Goal: Task Accomplishment & Management: Manage account settings

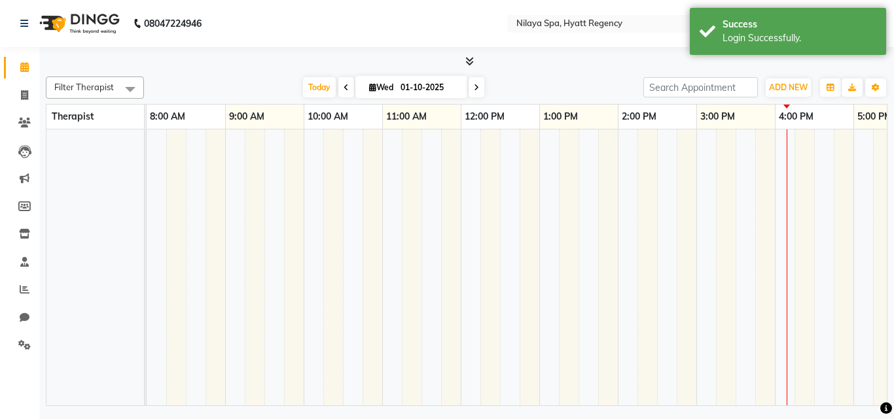
select select "en"
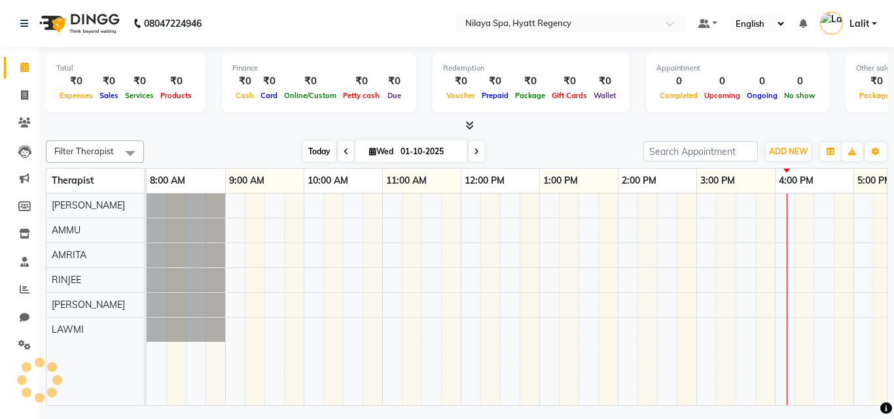
click at [322, 155] on span "Today" at bounding box center [319, 151] width 33 height 20
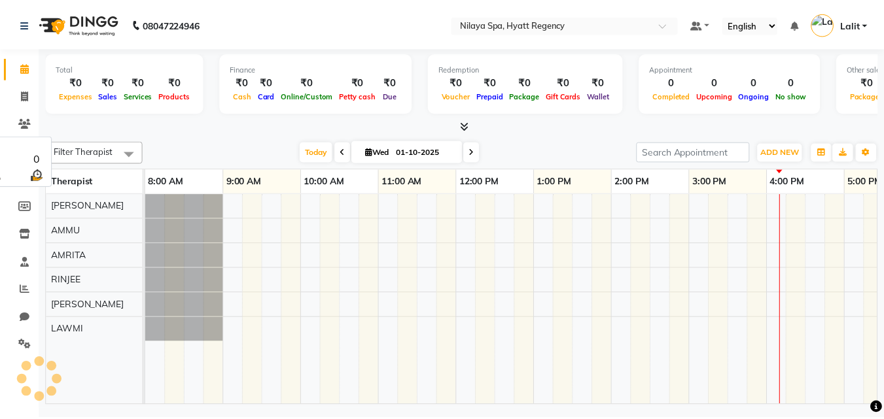
scroll to position [0, 516]
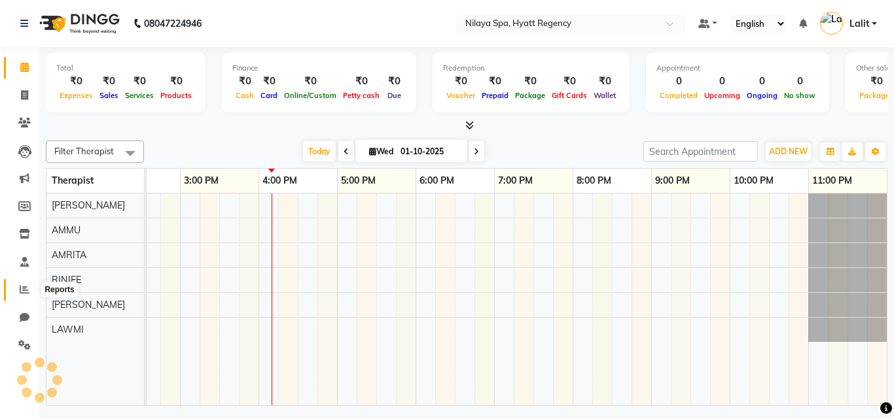
click at [24, 284] on span at bounding box center [24, 290] width 23 height 15
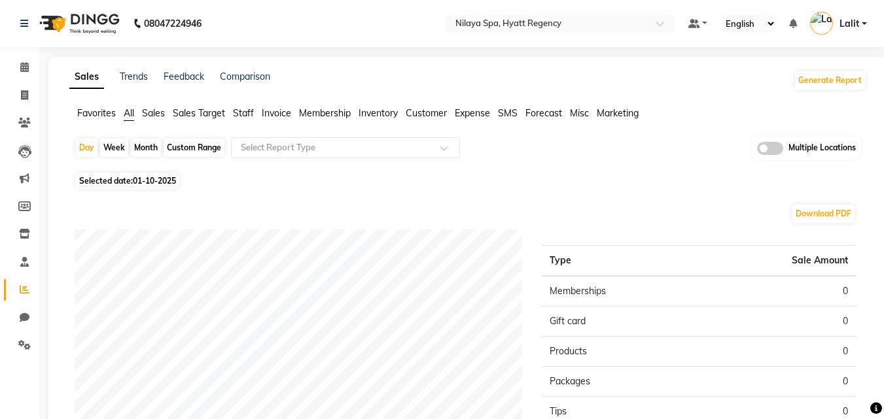
click at [297, 63] on div "Sales Trends Feedback Comparison Generate Report Favorites All Sales Sales Targ…" at bounding box center [467, 345] width 839 height 576
click at [338, 55] on div "08047224946 Select Location × [GEOGRAPHIC_DATA], Hyatt Regency Default Panel My…" at bounding box center [442, 326] width 884 height 653
click at [19, 334] on li "Settings" at bounding box center [19, 346] width 39 height 28
click at [26, 343] on icon at bounding box center [24, 345] width 12 height 10
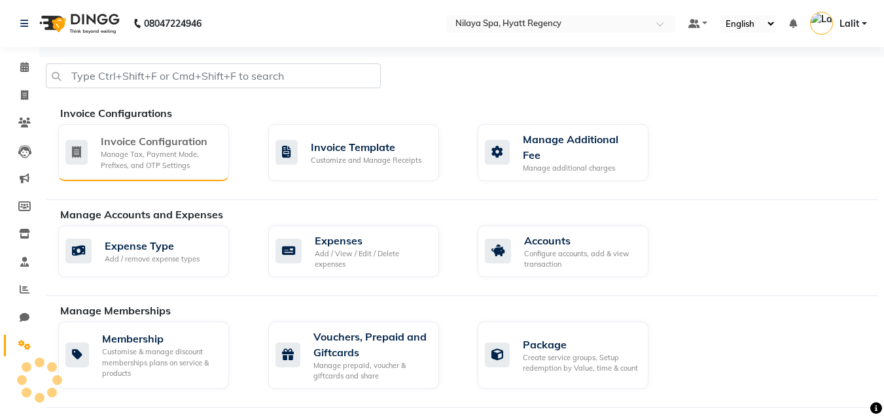
click at [162, 145] on div "Invoice Configuration" at bounding box center [160, 141] width 118 height 16
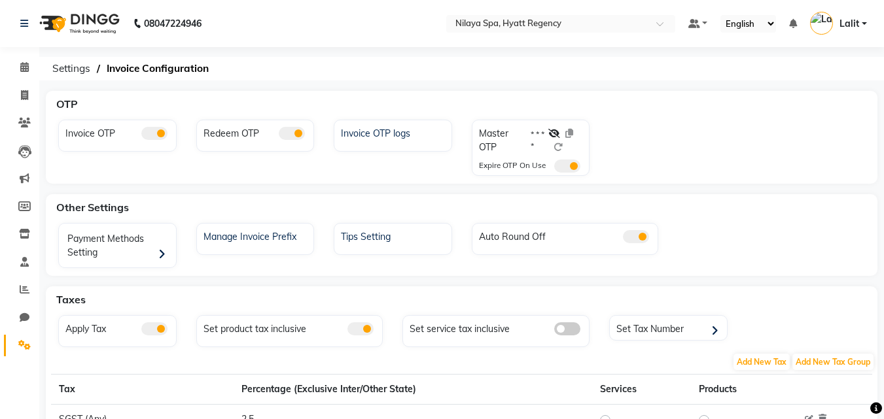
click at [401, 90] on div "08047224946 Select Location × [GEOGRAPHIC_DATA], Hyatt Regency Default Panel My…" at bounding box center [442, 312] width 884 height 625
click at [77, 65] on span "Settings" at bounding box center [71, 69] width 51 height 24
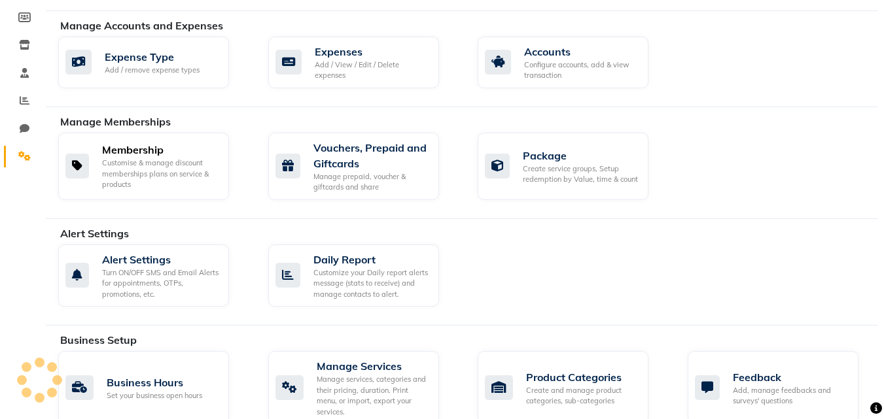
scroll to position [196, 0]
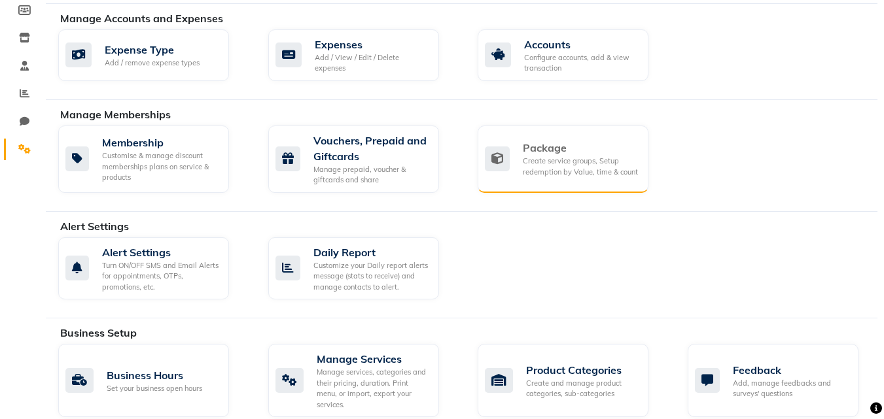
click at [554, 156] on div "Create service groups, Setup redemption by Value, time & count" at bounding box center [580, 167] width 115 height 22
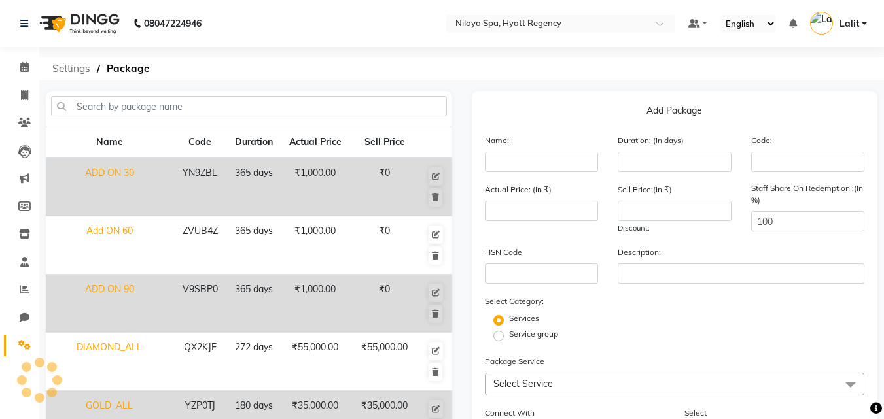
click at [77, 73] on span "Settings" at bounding box center [71, 69] width 51 height 24
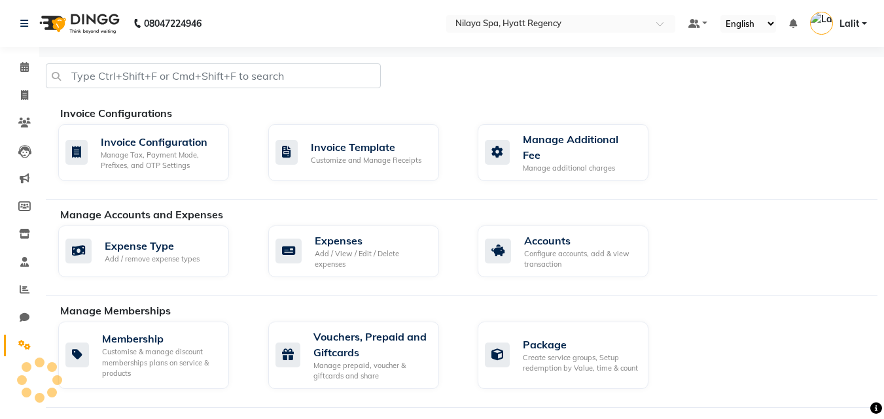
click at [147, 114] on div "Invoice Configurations" at bounding box center [473, 113] width 827 height 16
click at [68, 107] on div "Invoice Configurations" at bounding box center [473, 113] width 827 height 16
click at [69, 107] on div "Invoice Configurations" at bounding box center [473, 113] width 827 height 16
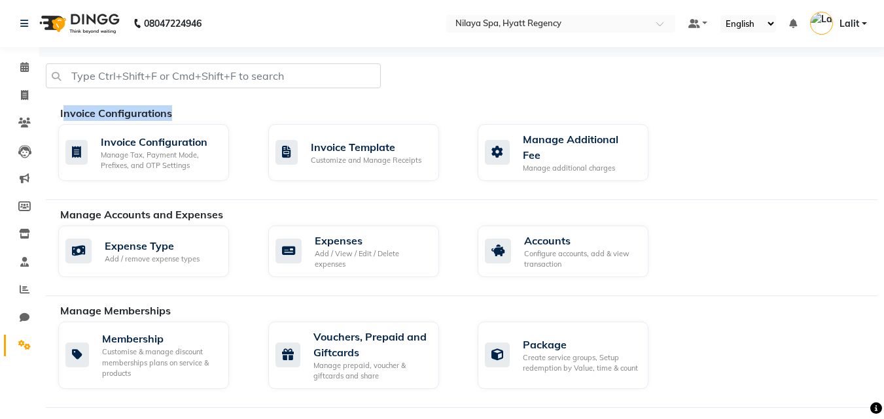
click at [69, 107] on div "Invoice Configurations" at bounding box center [473, 113] width 827 height 16
click at [181, 90] on div at bounding box center [213, 80] width 355 height 35
click at [188, 90] on div at bounding box center [213, 80] width 355 height 35
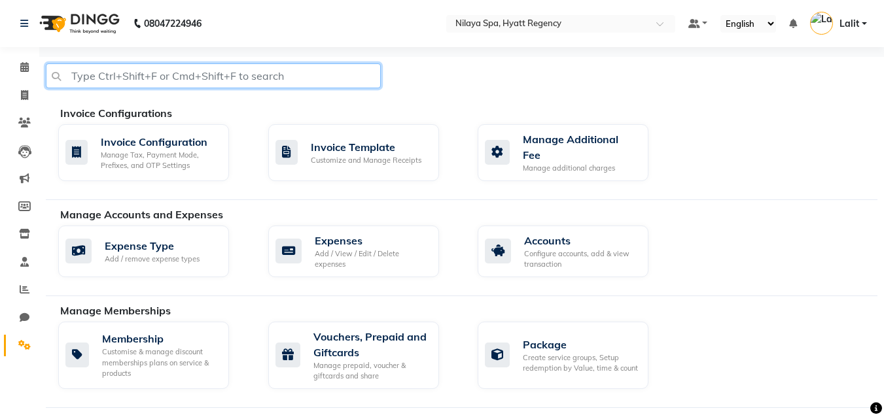
click at [196, 82] on input "text" at bounding box center [213, 75] width 335 height 25
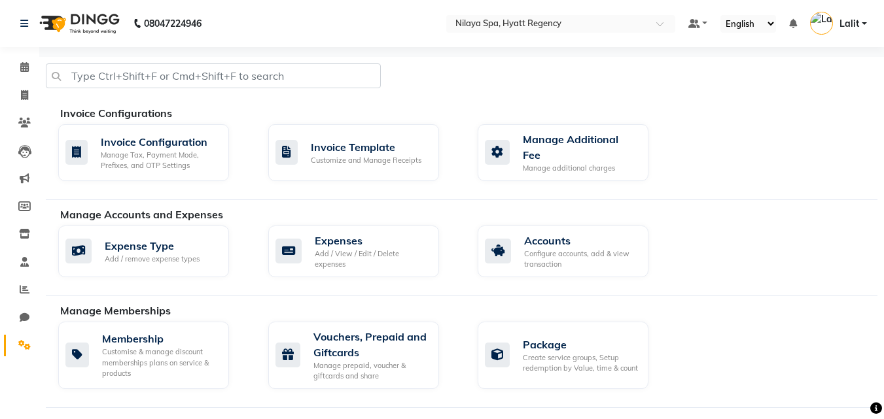
click at [192, 91] on div at bounding box center [213, 80] width 355 height 35
drag, startPoint x: 235, startPoint y: 109, endPoint x: 329, endPoint y: 78, distance: 98.5
click at [235, 109] on div "Invoice Configurations" at bounding box center [473, 113] width 827 height 16
click at [475, 97] on div at bounding box center [461, 80] width 851 height 35
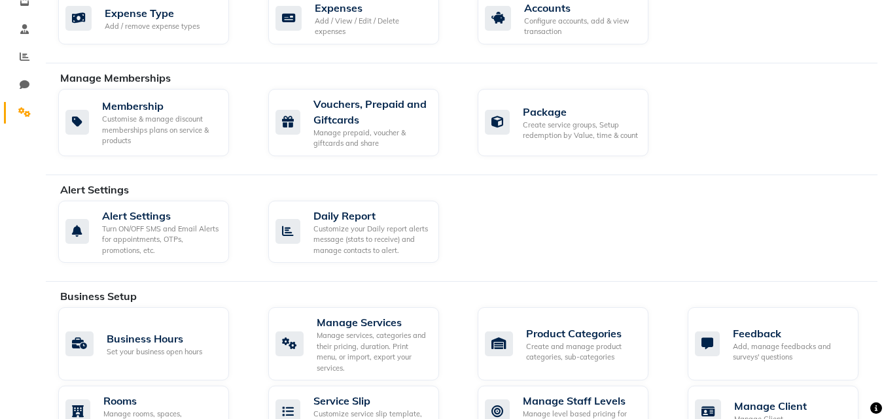
scroll to position [262, 0]
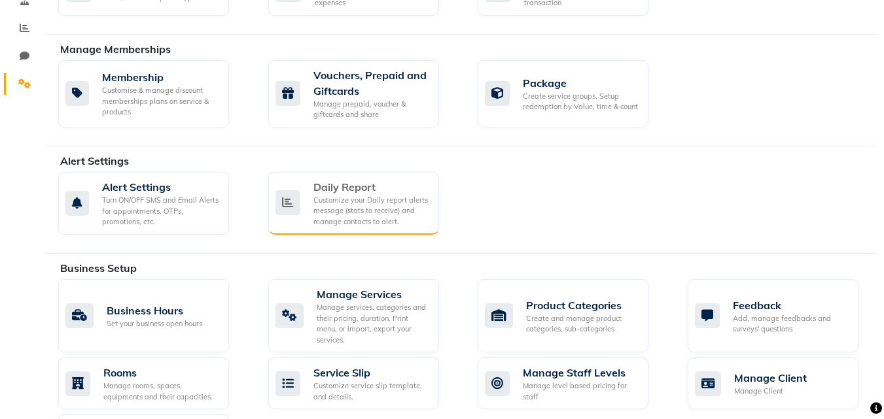
click at [357, 211] on div "Customize your Daily report alerts message (stats to receive) and manage contac…" at bounding box center [370, 211] width 115 height 33
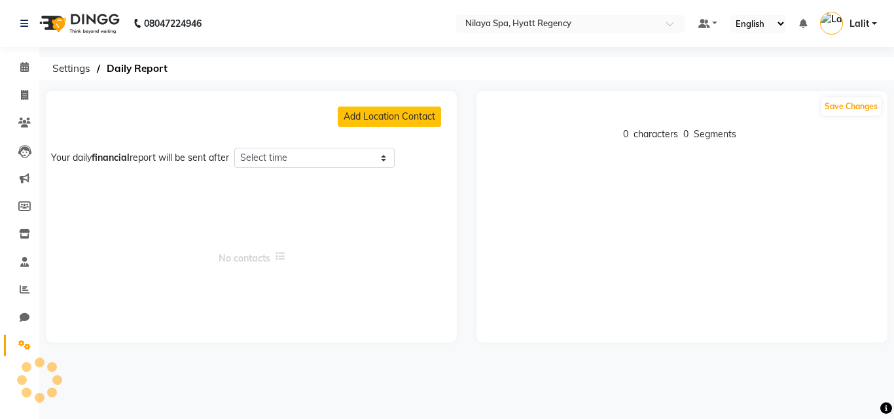
select select "1335"
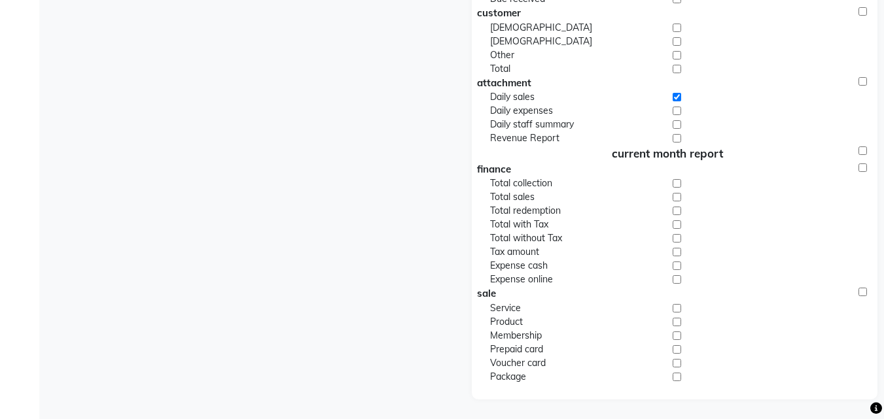
drag, startPoint x: 672, startPoint y: 308, endPoint x: 448, endPoint y: 287, distance: 224.7
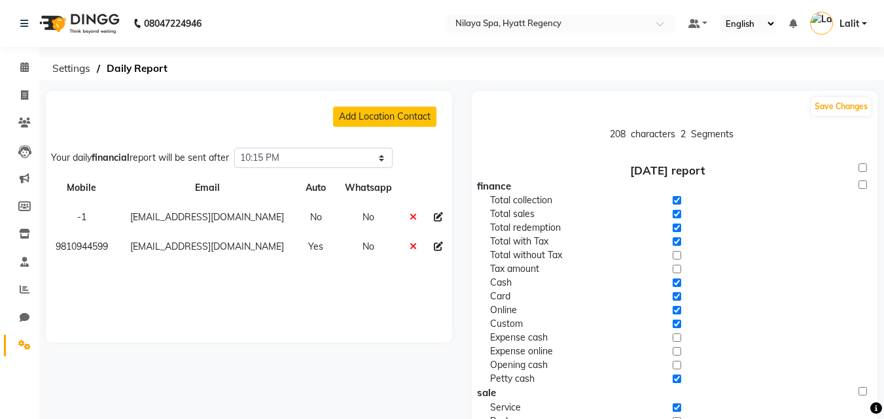
click at [555, 60] on ol "Settings Daily Report" at bounding box center [459, 69] width 827 height 24
click at [355, 58] on ol "Settings Daily Report" at bounding box center [459, 69] width 827 height 24
click at [389, 39] on nav "08047224946 Select Location × [GEOGRAPHIC_DATA], Hyatt Regency Default Panel My…" at bounding box center [442, 23] width 884 height 47
click at [400, 32] on nav "08047224946 Select Location × [GEOGRAPHIC_DATA], Hyatt Regency Default Panel My…" at bounding box center [442, 23] width 884 height 47
click at [377, 68] on ol "Settings Daily Report" at bounding box center [459, 69] width 827 height 24
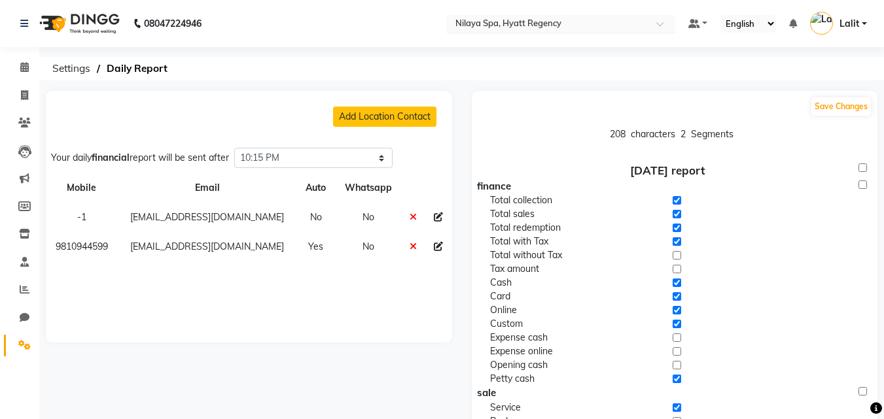
click at [493, 29] on input "text" at bounding box center [548, 24] width 190 height 13
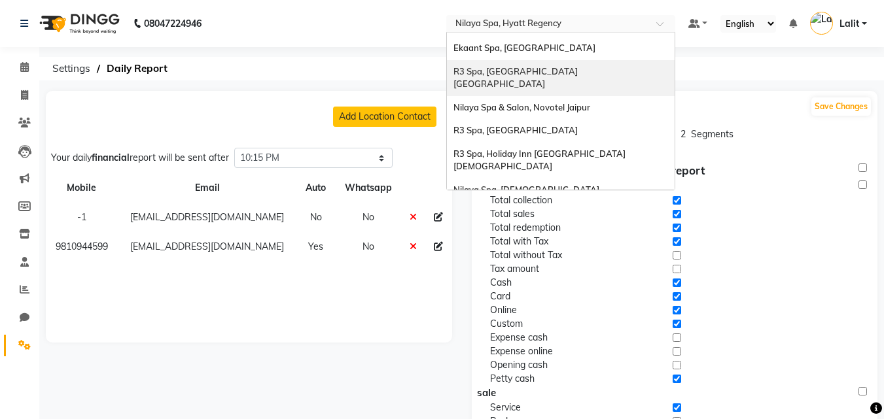
scroll to position [65, 0]
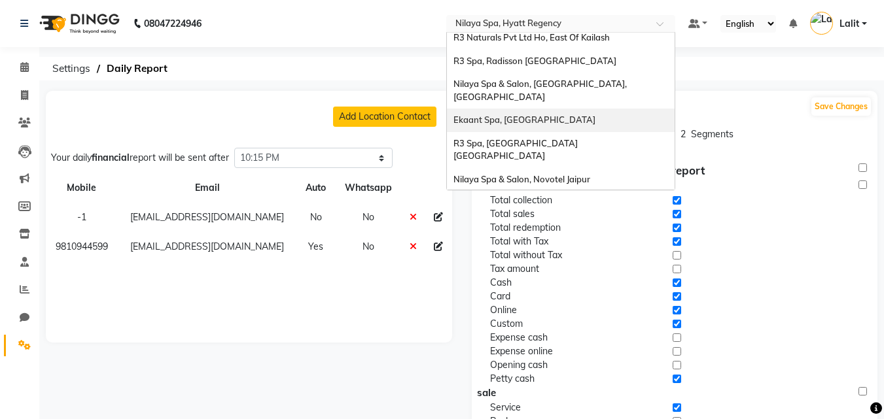
click at [505, 114] on span "Ekaant Spa, [GEOGRAPHIC_DATA]" at bounding box center [524, 119] width 142 height 10
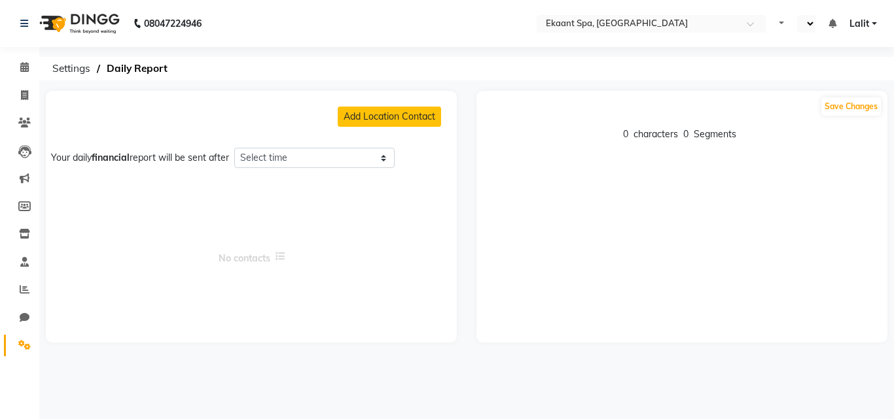
select select "en"
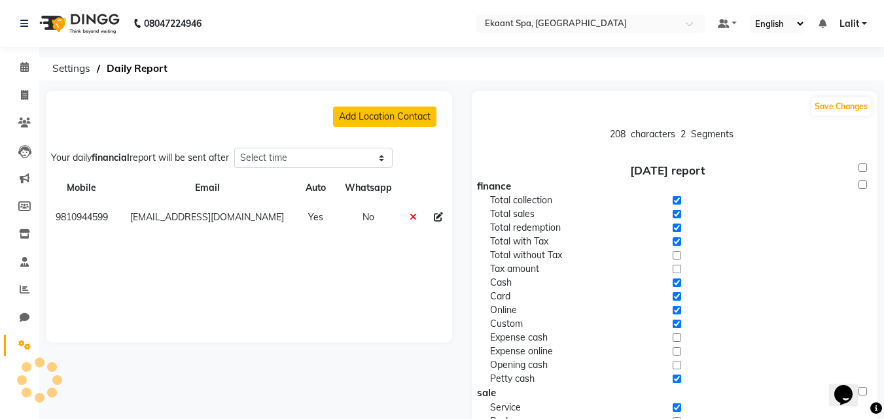
select select "1260"
click at [61, 63] on span "Settings" at bounding box center [71, 69] width 51 height 24
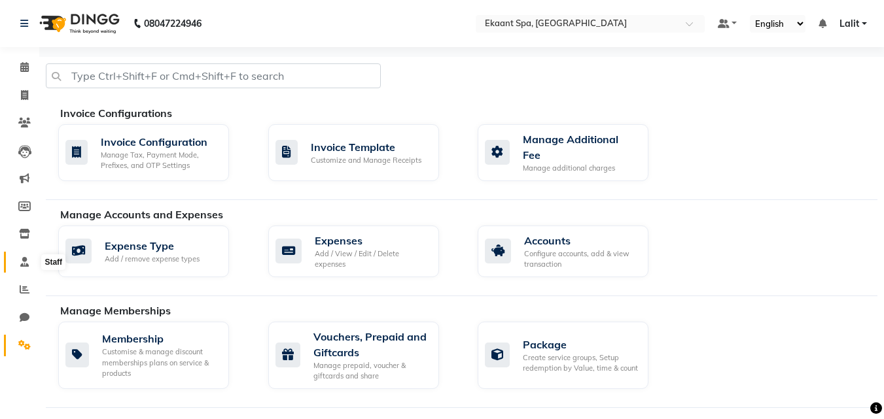
click at [25, 262] on icon at bounding box center [24, 262] width 9 height 10
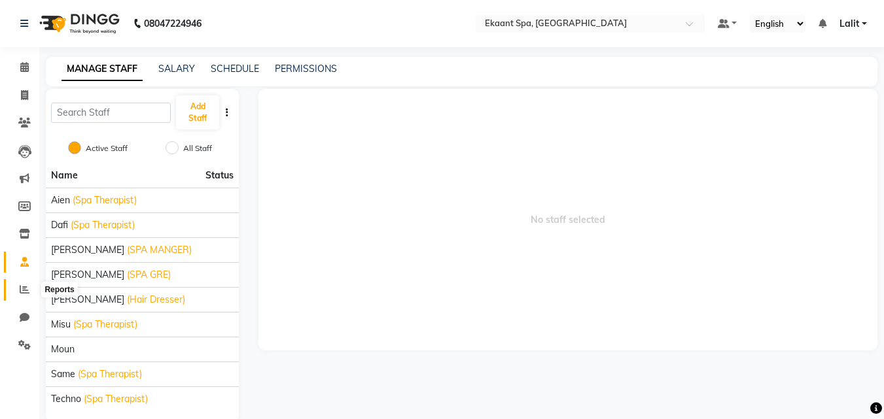
click at [22, 285] on icon at bounding box center [25, 290] width 10 height 10
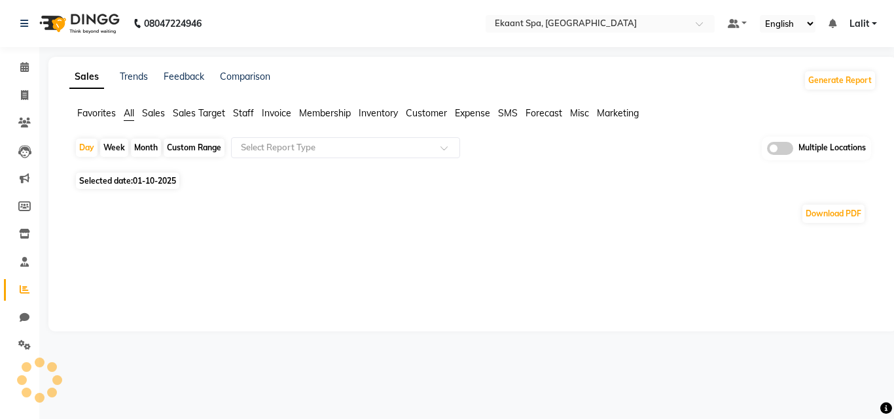
click at [155, 111] on span "Sales" at bounding box center [153, 113] width 23 height 12
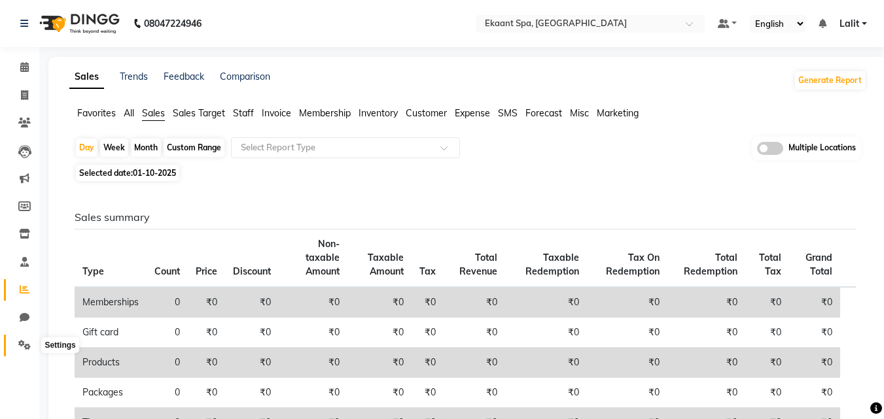
click at [26, 342] on icon at bounding box center [24, 345] width 12 height 10
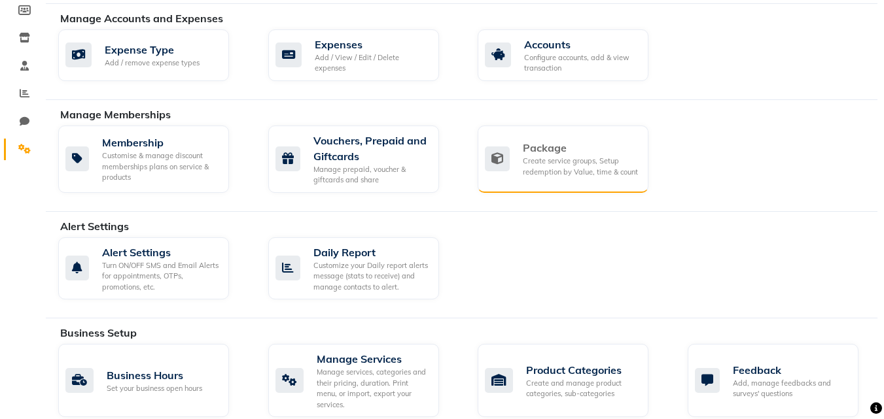
click at [525, 143] on div "Package" at bounding box center [580, 148] width 115 height 16
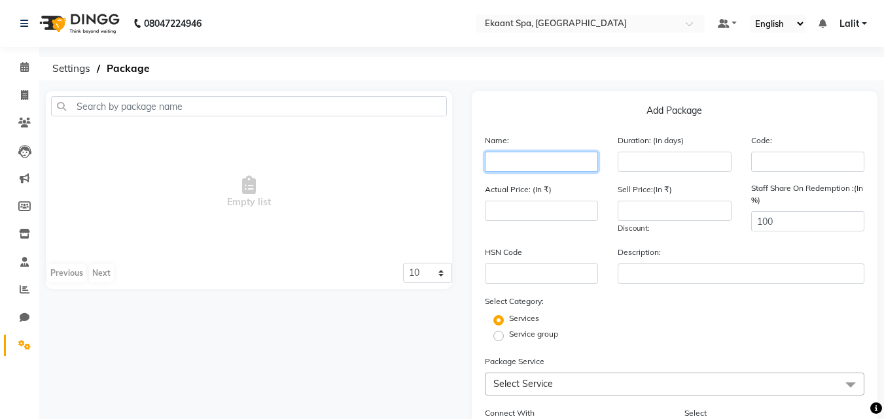
click at [513, 156] on input "text" at bounding box center [542, 162] width 114 height 20
type input "Silver_All"
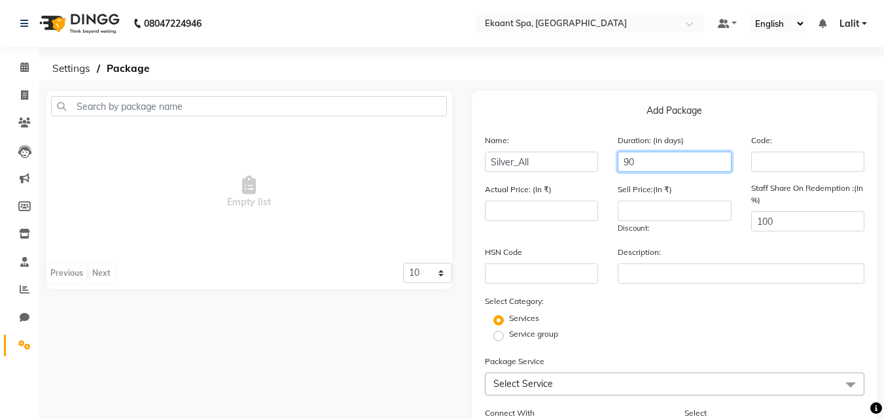
type input "90"
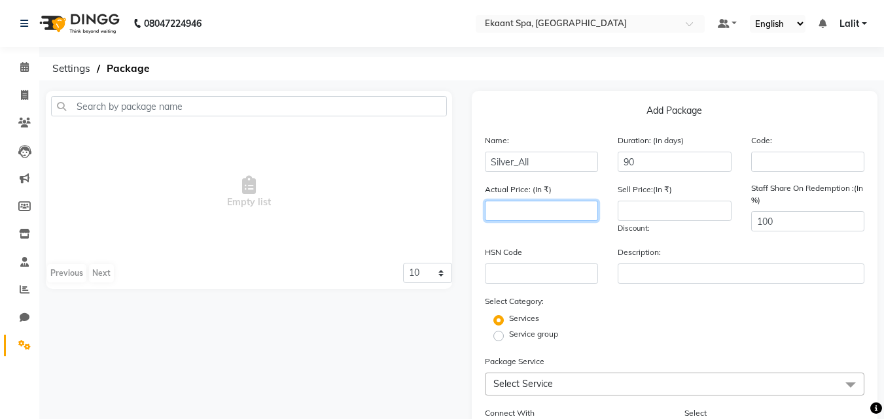
click at [570, 216] on input "number" at bounding box center [542, 211] width 114 height 20
type input "15000"
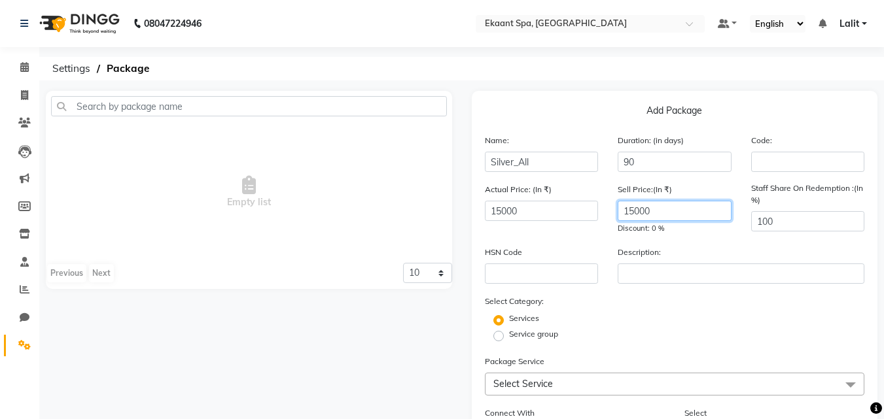
type input "15000"
click at [509, 338] on label "Service group" at bounding box center [533, 334] width 49 height 12
click at [498, 338] on input "Service group" at bounding box center [502, 335] width 9 height 9
radio input "true"
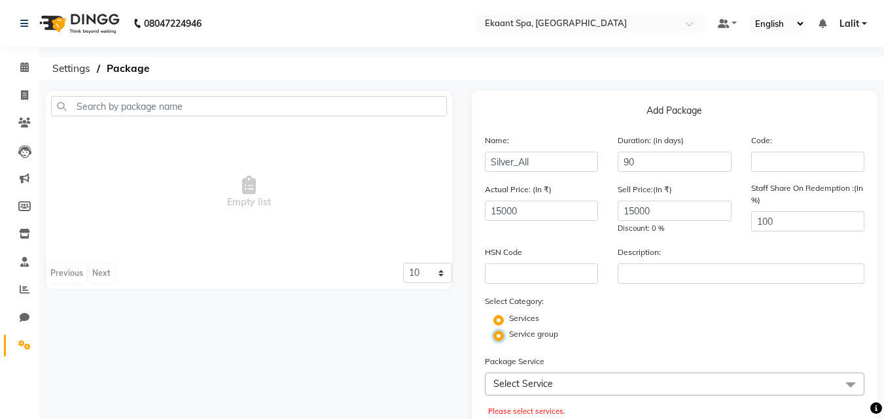
radio input "false"
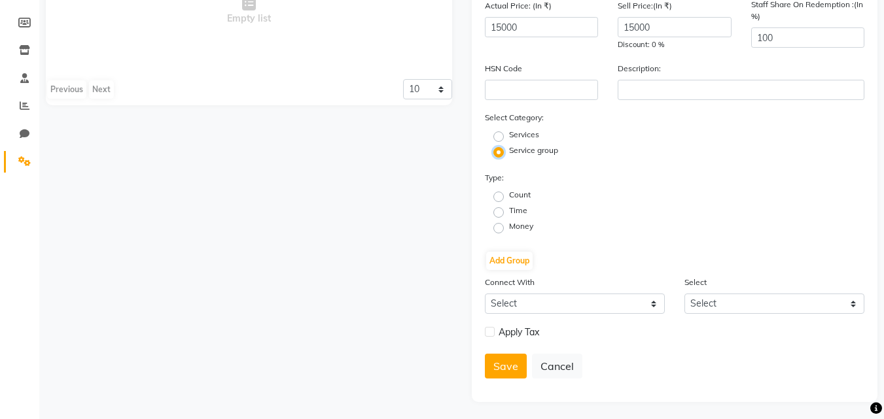
scroll to position [186, 0]
click at [509, 207] on label "Time" at bounding box center [518, 208] width 18 height 12
click at [500, 207] on input "Time" at bounding box center [502, 209] width 9 height 9
radio input "true"
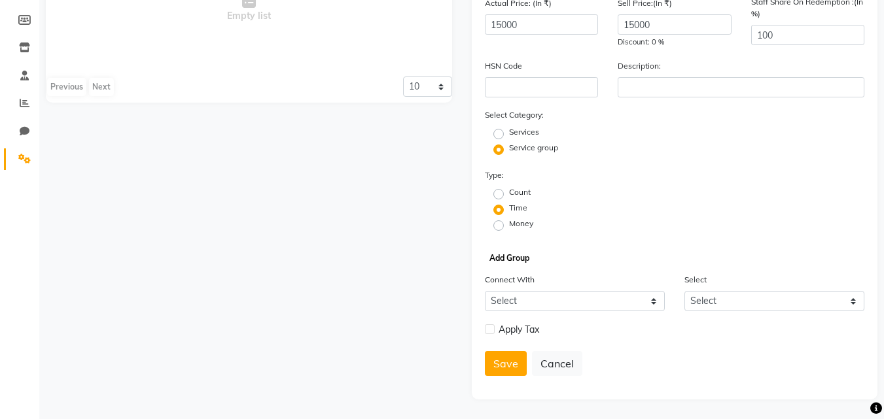
click at [502, 260] on button "Add Group" at bounding box center [509, 258] width 46 height 18
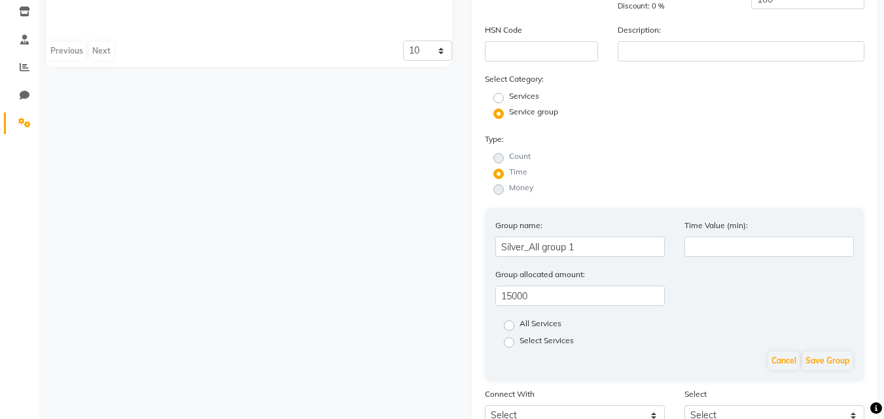
scroll to position [252, 0]
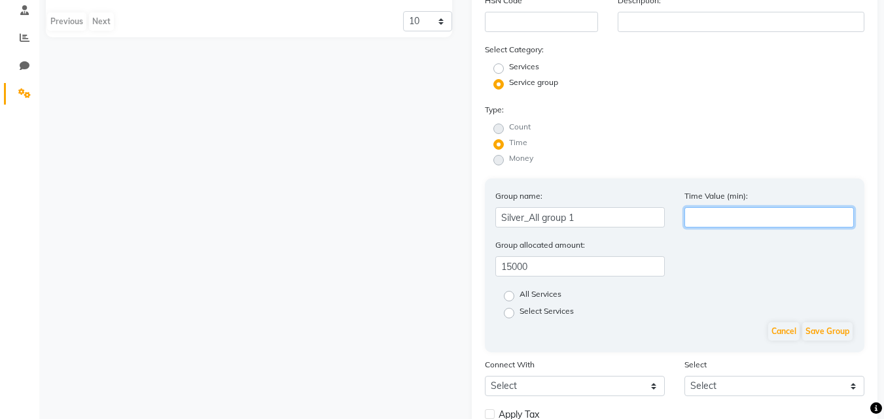
click at [744, 211] on input "number" at bounding box center [768, 217] width 169 height 20
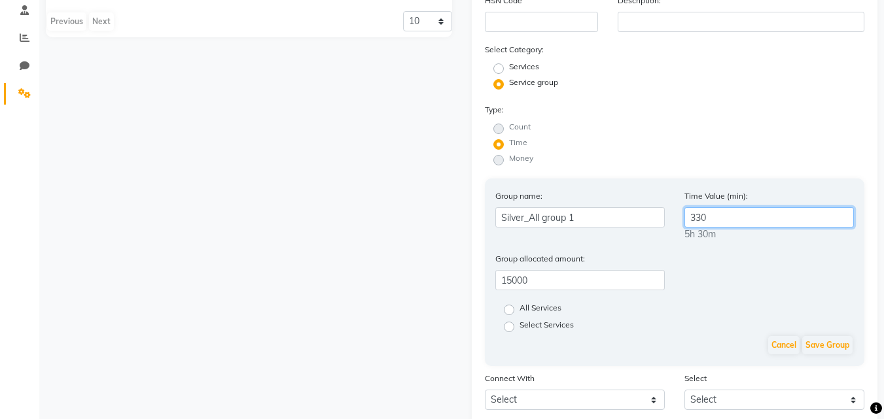
type input "330"
click at [519, 308] on label "All Services" at bounding box center [540, 310] width 42 height 16
click at [509, 308] on input "All Services" at bounding box center [513, 309] width 9 height 9
radio input "true"
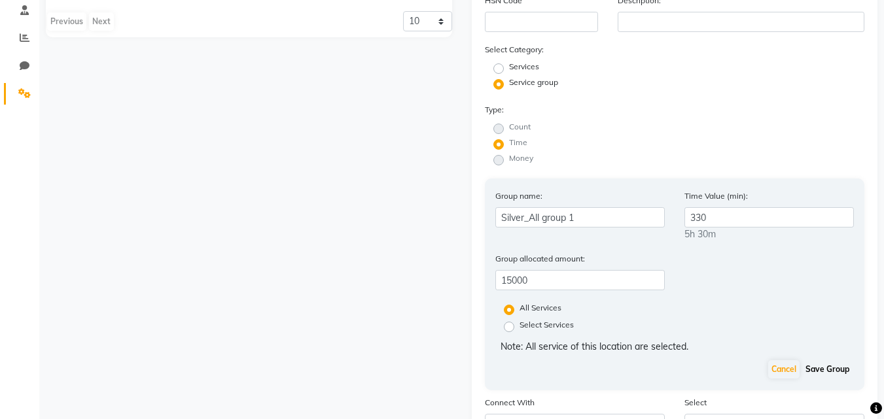
click at [843, 362] on button "Save Group" at bounding box center [827, 369] width 50 height 18
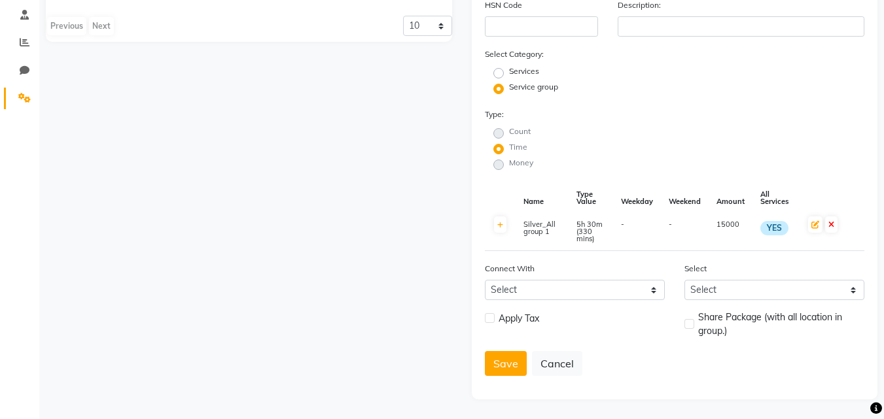
scroll to position [247, 0]
click at [489, 319] on label at bounding box center [490, 318] width 10 height 10
click at [489, 319] on input "checkbox" at bounding box center [489, 319] width 9 height 9
checkbox input "true"
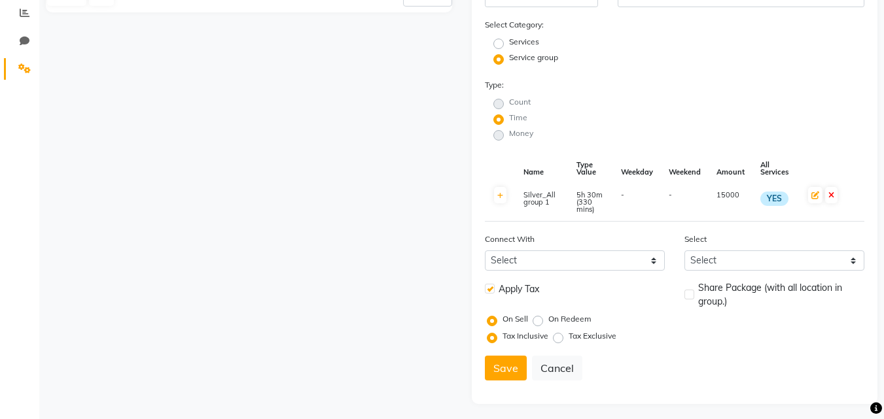
scroll to position [281, 0]
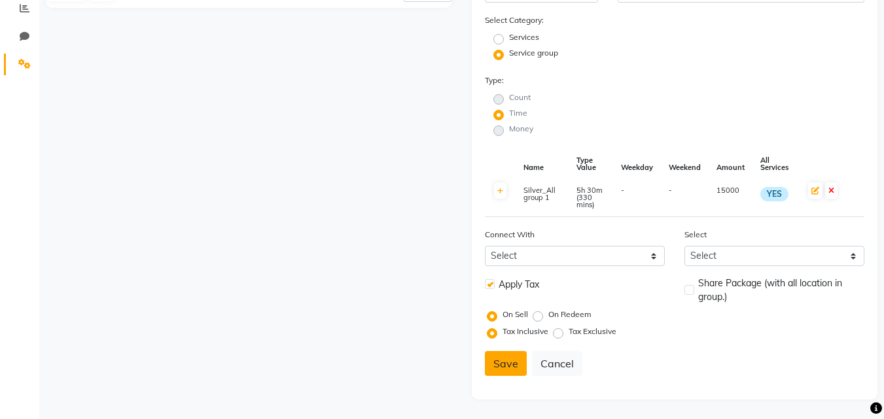
click at [512, 364] on button "Save" at bounding box center [506, 363] width 42 height 25
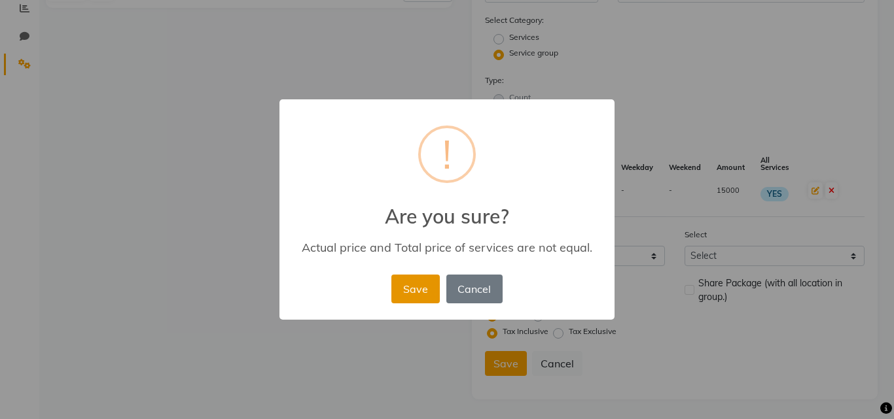
click at [416, 291] on button "Save" at bounding box center [415, 289] width 48 height 29
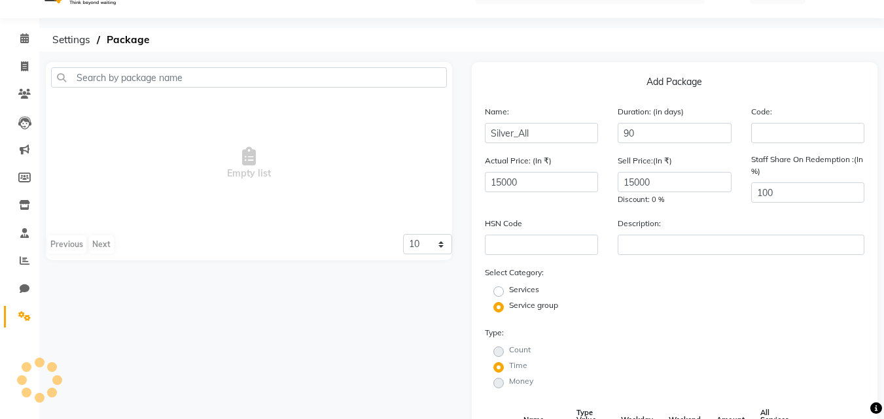
radio input "true"
radio input "false"
select select
checkbox input "false"
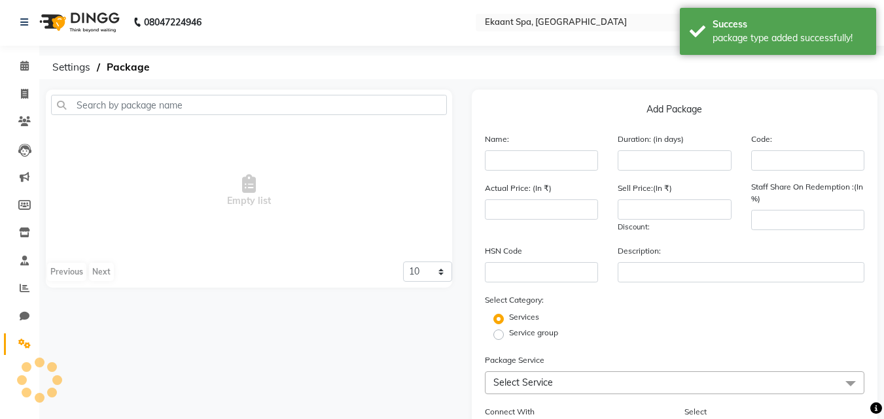
scroll to position [0, 0]
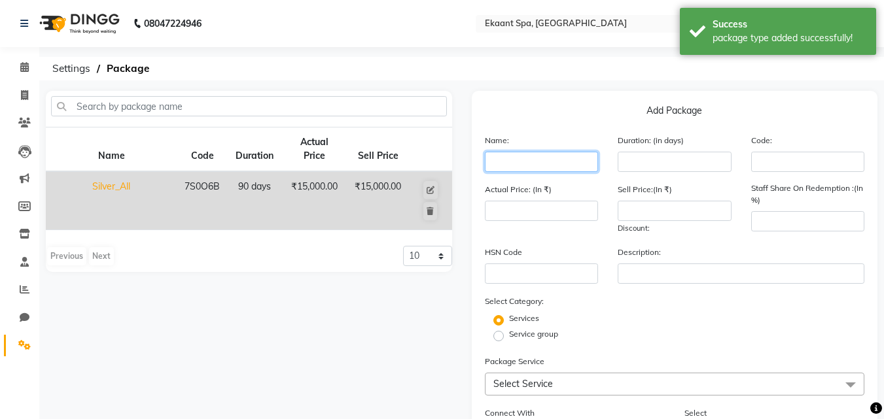
click at [538, 163] on input "text" at bounding box center [542, 162] width 114 height 20
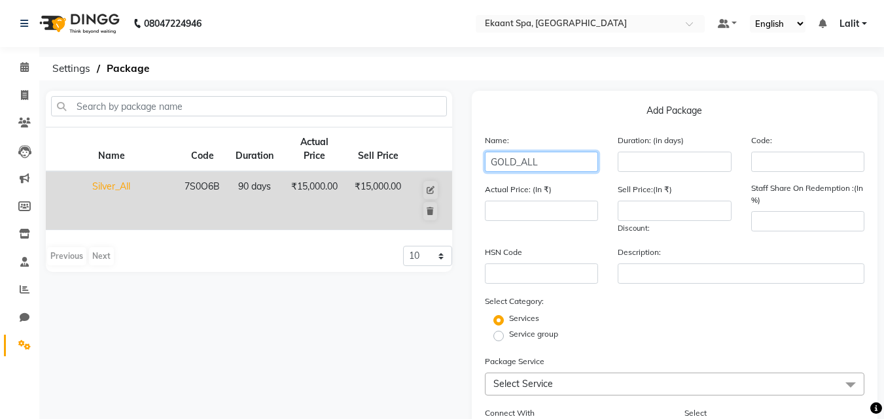
click at [538, 163] on input "GOLD_ALL" at bounding box center [542, 162] width 114 height 20
type input "GOLD_All"
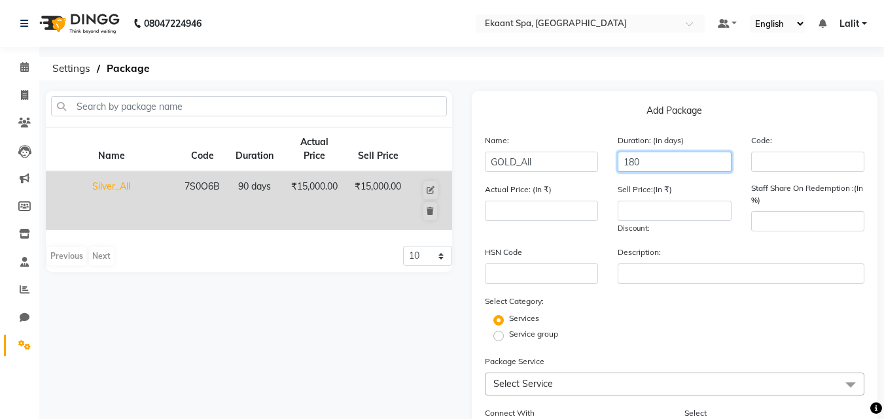
type input "180"
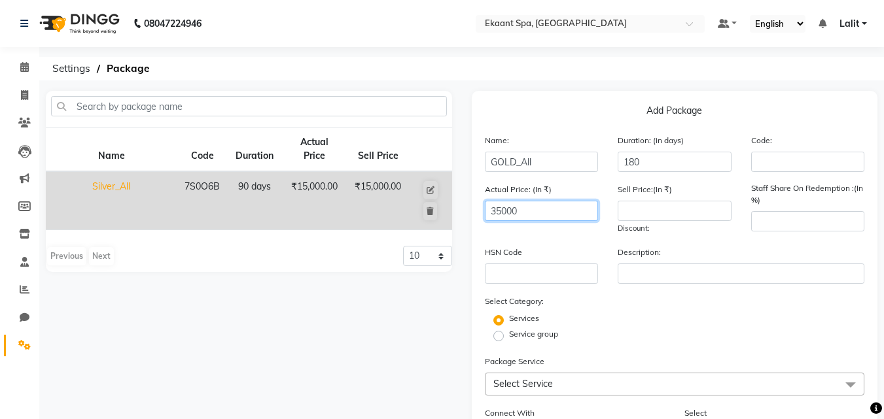
type input "35000"
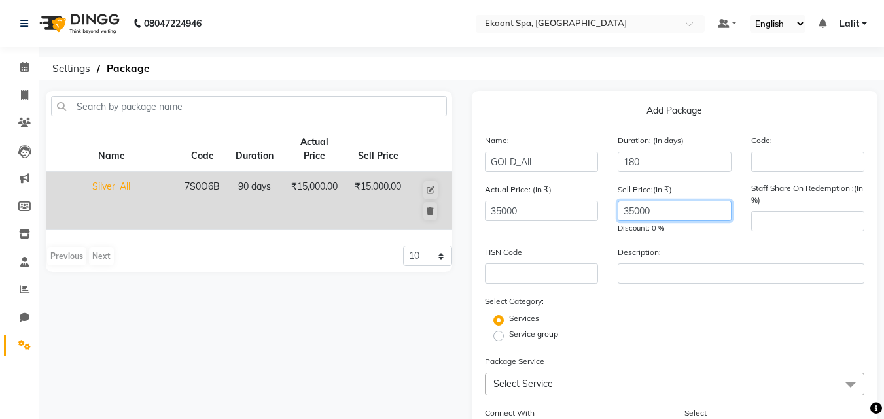
type input "35000"
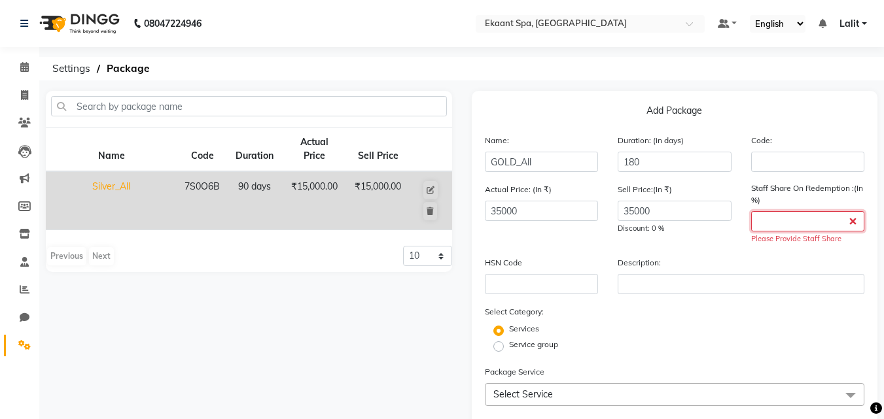
click at [799, 223] on input "number" at bounding box center [808, 221] width 114 height 20
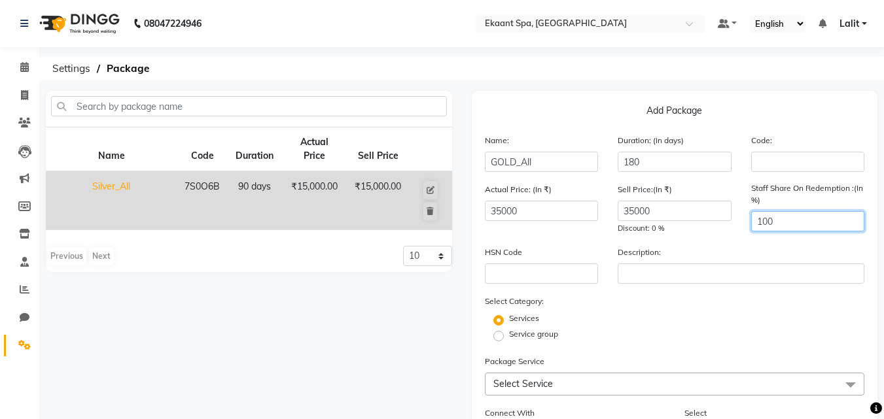
type input "100"
click at [509, 337] on label "Service group" at bounding box center [533, 334] width 49 height 12
click at [498, 337] on input "Service group" at bounding box center [502, 335] width 9 height 9
radio input "true"
radio input "false"
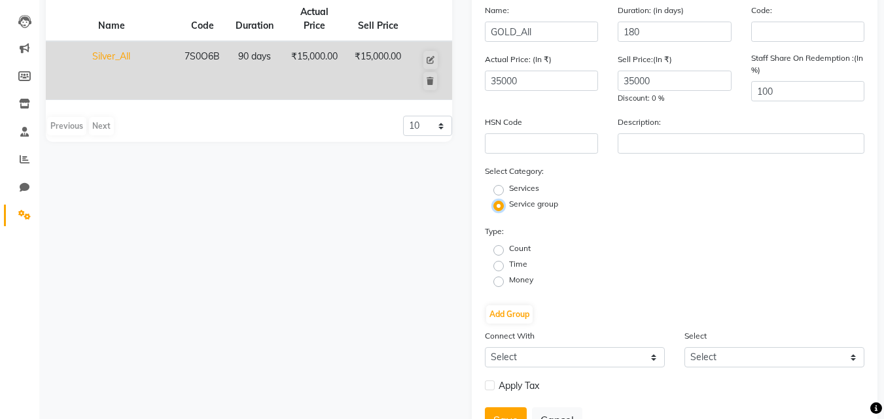
scroll to position [186, 0]
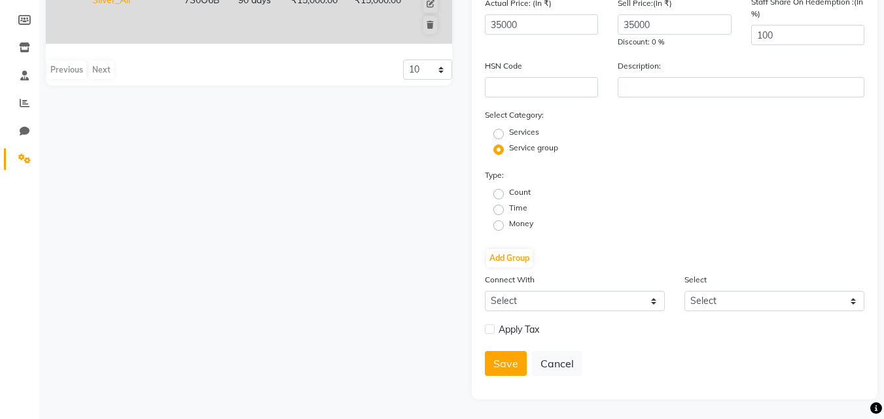
click at [509, 210] on label "Time" at bounding box center [518, 208] width 18 height 12
click at [498, 210] on input "Time" at bounding box center [502, 209] width 9 height 9
radio input "true"
click at [509, 210] on label "Time" at bounding box center [518, 208] width 18 height 12
click at [498, 210] on input "Time" at bounding box center [502, 209] width 9 height 9
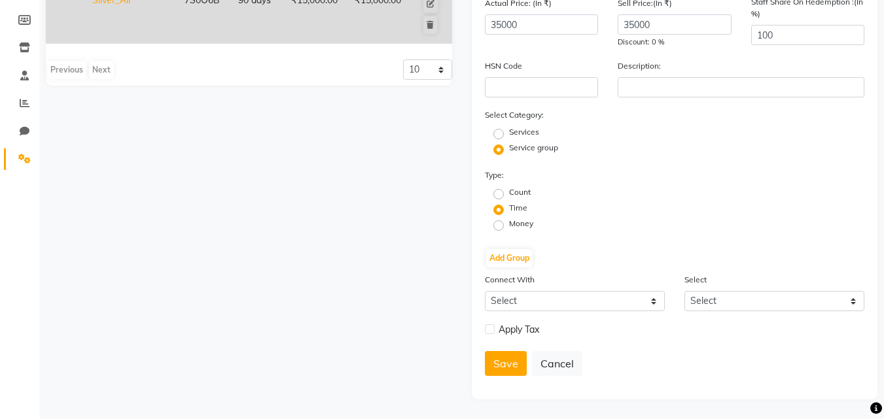
click at [506, 274] on label "Connect With" at bounding box center [510, 280] width 50 height 12
click at [524, 246] on div "Type: Count Time Money Add Group" at bounding box center [675, 220] width 380 height 105
click at [525, 255] on button "Add Group" at bounding box center [509, 258] width 46 height 18
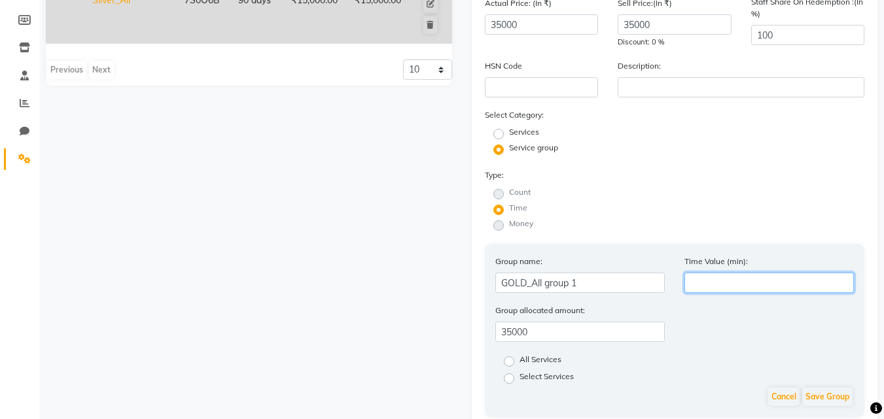
click at [729, 285] on input "number" at bounding box center [768, 283] width 169 height 20
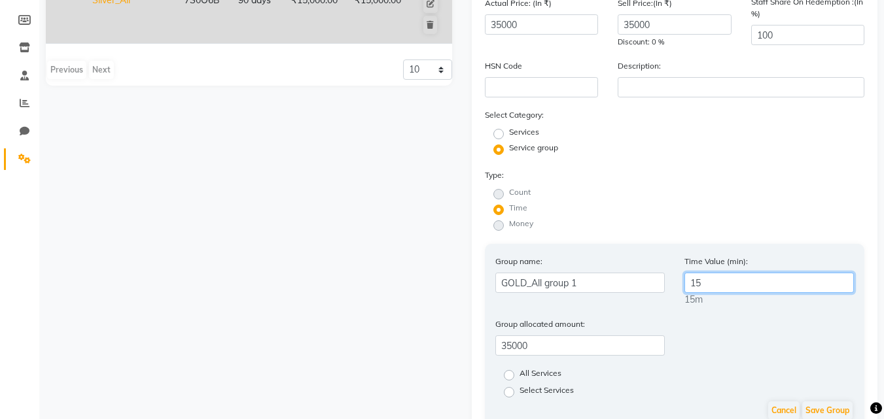
type input "15.5"
drag, startPoint x: 729, startPoint y: 285, endPoint x: 680, endPoint y: 277, distance: 50.3
click at [680, 277] on div "Time Value (min): 15.5 15.5m" at bounding box center [768, 280] width 189 height 52
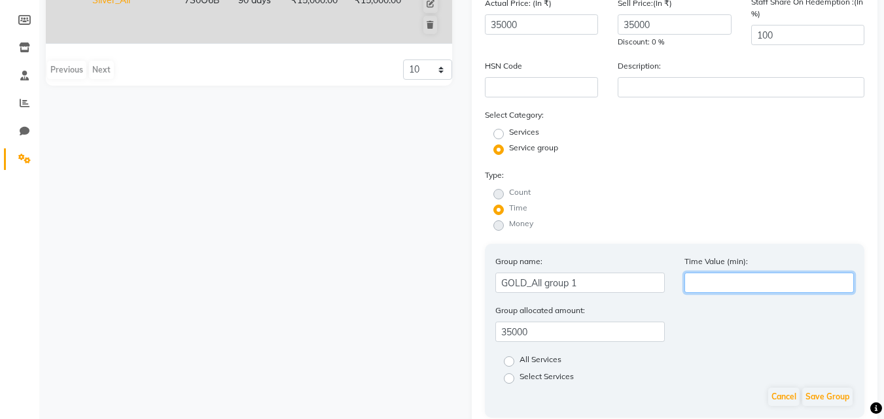
click at [750, 277] on input "number" at bounding box center [768, 283] width 169 height 20
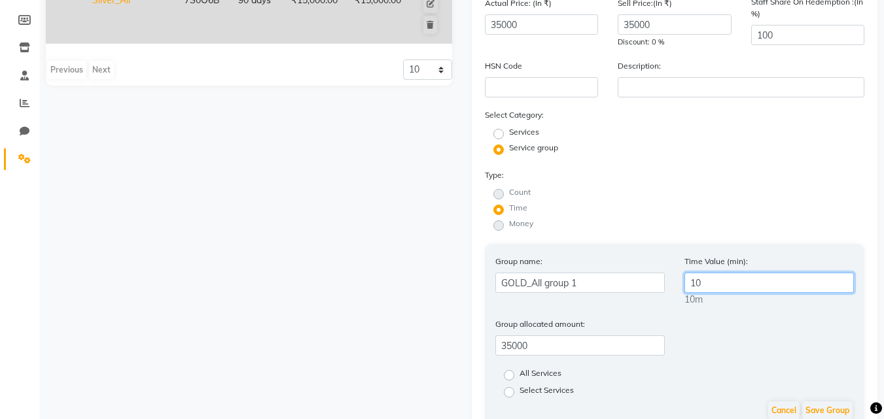
type input "1"
type input "8"
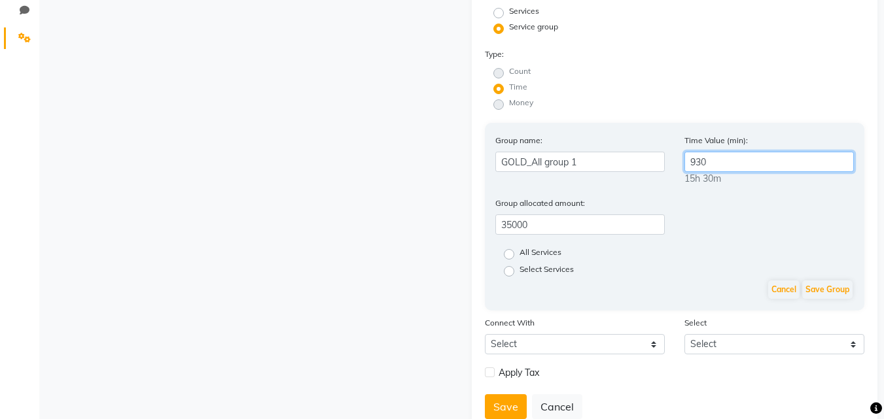
scroll to position [317, 0]
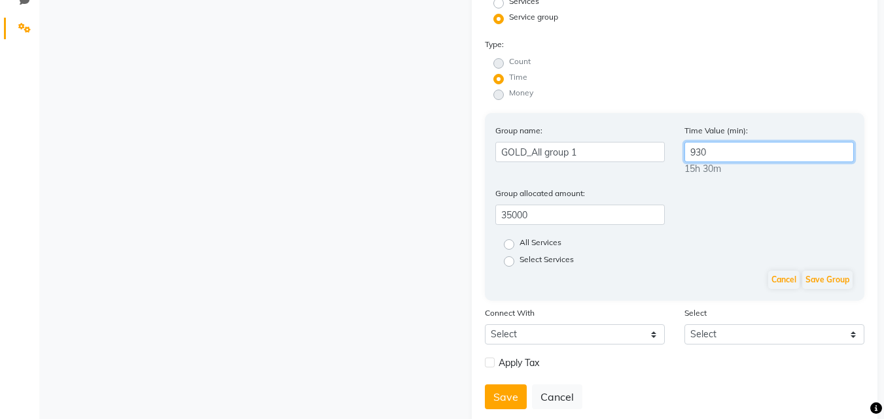
type input "930"
click at [519, 249] on label "All Services" at bounding box center [540, 245] width 42 height 16
click at [512, 248] on input "All Services" at bounding box center [513, 243] width 9 height 9
radio input "true"
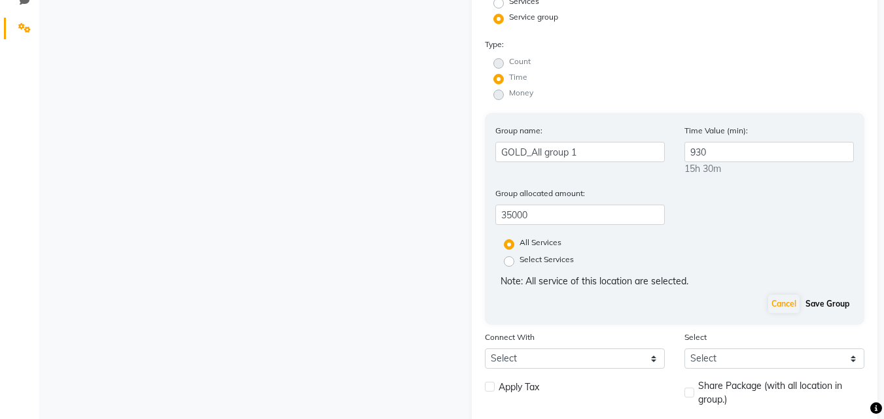
click at [837, 302] on button "Save Group" at bounding box center [827, 304] width 50 height 18
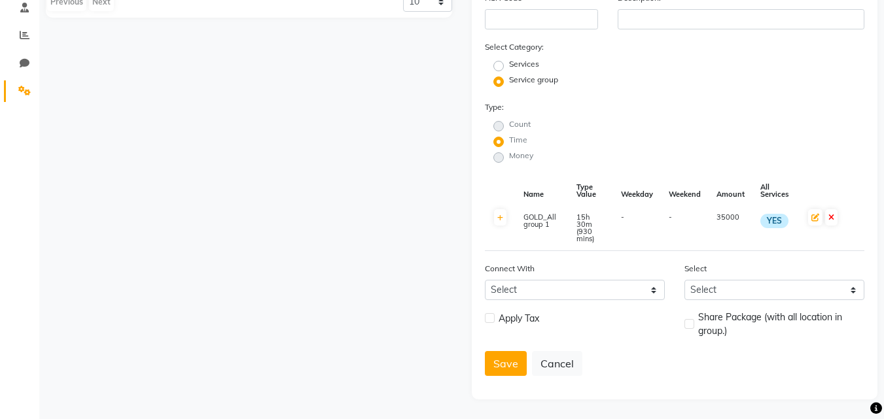
click at [492, 318] on label at bounding box center [490, 318] width 10 height 10
click at [492, 318] on input "checkbox" at bounding box center [489, 319] width 9 height 9
checkbox input "true"
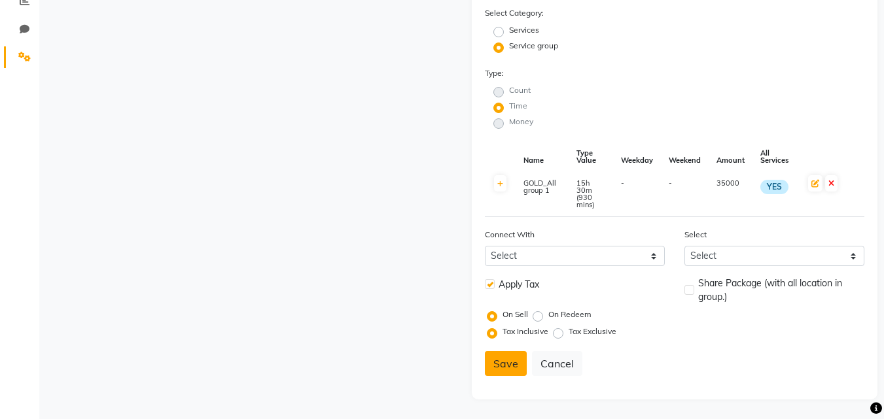
click at [508, 364] on button "Save" at bounding box center [506, 363] width 42 height 25
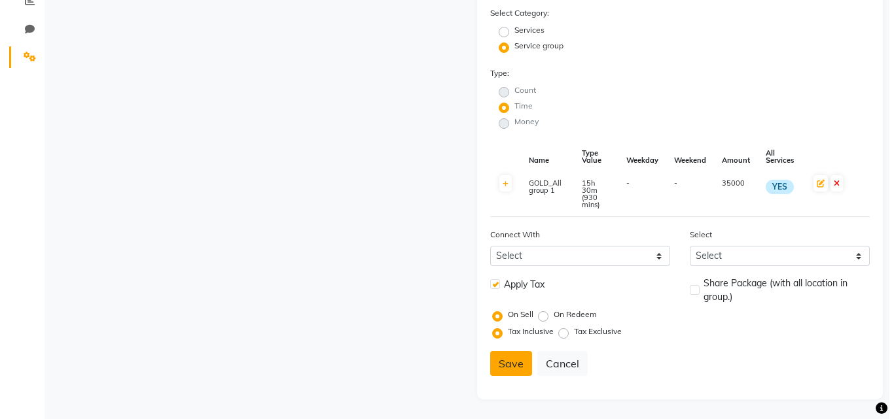
scroll to position [281, 0]
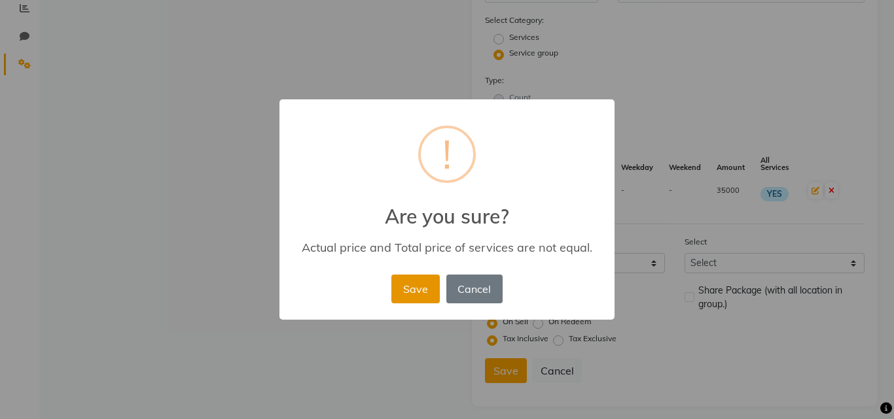
click at [419, 287] on button "Save" at bounding box center [415, 289] width 48 height 29
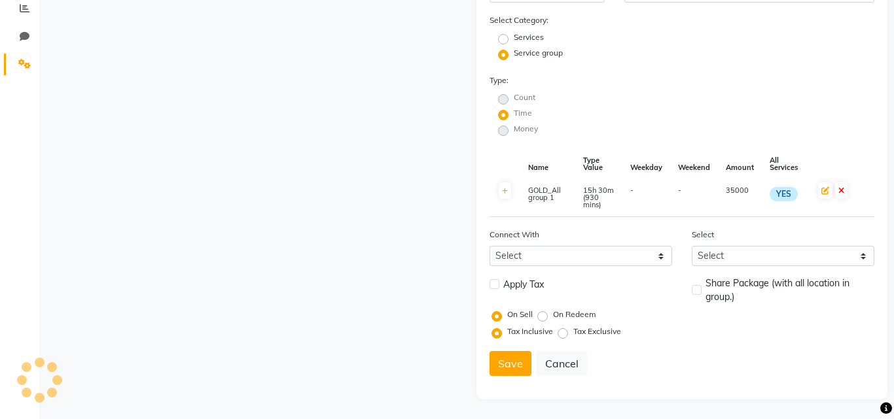
radio input "true"
radio input "false"
select select
checkbox input "false"
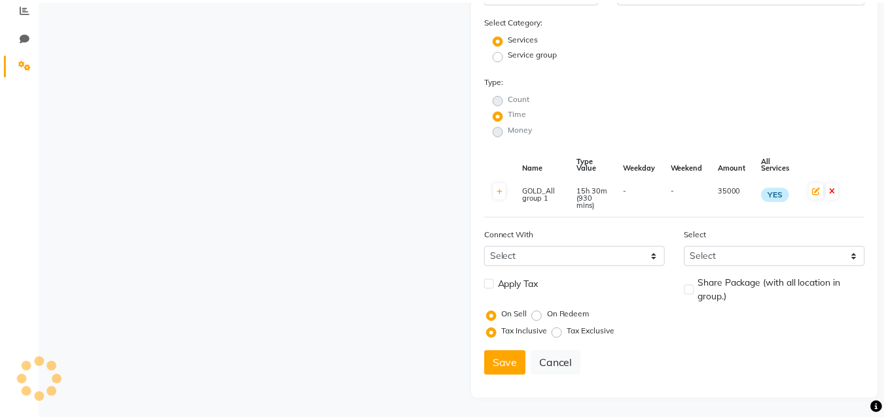
scroll to position [133, 0]
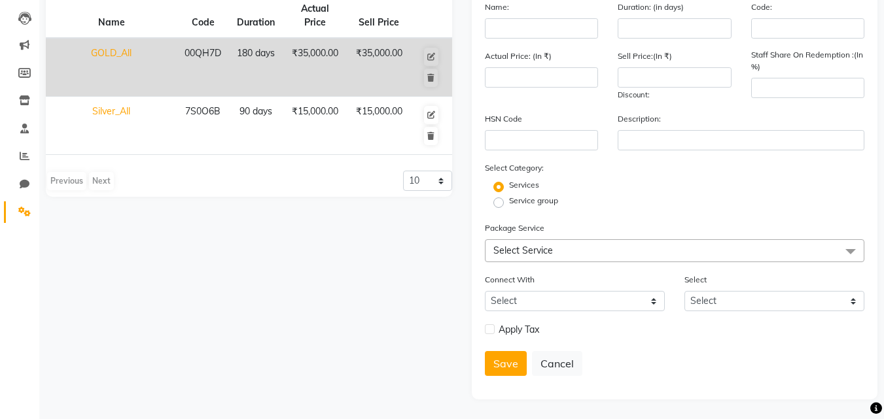
click at [110, 57] on td "GOLD_All" at bounding box center [111, 67] width 131 height 59
type input "GOLD_All"
type input "180"
type input "00QH7D"
type input "35000"
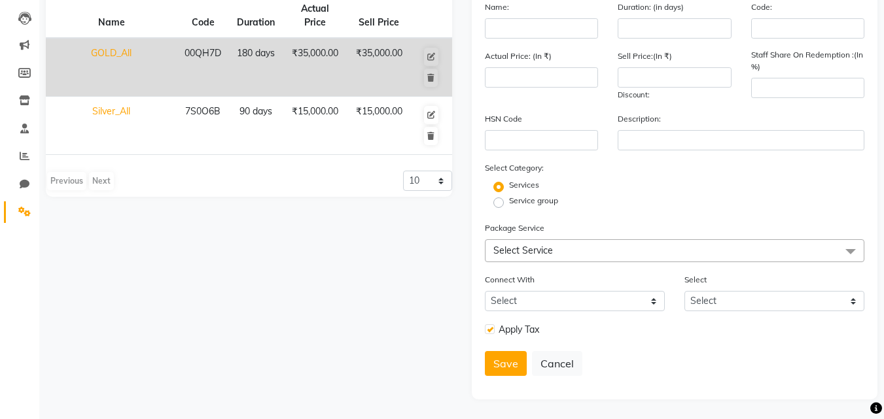
type input "35000"
type input "100"
checkbox input "true"
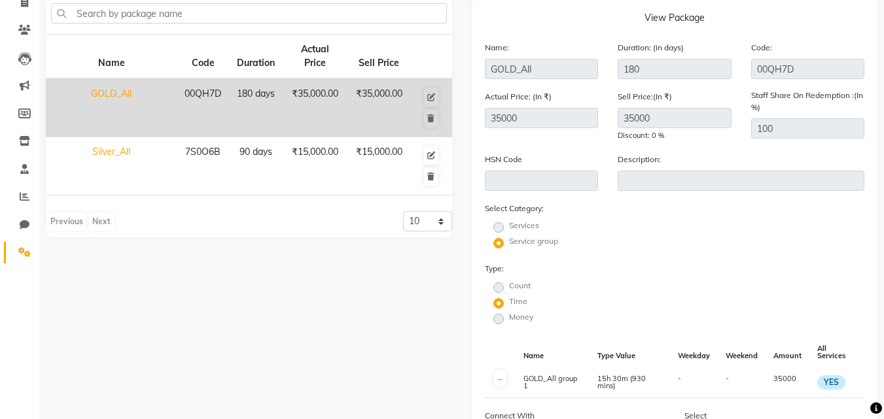
scroll to position [0, 0]
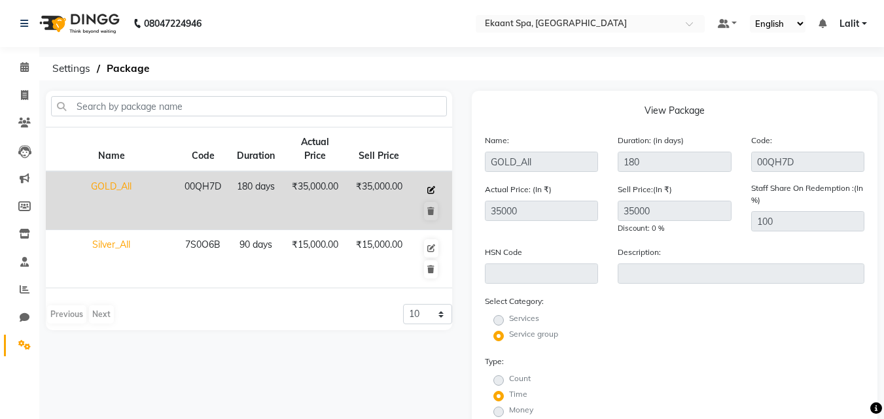
click at [432, 190] on icon at bounding box center [431, 190] width 8 height 8
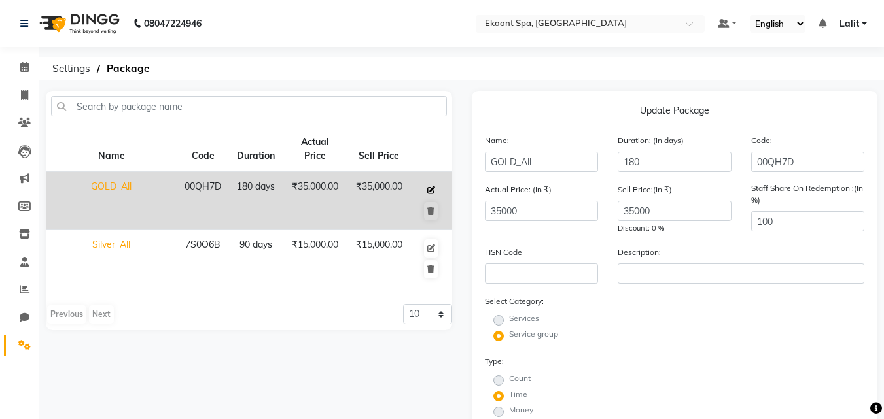
click at [431, 189] on icon at bounding box center [431, 190] width 8 height 8
radio input "true"
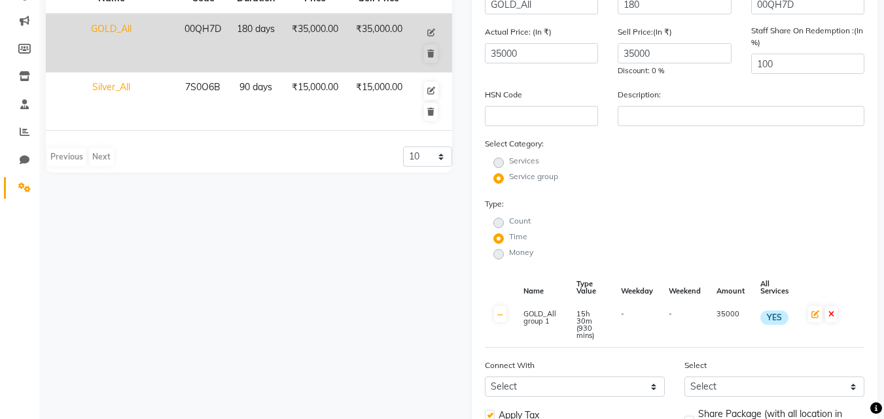
scroll to position [288, 0]
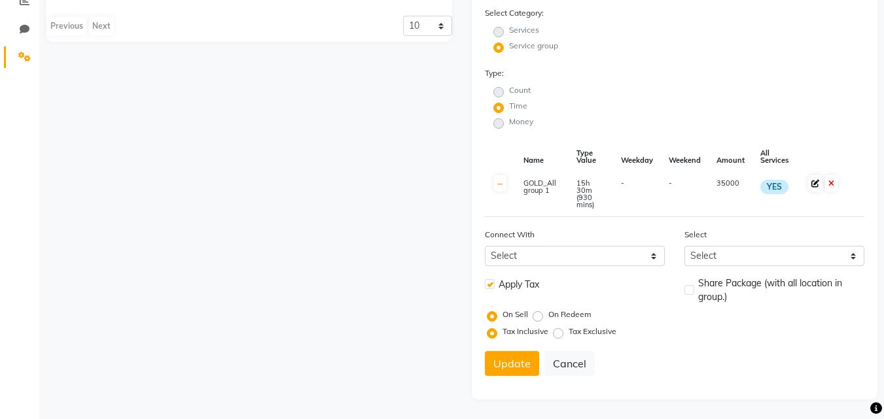
click at [821, 183] on span at bounding box center [815, 183] width 14 height 16
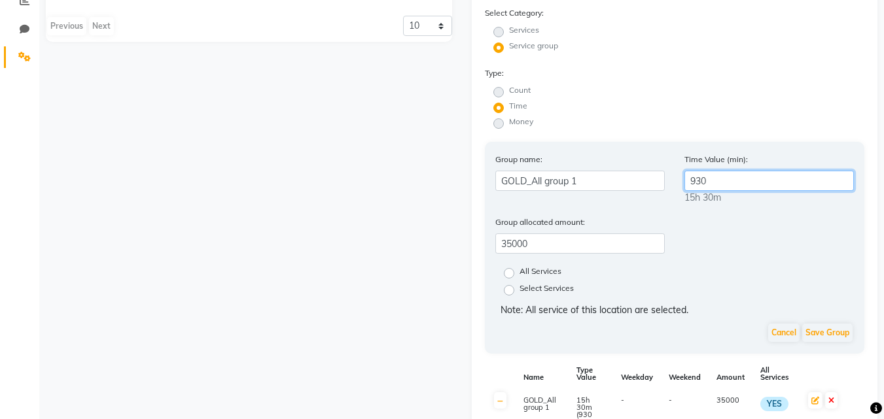
drag, startPoint x: 737, startPoint y: 179, endPoint x: 722, endPoint y: 170, distance: 16.7
click at [722, 170] on div "Time Value (min): 930 15h 30m" at bounding box center [768, 178] width 189 height 52
type input "9"
type input "1"
type input "960"
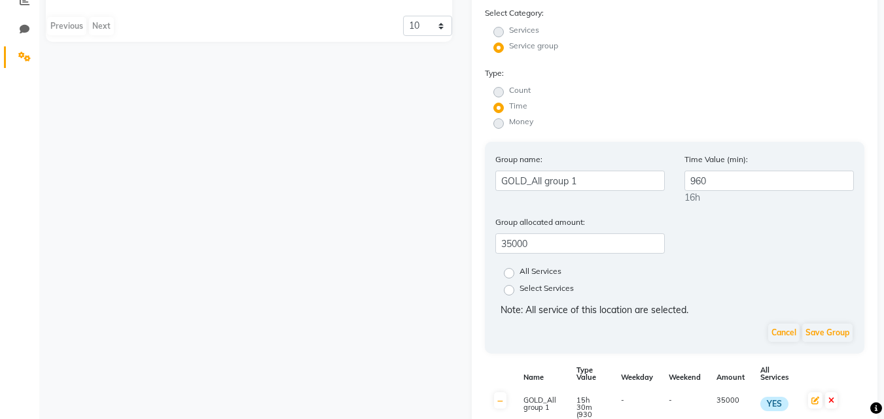
click at [519, 268] on label "All Services" at bounding box center [540, 274] width 42 height 16
click at [512, 268] on input "All Services" at bounding box center [513, 272] width 9 height 9
radio input "true"
click at [822, 341] on button "Save Group" at bounding box center [827, 333] width 50 height 18
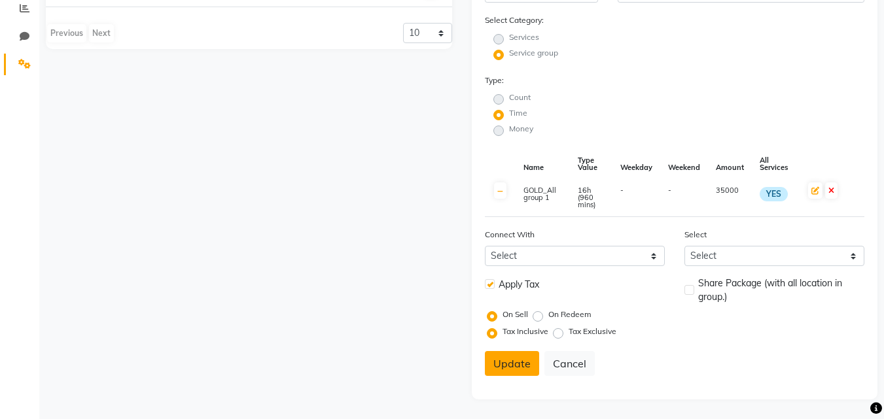
click at [502, 366] on button "Update" at bounding box center [512, 363] width 54 height 25
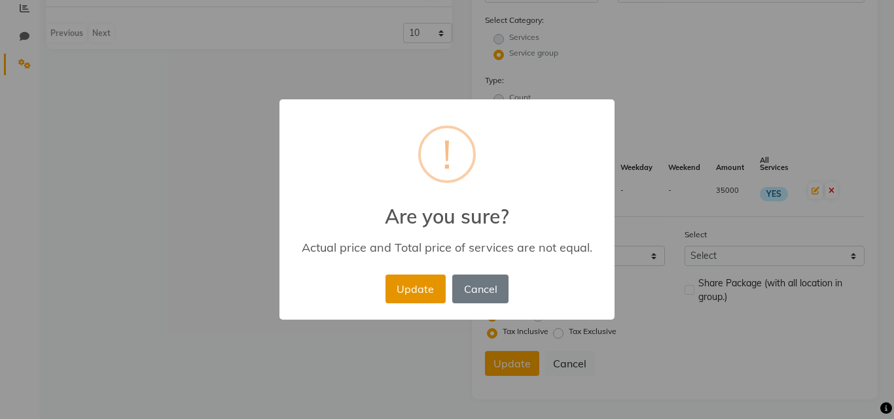
click at [411, 297] on button "Update" at bounding box center [415, 289] width 60 height 29
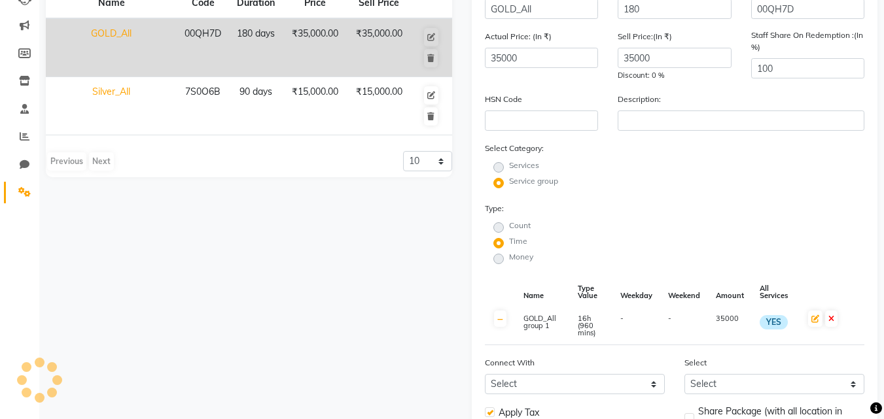
scroll to position [0, 0]
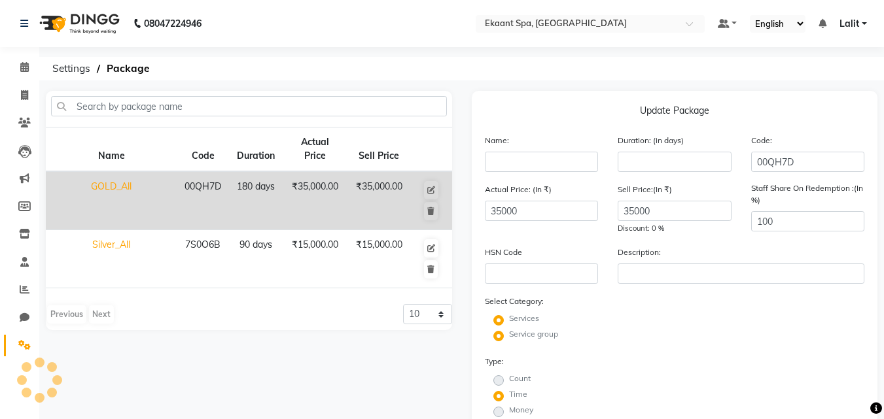
select select
checkbox input "false"
radio input "true"
radio input "false"
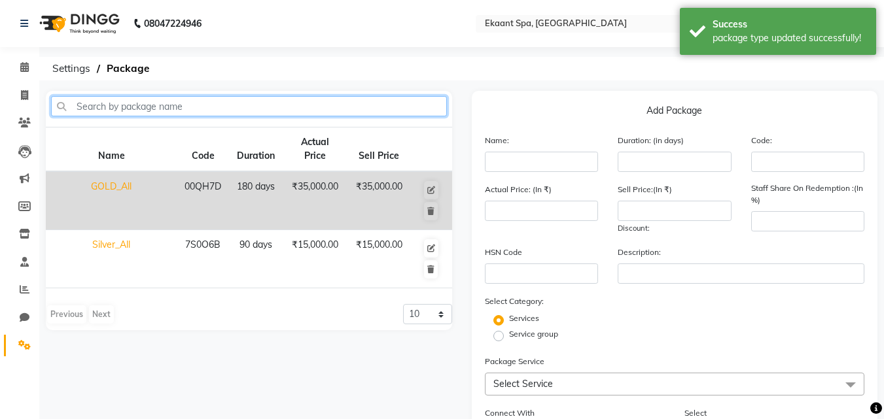
click at [203, 106] on input "text" at bounding box center [249, 106] width 396 height 20
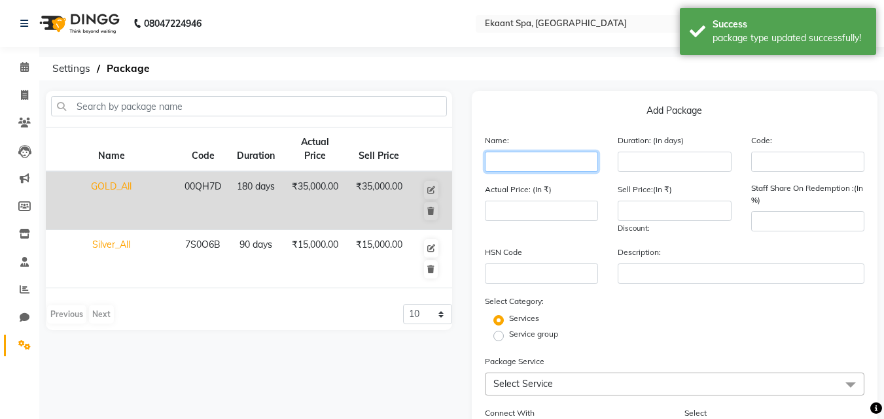
click at [559, 171] on input "text" at bounding box center [542, 162] width 114 height 20
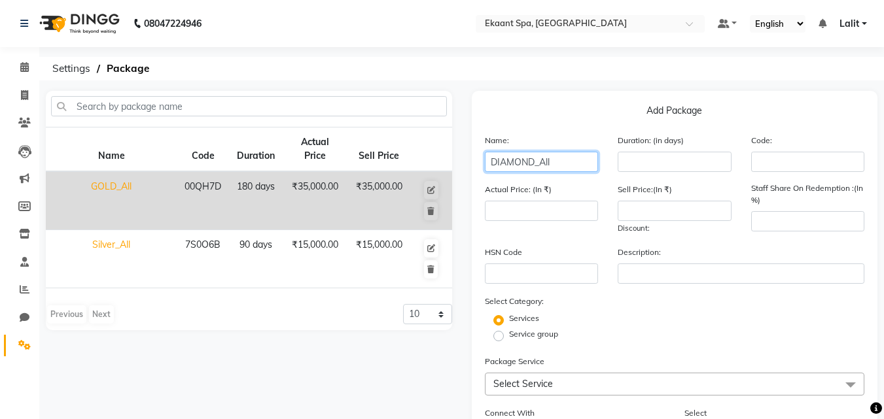
type input "DIAMOND_All"
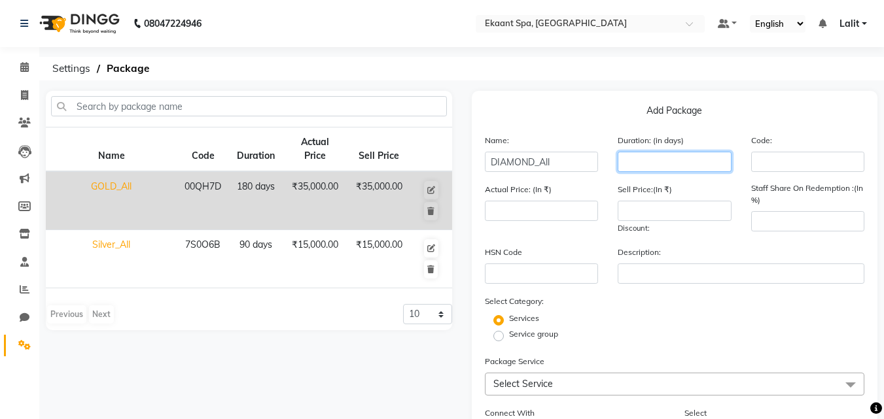
click at [642, 158] on input "number" at bounding box center [674, 162] width 114 height 20
type input "170"
click at [487, 225] on div "Actual Price: (In ₹)" at bounding box center [541, 209] width 133 height 52
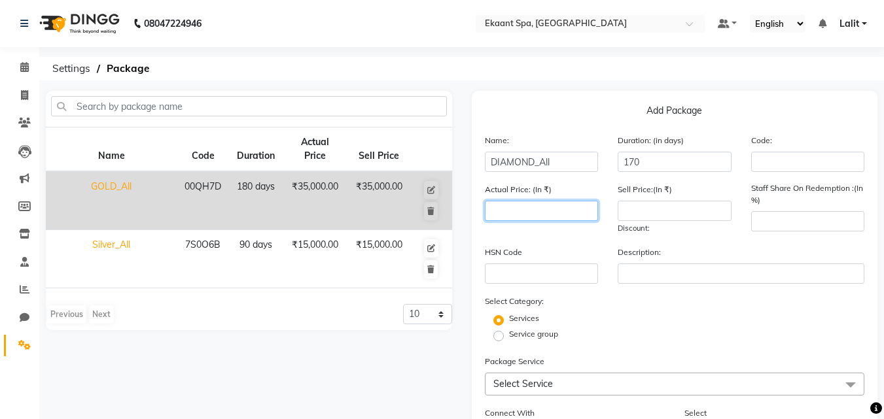
click at [497, 217] on input "number" at bounding box center [542, 211] width 114 height 20
type input "80000"
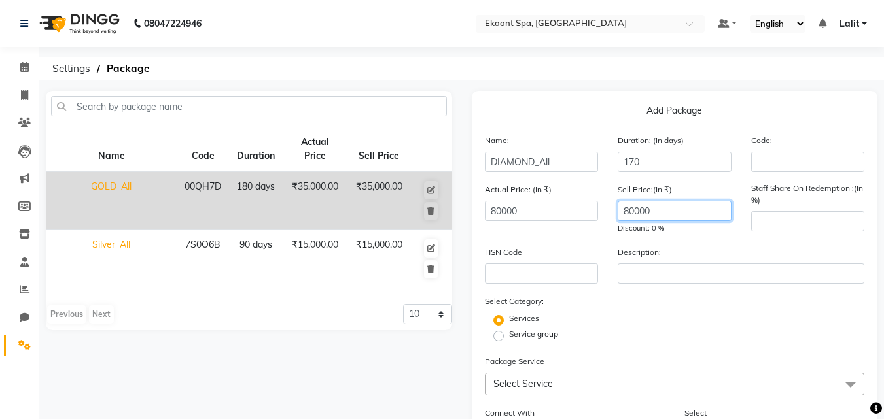
type input "80000"
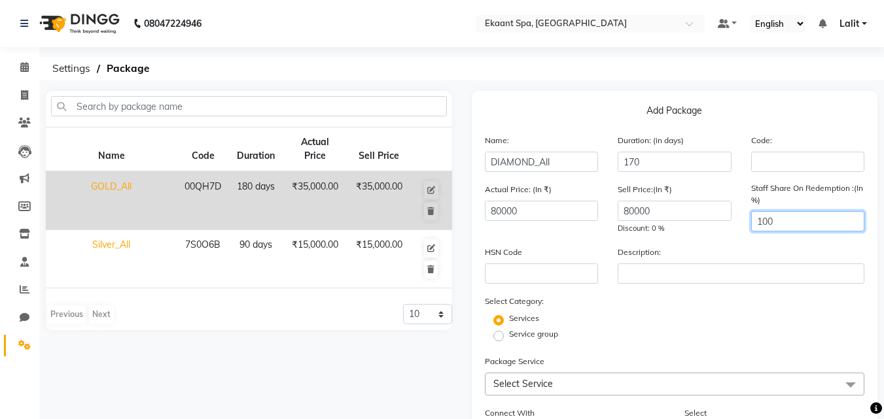
type input "100"
click at [509, 339] on label "Service group" at bounding box center [533, 334] width 49 height 12
click at [503, 339] on input "Service group" at bounding box center [502, 335] width 9 height 9
radio input "true"
radio input "false"
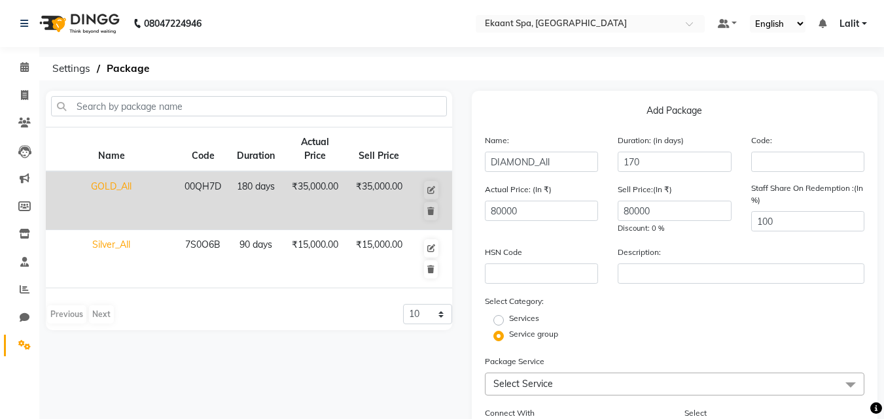
click at [509, 339] on label "Service group" at bounding box center [533, 334] width 49 height 12
click at [501, 339] on input "Service group" at bounding box center [502, 335] width 9 height 9
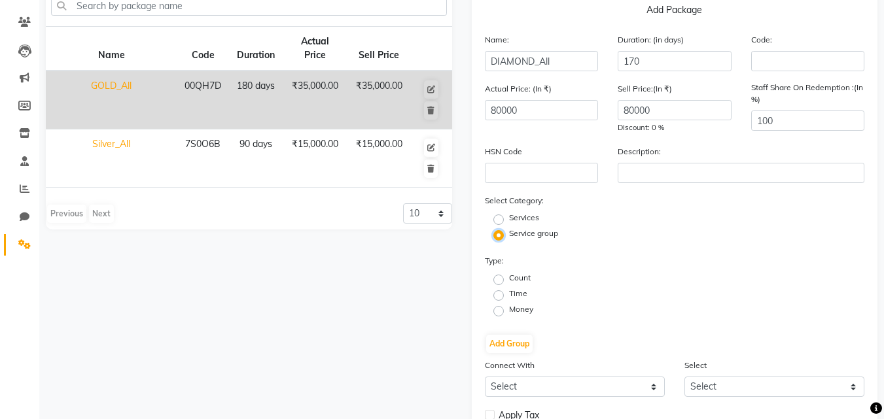
scroll to position [131, 0]
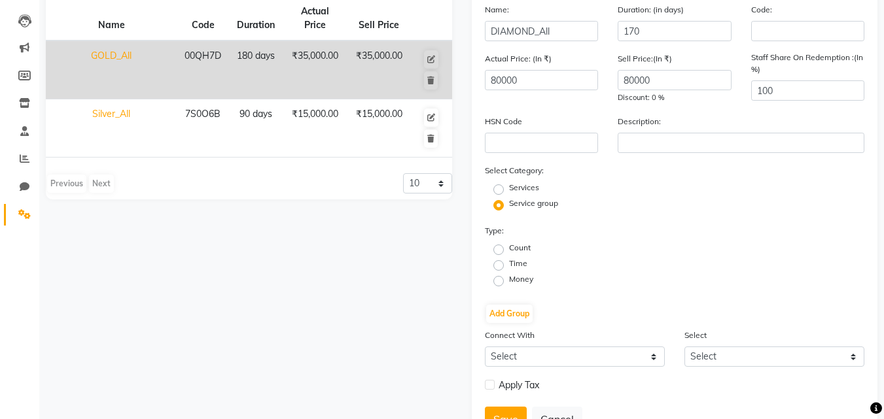
click at [509, 265] on label "Time" at bounding box center [518, 264] width 18 height 12
click at [498, 265] on input "Time" at bounding box center [502, 264] width 9 height 9
radio input "true"
click at [509, 269] on label "Time" at bounding box center [518, 264] width 18 height 12
click at [498, 269] on input "Time" at bounding box center [502, 264] width 9 height 9
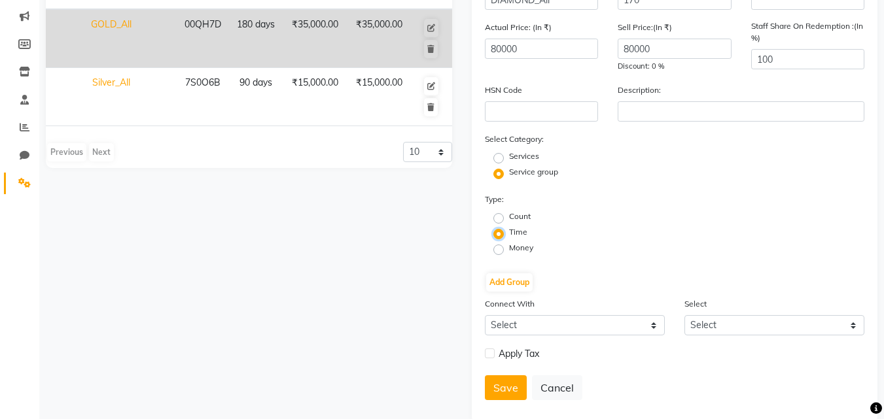
scroll to position [186, 0]
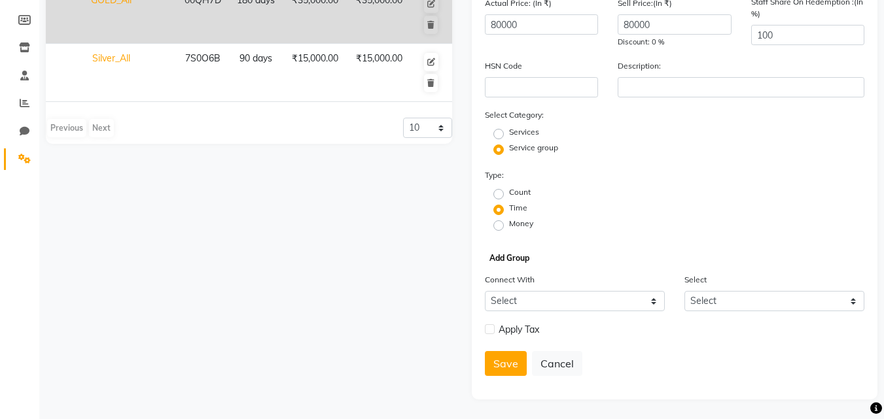
click at [511, 262] on button "Add Group" at bounding box center [509, 258] width 46 height 18
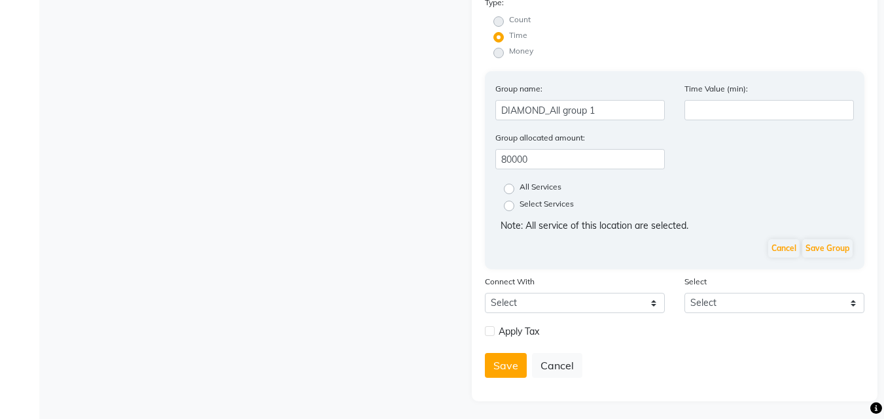
scroll to position [361, 0]
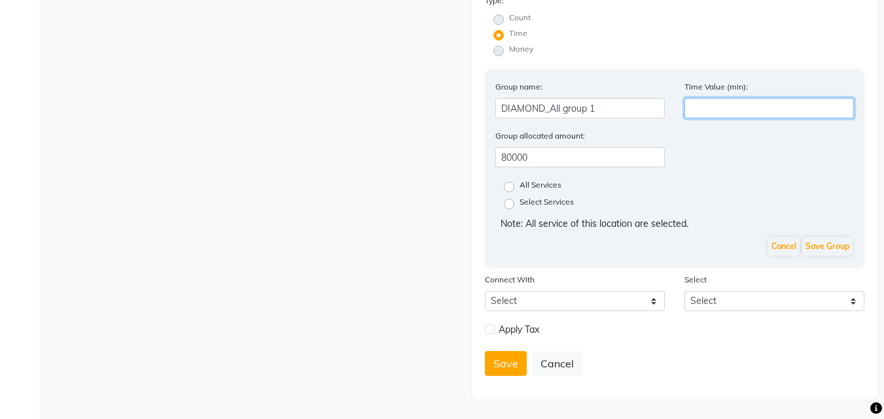
click at [722, 107] on input "number" at bounding box center [768, 108] width 169 height 20
click at [737, 114] on input "number" at bounding box center [768, 108] width 169 height 20
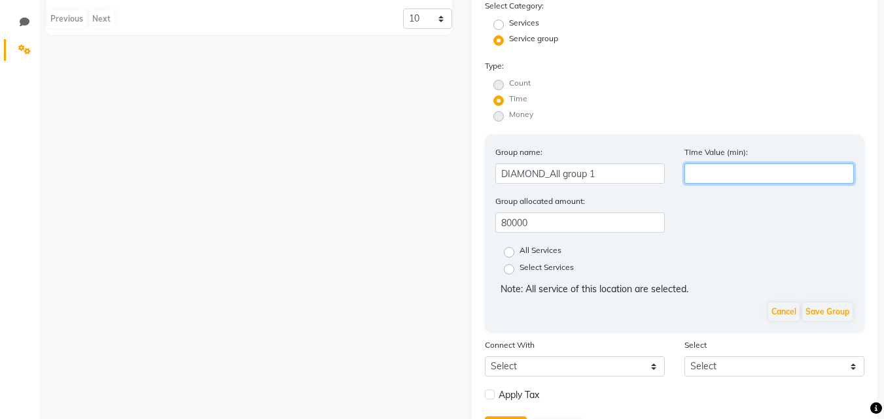
click at [708, 172] on input "number" at bounding box center [768, 174] width 169 height 20
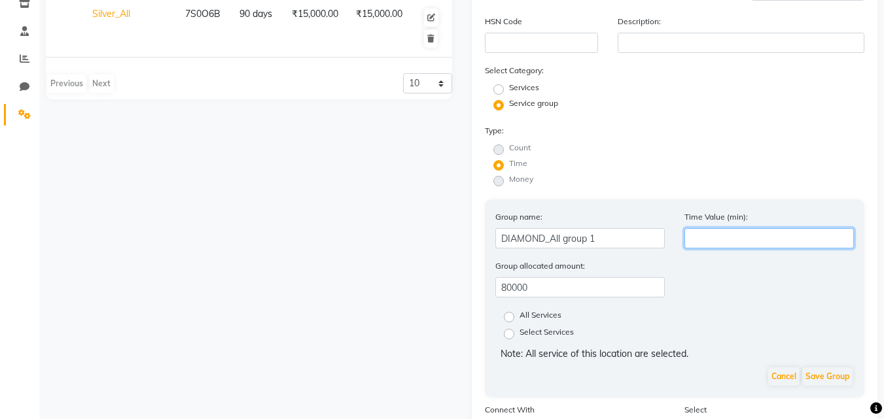
scroll to position [230, 0]
click at [717, 238] on input "number" at bounding box center [768, 239] width 169 height 20
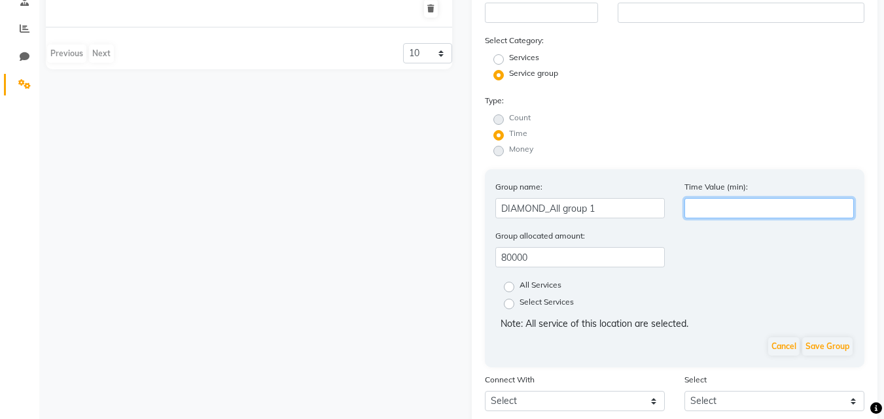
scroll to position [262, 0]
click at [752, 200] on input "number" at bounding box center [768, 208] width 169 height 20
click at [754, 204] on input "number" at bounding box center [768, 208] width 169 height 20
type input "4"
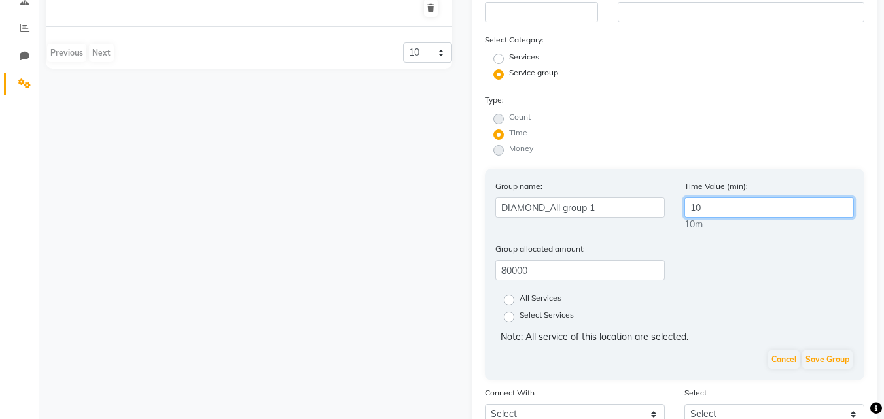
type input "1"
type input "1680"
click at [519, 301] on label "All Services" at bounding box center [540, 300] width 42 height 16
click at [509, 301] on input "All Services" at bounding box center [513, 299] width 9 height 9
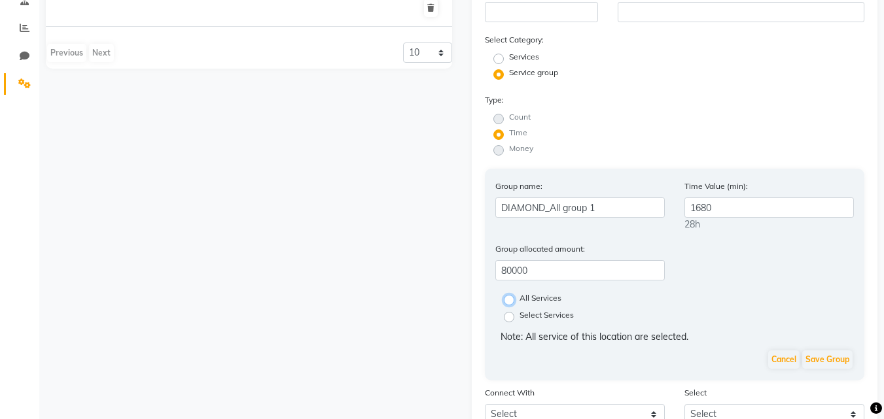
radio input "true"
click at [833, 362] on button "Save Group" at bounding box center [827, 360] width 50 height 18
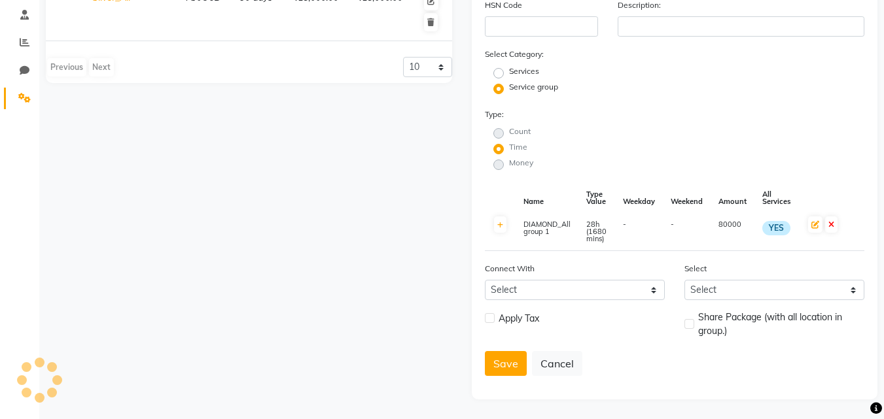
scroll to position [247, 0]
click at [489, 322] on label at bounding box center [490, 318] width 10 height 10
click at [489, 322] on input "checkbox" at bounding box center [489, 319] width 9 height 9
checkbox input "true"
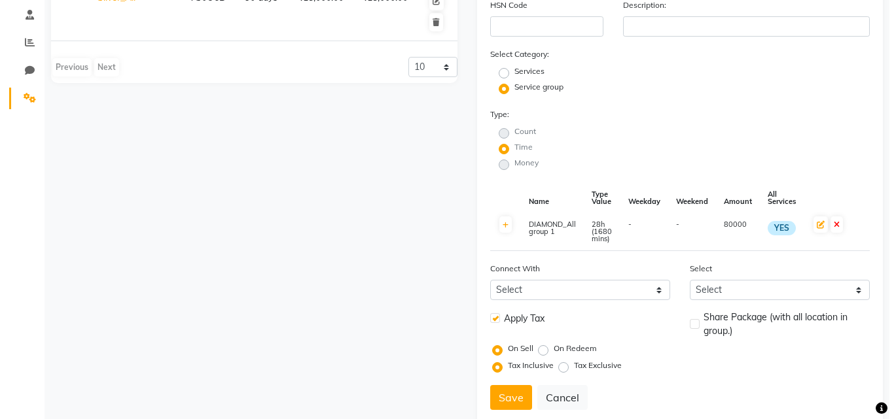
scroll to position [262, 0]
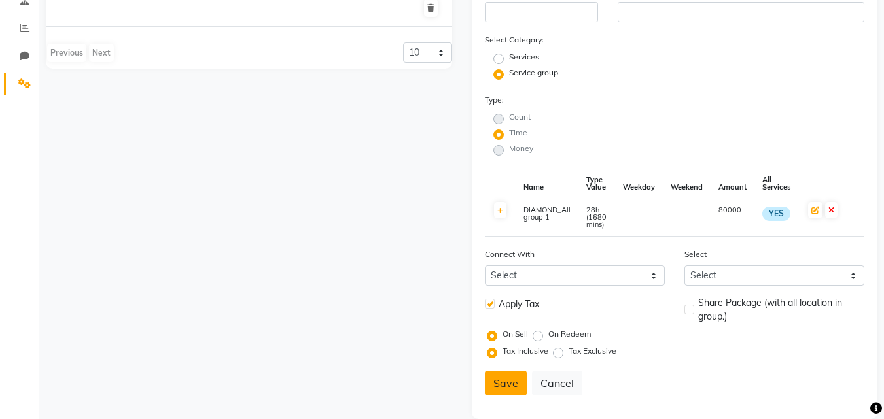
click at [508, 393] on button "Save" at bounding box center [506, 383] width 42 height 25
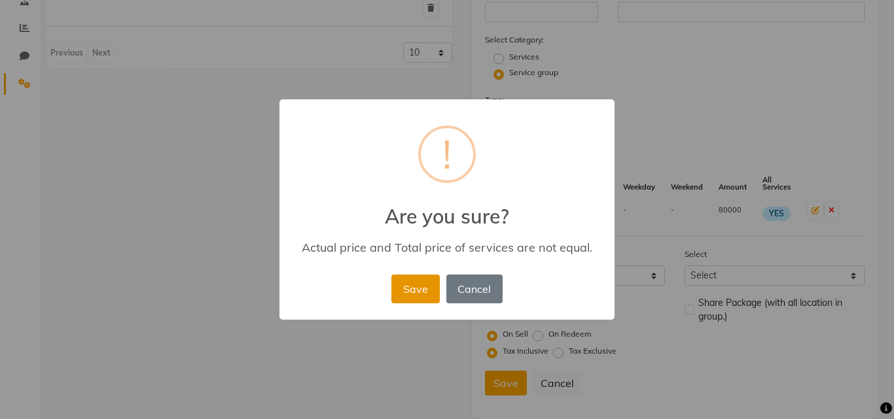
click at [426, 287] on button "Save" at bounding box center [415, 289] width 48 height 29
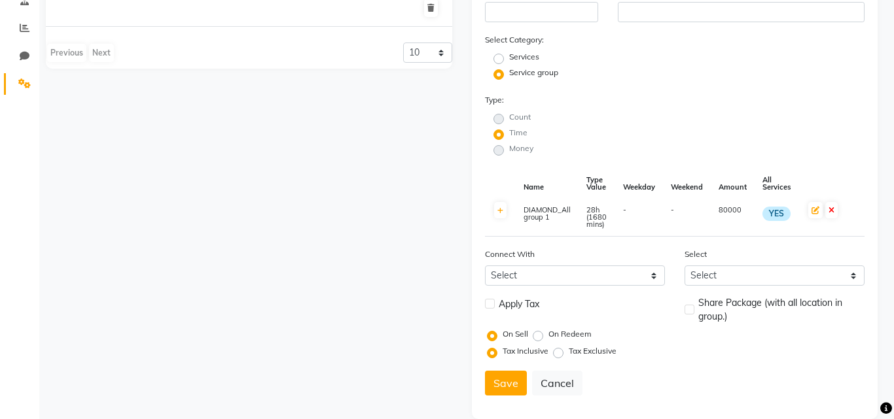
select select
checkbox input "false"
radio input "true"
radio input "false"
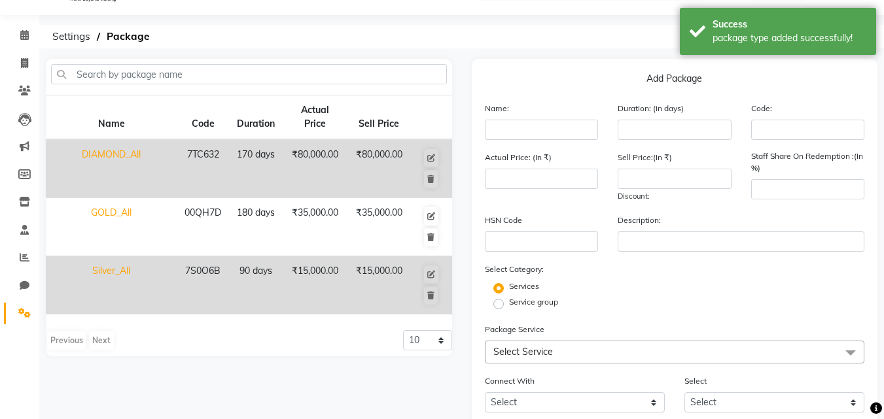
scroll to position [0, 0]
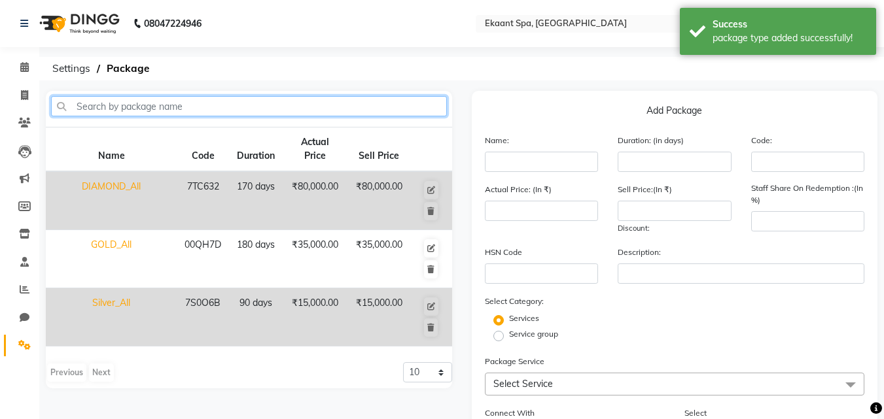
click at [228, 101] on input "text" at bounding box center [249, 106] width 396 height 20
type input "P"
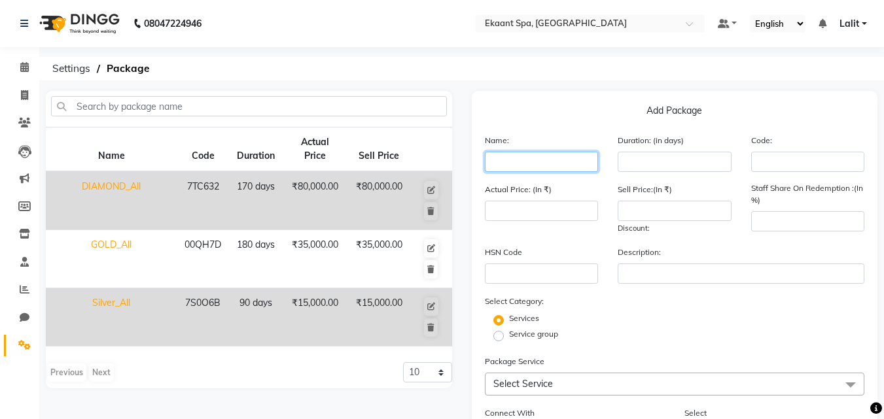
click at [528, 170] on input "text" at bounding box center [542, 162] width 114 height 20
drag, startPoint x: 558, startPoint y: 165, endPoint x: 491, endPoint y: 157, distance: 67.3
click at [491, 157] on input "Pallatinum" at bounding box center [542, 162] width 114 height 20
type input "PLATINUM_All"
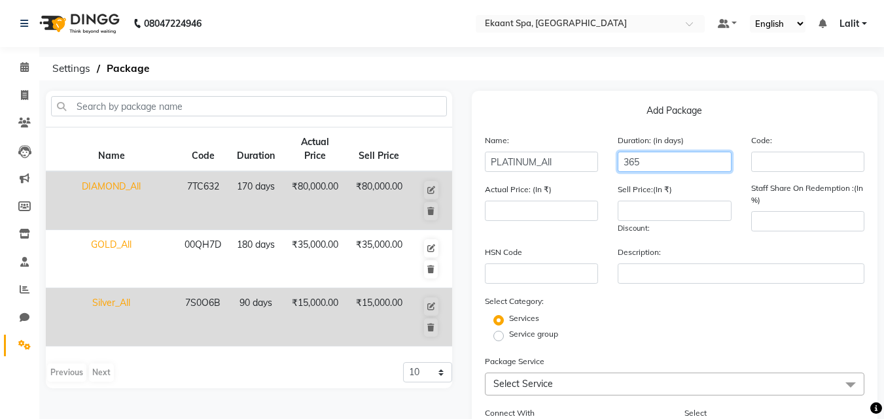
type input "365"
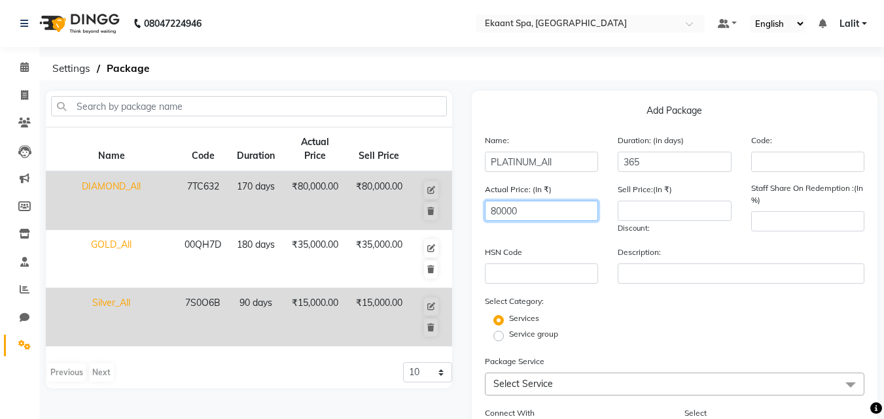
type input "80000"
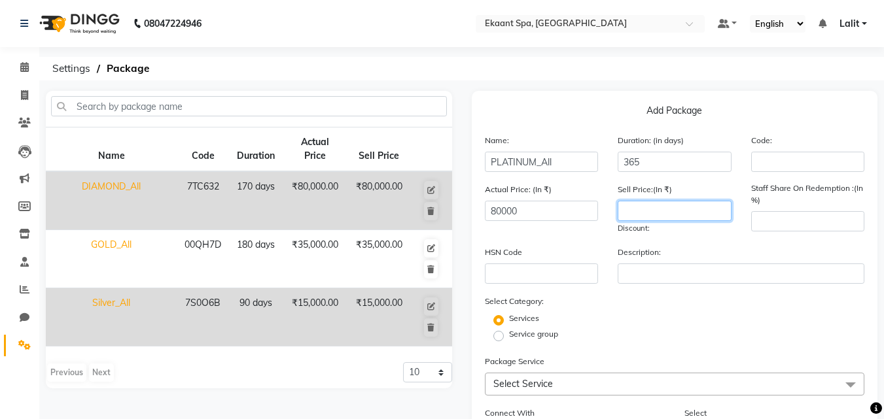
click at [626, 203] on input "number" at bounding box center [674, 211] width 114 height 20
type input "80000"
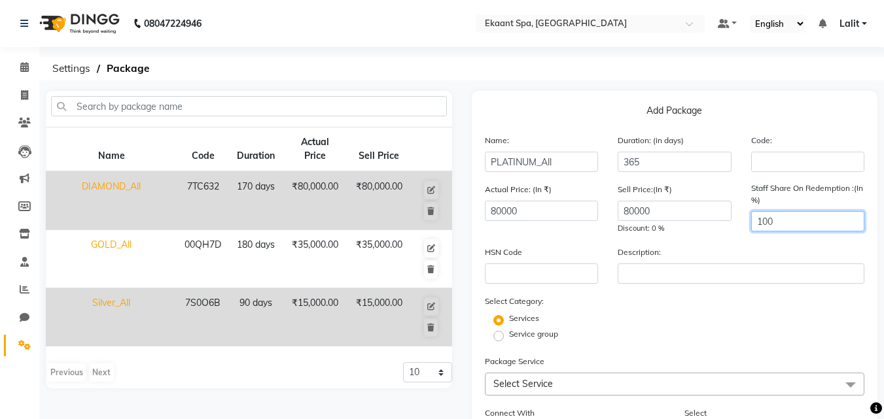
type input "100"
click at [509, 340] on label "Service group" at bounding box center [533, 334] width 49 height 12
click at [498, 339] on input "Service group" at bounding box center [502, 335] width 9 height 9
radio input "true"
radio input "false"
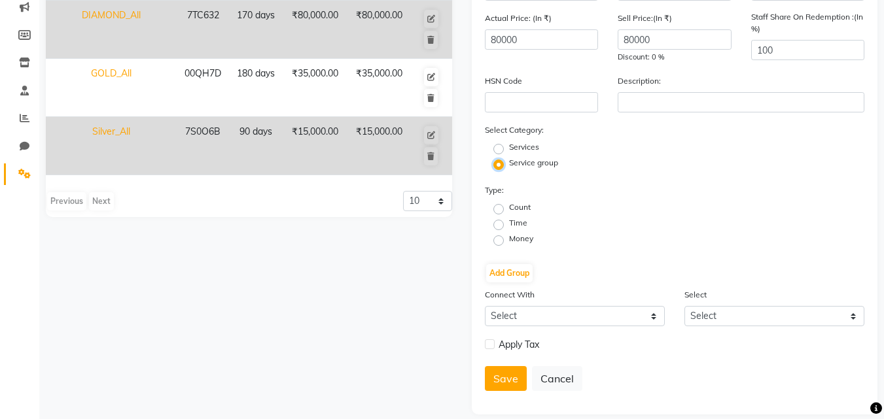
scroll to position [186, 0]
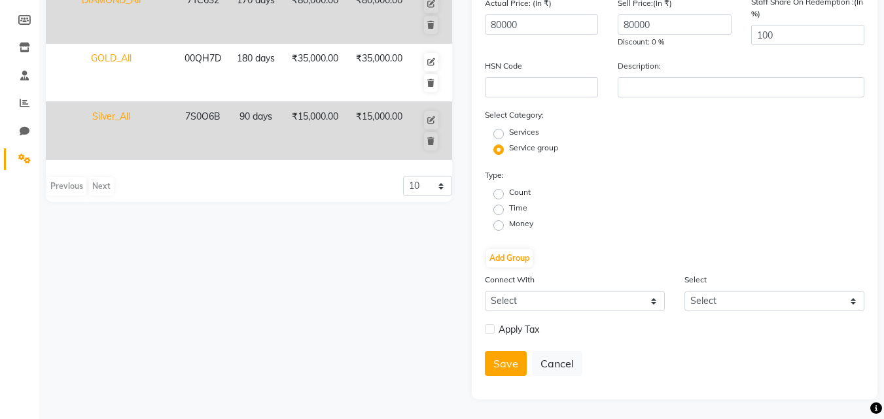
click at [509, 212] on label "Time" at bounding box center [518, 208] width 18 height 12
click at [502, 212] on input "Time" at bounding box center [502, 209] width 9 height 9
radio input "true"
click at [518, 263] on button "Add Group" at bounding box center [509, 258] width 46 height 18
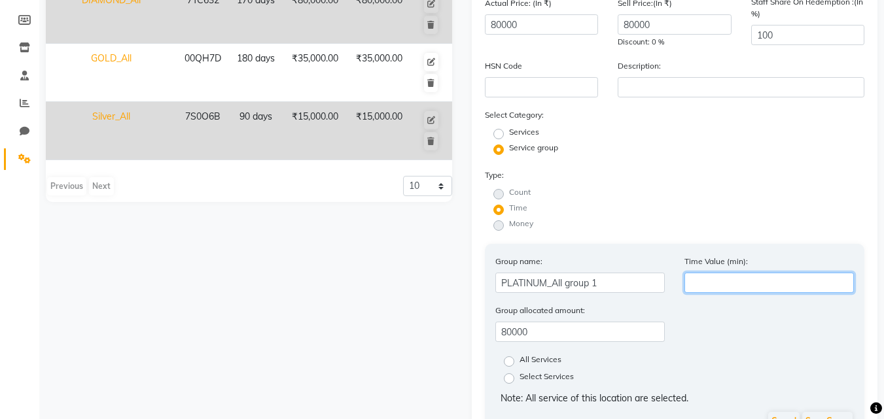
click at [717, 287] on input "number" at bounding box center [768, 283] width 169 height 20
click at [755, 279] on input "number" at bounding box center [768, 283] width 169 height 20
type input "1"
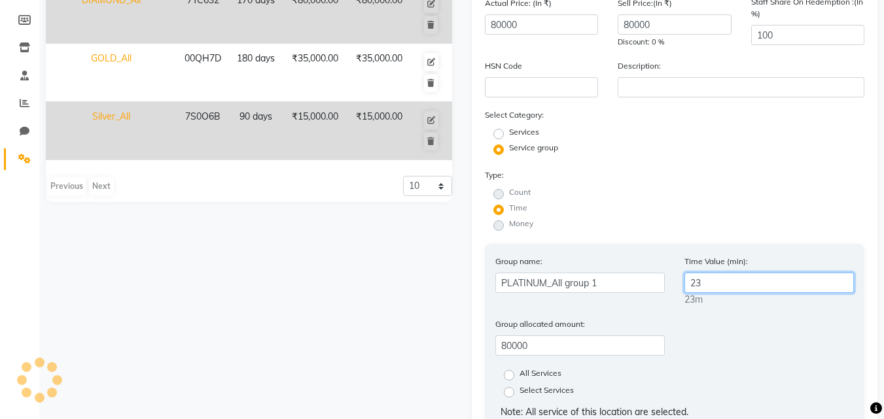
type input "2"
drag, startPoint x: 735, startPoint y: 287, endPoint x: 699, endPoint y: 281, distance: 36.4
click at [699, 281] on input "2900" at bounding box center [768, 283] width 169 height 20
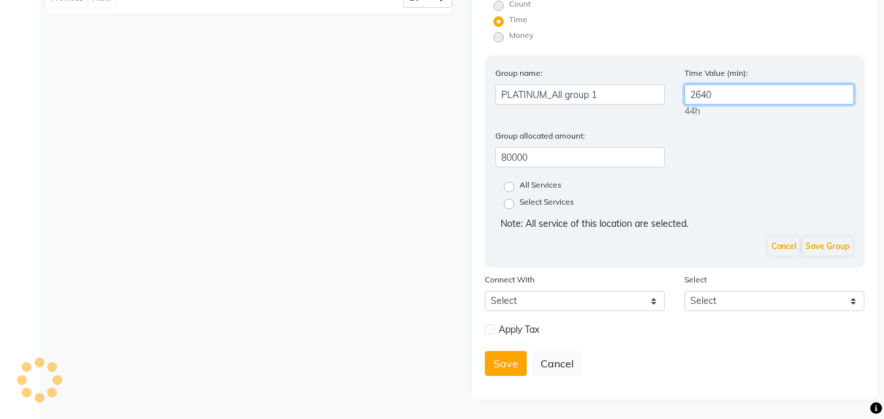
type input "2640"
click at [502, 185] on div "All Services" at bounding box center [527, 187] width 68 height 16
click at [519, 188] on label "All Services" at bounding box center [540, 187] width 42 height 16
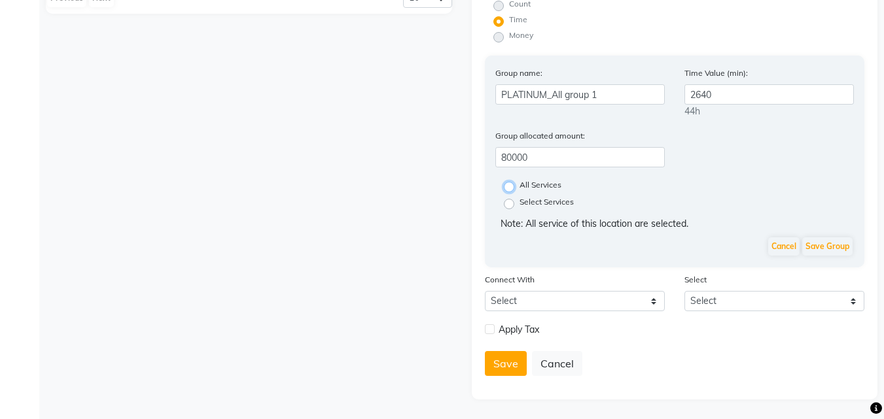
click at [509, 188] on input "All Services" at bounding box center [513, 186] width 9 height 9
radio input "true"
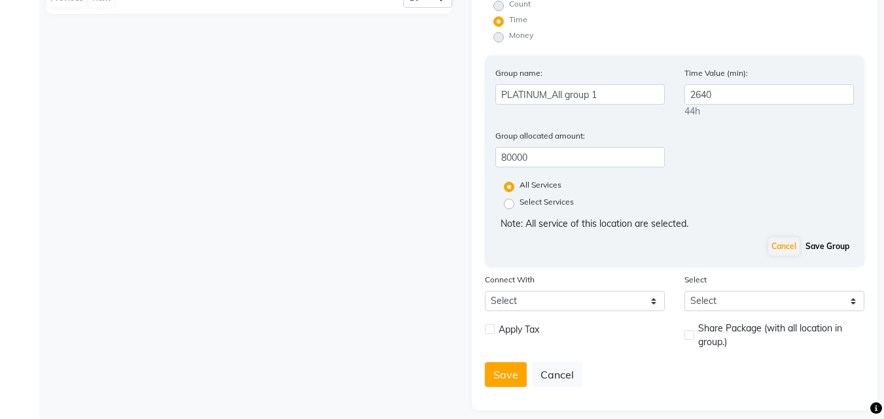
click at [826, 247] on button "Save Group" at bounding box center [827, 246] width 50 height 18
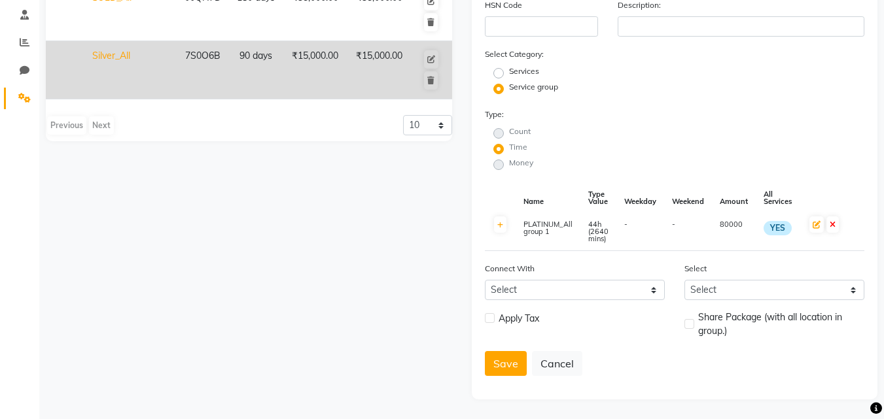
click at [490, 321] on label at bounding box center [490, 318] width 10 height 10
click at [490, 321] on input "checkbox" at bounding box center [489, 319] width 9 height 9
checkbox input "true"
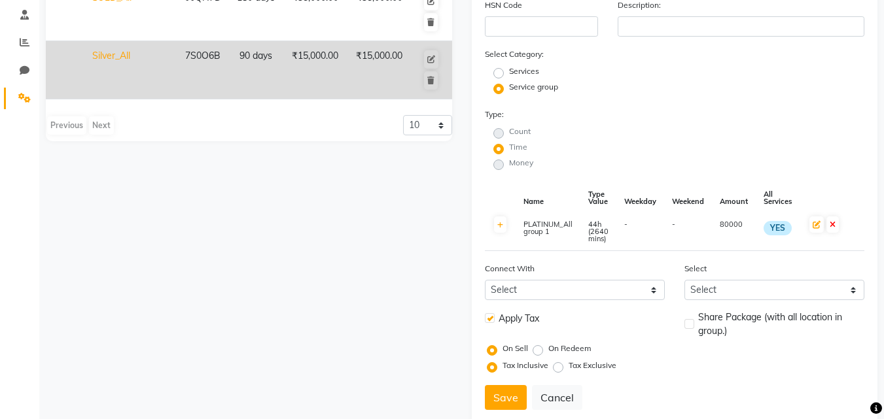
scroll to position [281, 0]
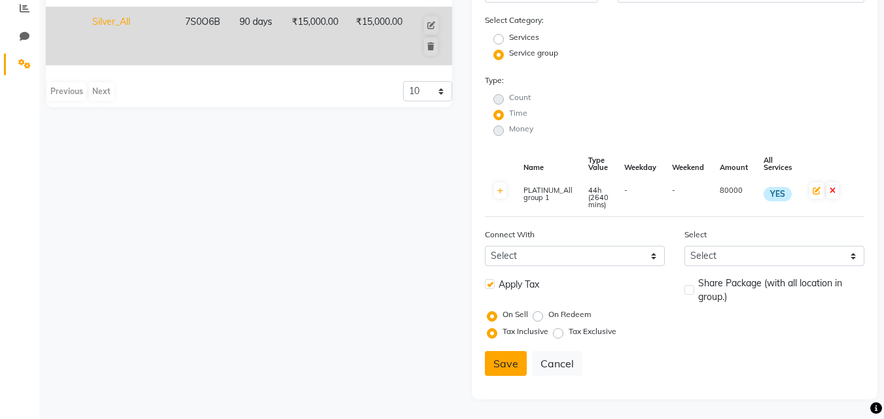
click at [510, 356] on button "Save" at bounding box center [506, 363] width 42 height 25
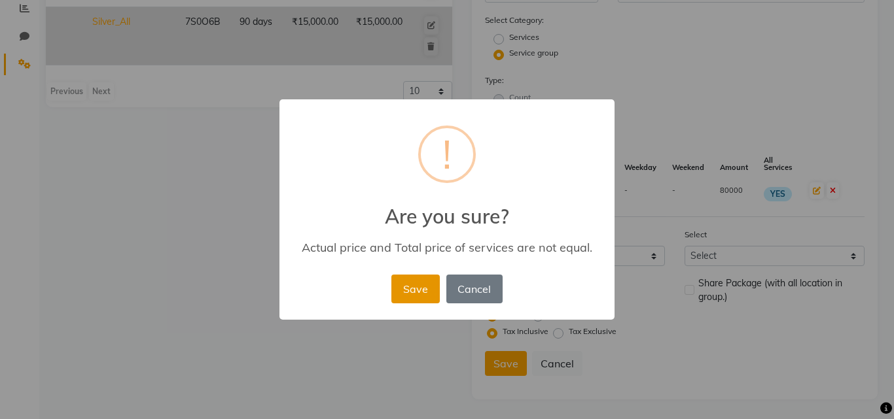
click at [413, 301] on button "Save" at bounding box center [415, 289] width 48 height 29
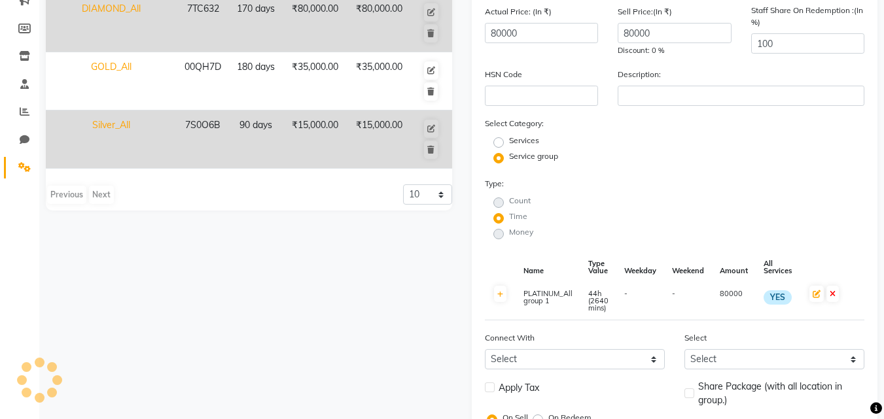
select select
checkbox input "false"
radio input "true"
radio input "false"
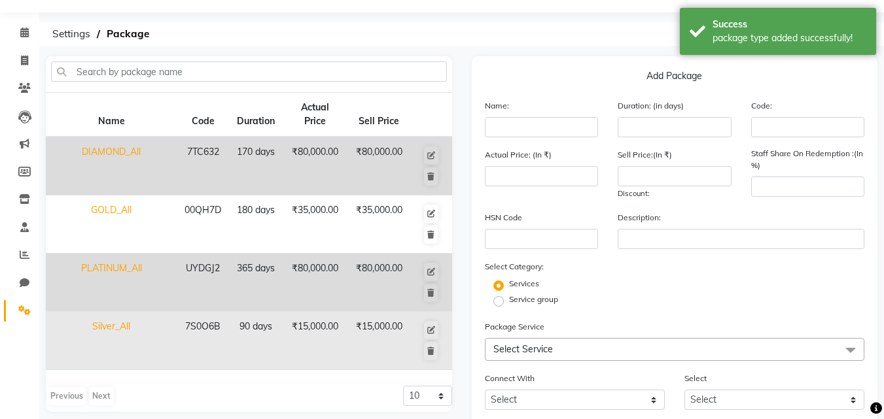
scroll to position [65, 0]
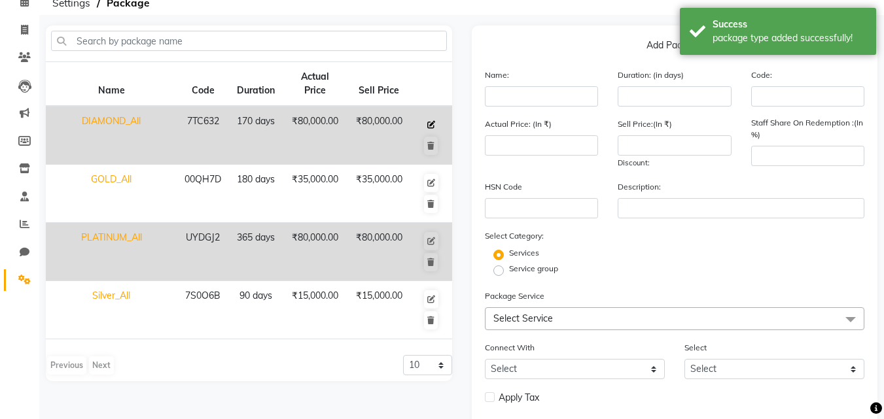
click at [430, 122] on icon at bounding box center [431, 125] width 8 height 8
type input "DIAMOND_All"
type input "170"
type input "7TC632"
type input "80000"
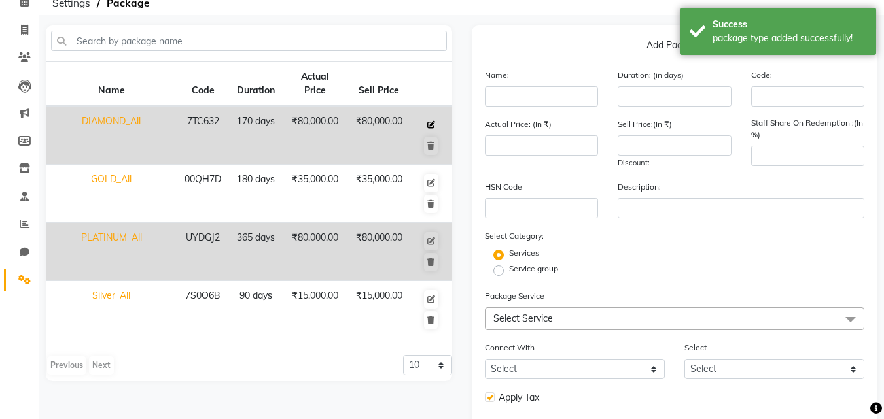
type input "80000"
type input "100"
checkbox input "true"
radio input "false"
radio input "true"
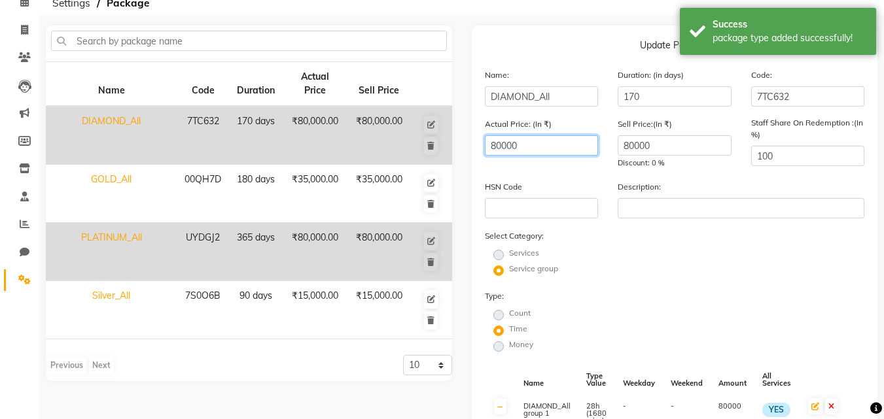
drag, startPoint x: 527, startPoint y: 143, endPoint x: 479, endPoint y: 142, distance: 47.8
click at [479, 142] on div "Actual Price: (In ₹) 80000" at bounding box center [541, 143] width 133 height 52
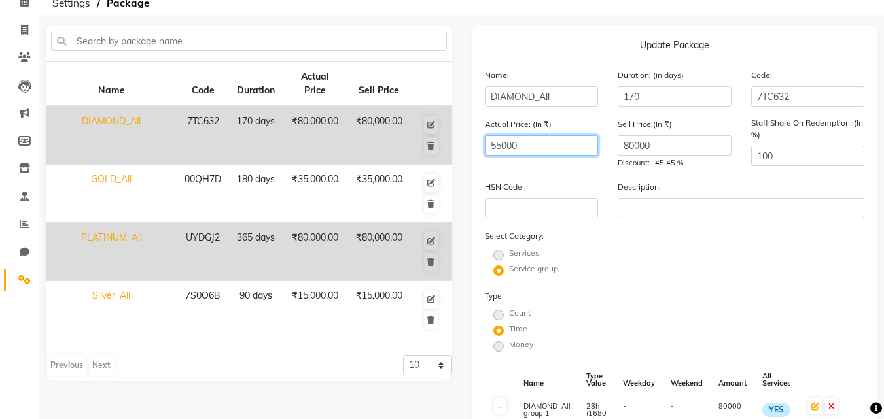
type input "55000"
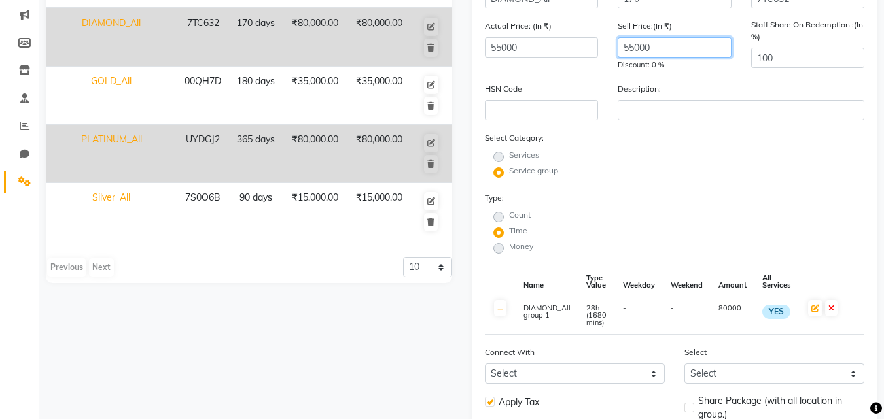
scroll to position [262, 0]
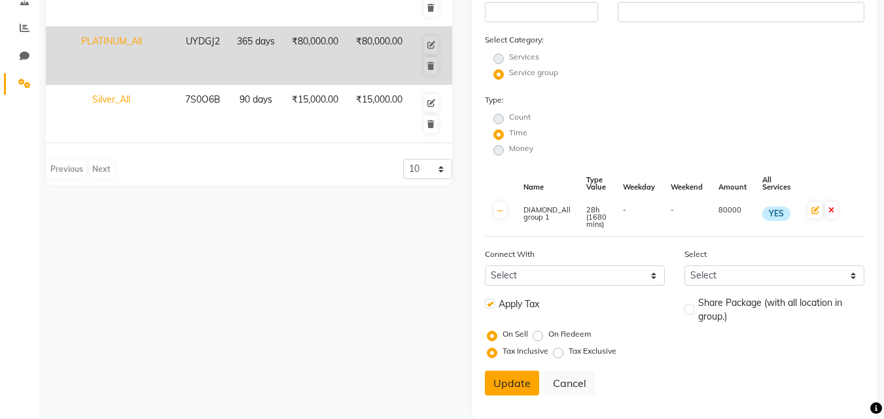
type input "55000"
click at [520, 379] on button "Update" at bounding box center [512, 383] width 54 height 25
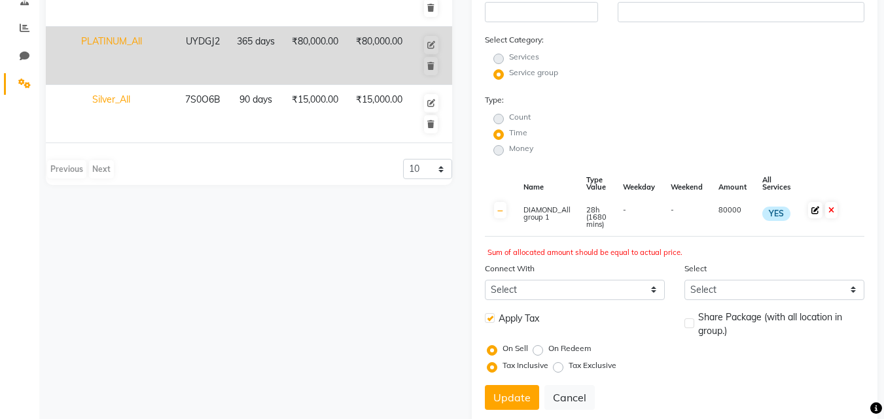
click at [814, 212] on icon at bounding box center [815, 211] width 8 height 8
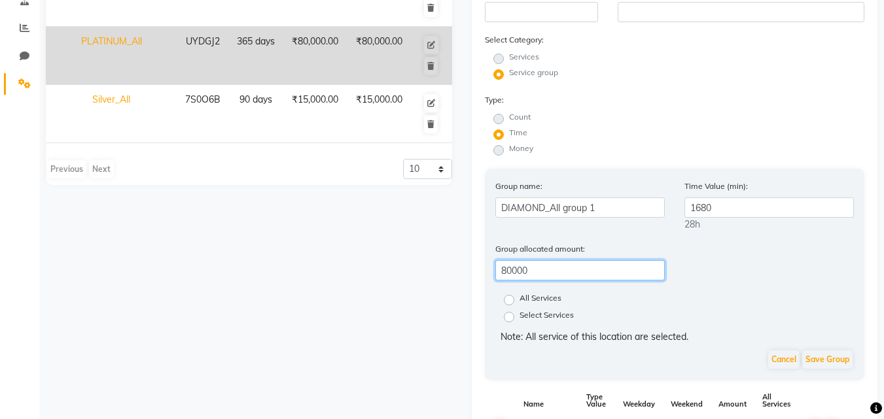
drag, startPoint x: 549, startPoint y: 274, endPoint x: 651, endPoint y: 282, distance: 101.7
click at [644, 282] on div "Group allocated amount: 80000" at bounding box center [674, 266] width 379 height 49
click at [787, 361] on button "Cancel" at bounding box center [783, 360] width 31 height 18
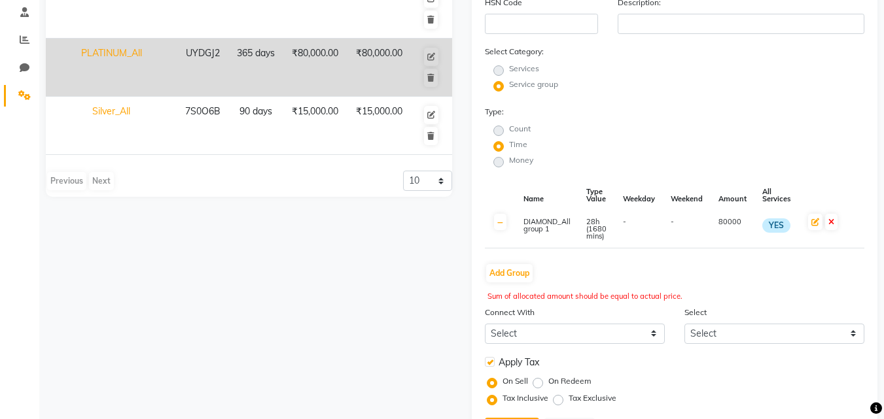
scroll to position [251, 0]
click at [829, 221] on span at bounding box center [831, 221] width 12 height 16
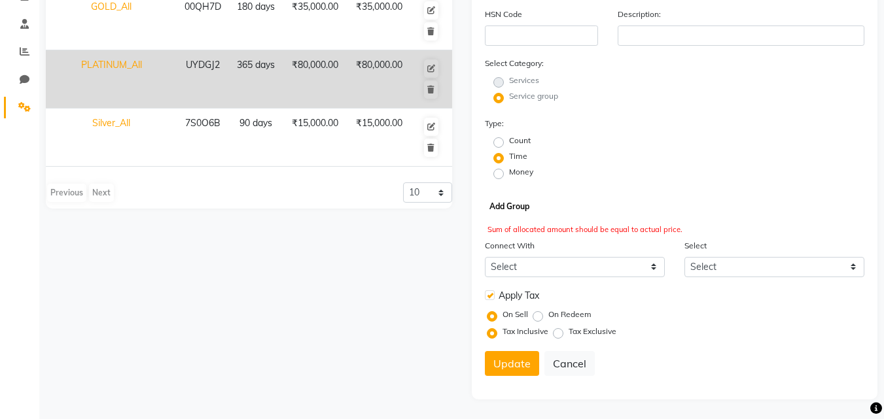
click at [521, 202] on button "Add Group" at bounding box center [509, 207] width 46 height 18
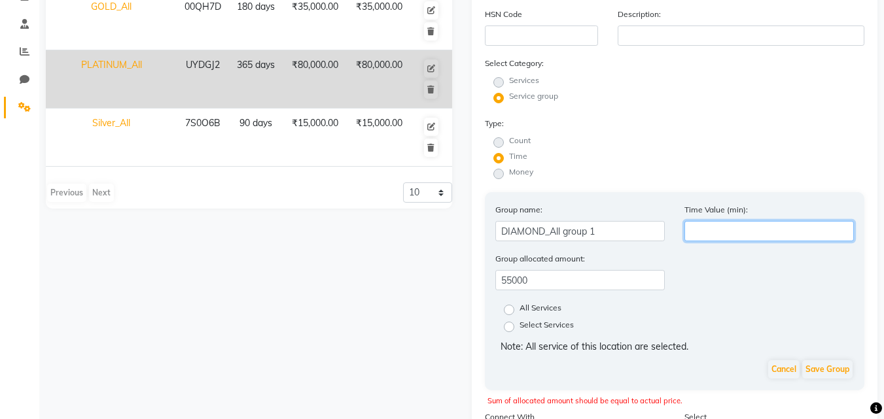
click at [719, 228] on input "number" at bounding box center [768, 231] width 169 height 20
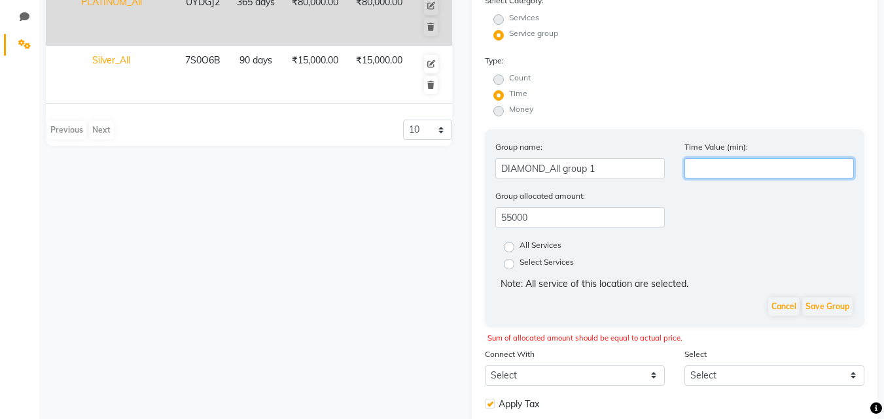
scroll to position [304, 0]
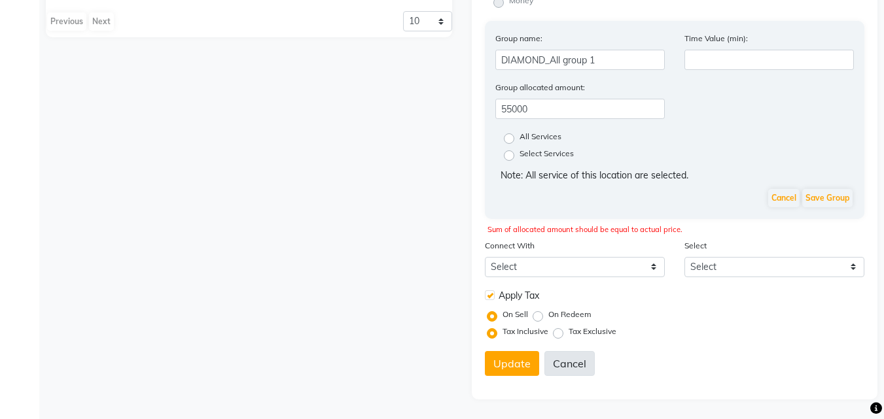
click at [566, 360] on button "Cancel" at bounding box center [569, 363] width 50 height 25
select select
checkbox input "false"
radio input "true"
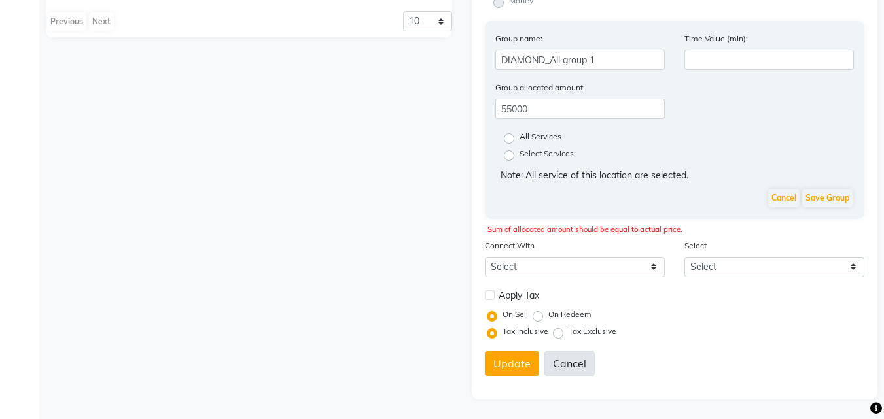
radio input "false"
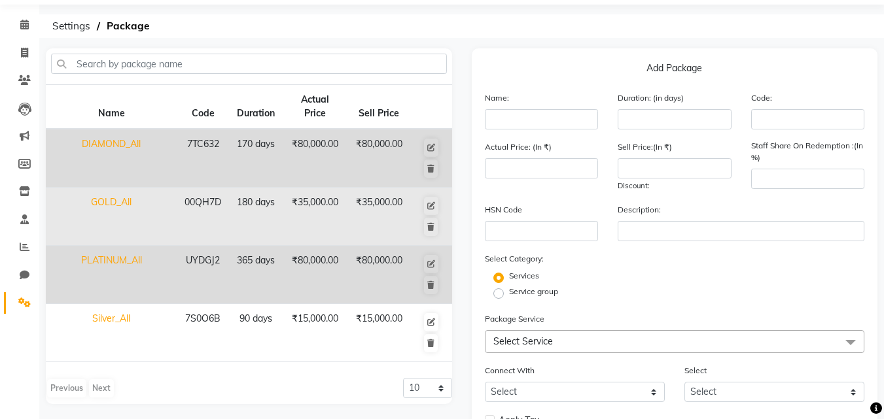
scroll to position [65, 0]
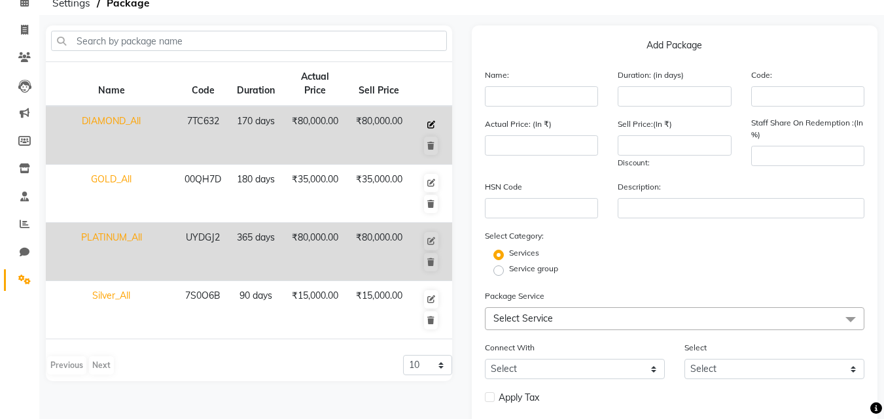
click at [434, 124] on icon at bounding box center [431, 125] width 8 height 8
type input "DIAMOND_All"
type input "170"
type input "7TC632"
type input "80000"
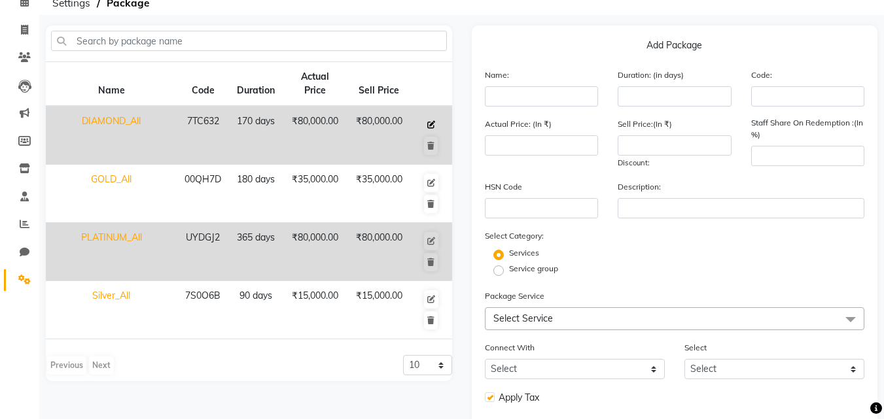
type input "80000"
type input "100"
checkbox input "true"
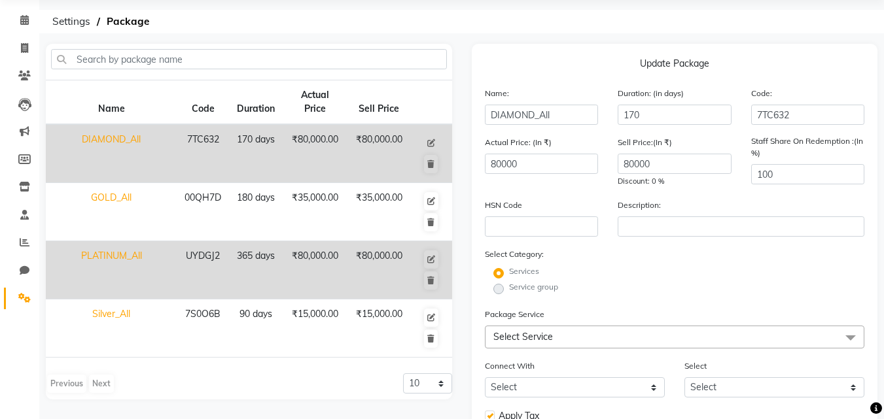
scroll to position [37, 0]
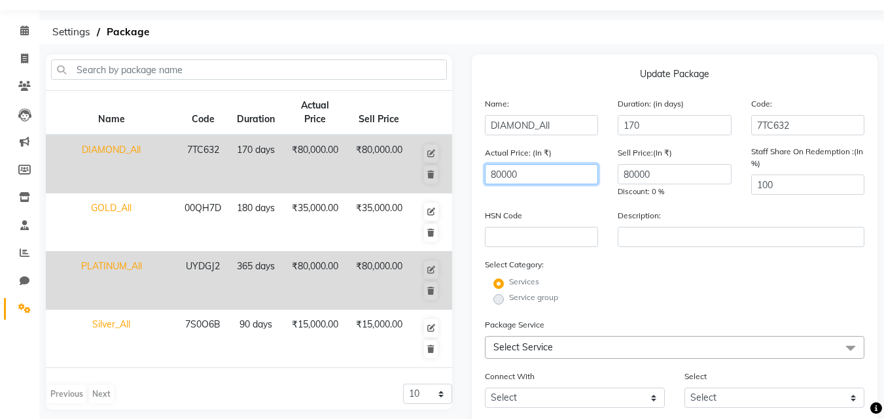
drag, startPoint x: 549, startPoint y: 172, endPoint x: 693, endPoint y: 194, distance: 145.0
click at [697, 190] on div "Actual Price: (In ₹) 80000 Sell Price:(In ₹) 80000 Discount: 0 % Staff Share On…" at bounding box center [675, 177] width 400 height 63
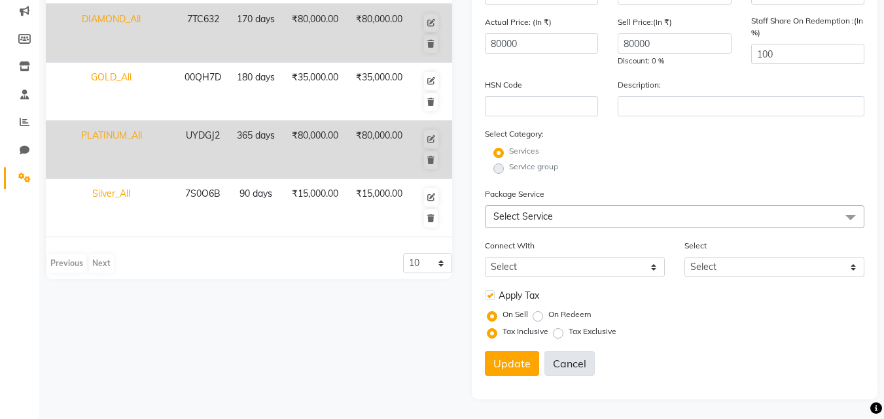
click at [573, 360] on button "Cancel" at bounding box center [569, 363] width 50 height 25
select select
checkbox input "false"
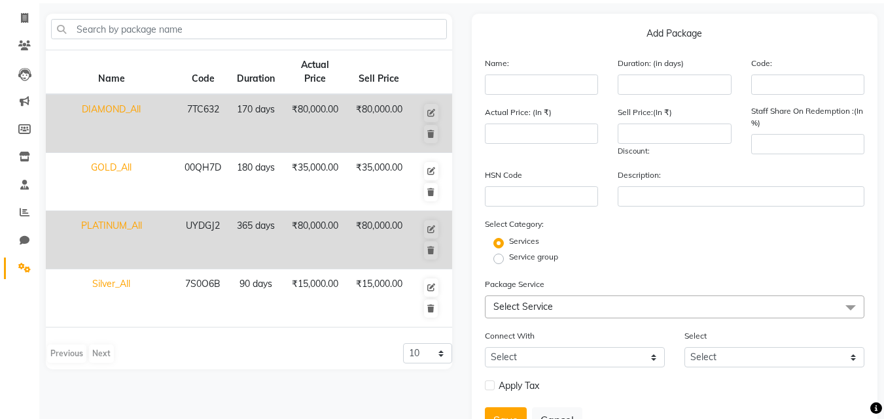
scroll to position [3, 0]
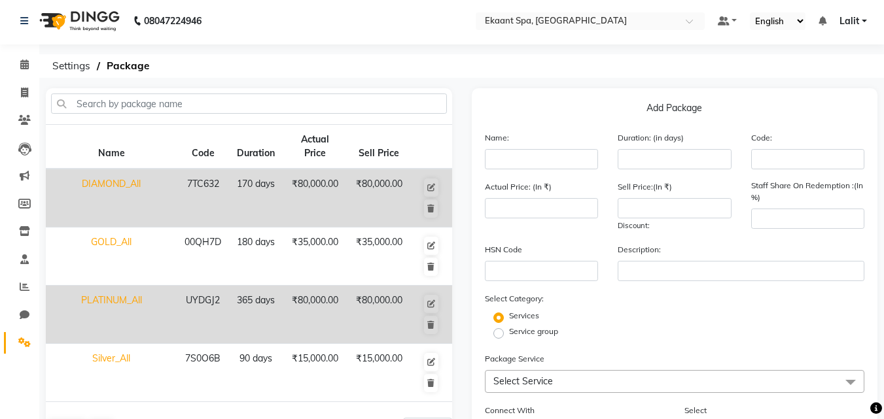
click at [114, 184] on td "DIAMOND_All" at bounding box center [111, 198] width 131 height 59
type input "DIAMOND_All"
type input "170"
type input "7TC632"
type input "80000"
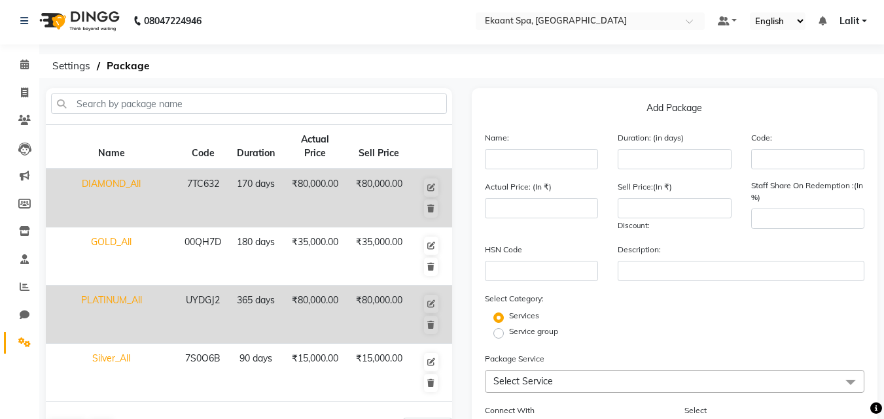
type input "80000"
type input "100"
checkbox input "true"
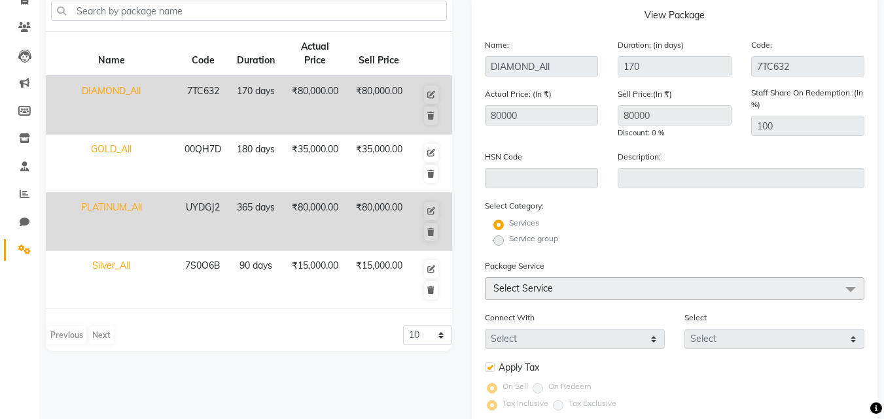
scroll to position [167, 0]
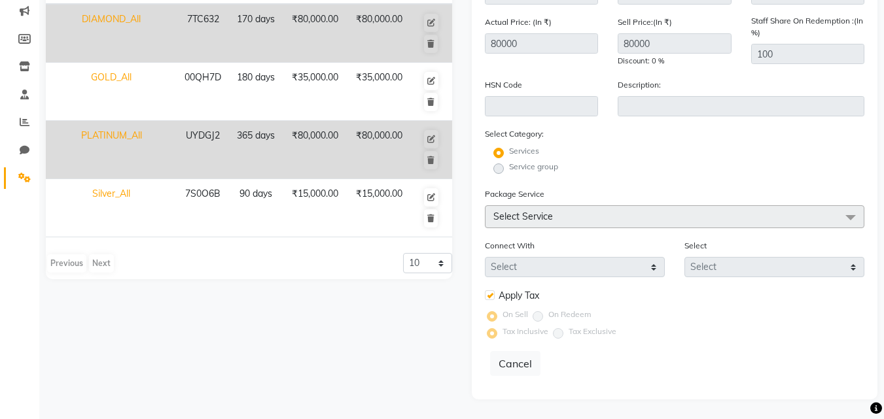
click at [512, 215] on span "Select Service" at bounding box center [523, 217] width 60 height 12
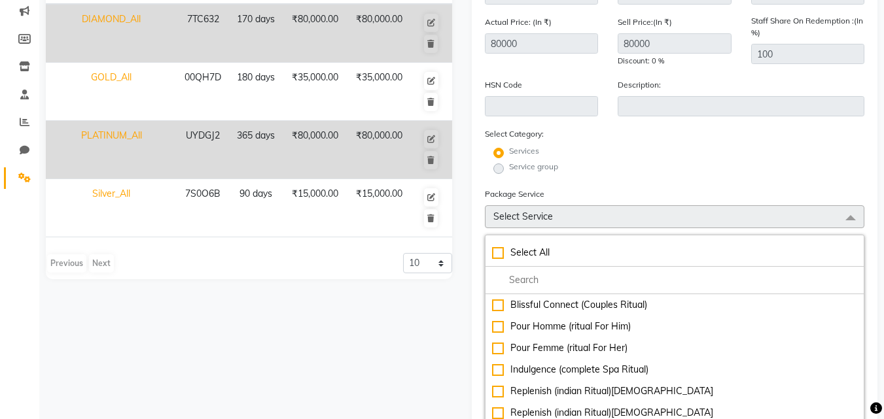
click at [572, 182] on form "Name: DIAMOND_All Duration: (in days) 170 Code: 7TC632 Actual Price: (In ₹) 800…" at bounding box center [675, 274] width 380 height 616
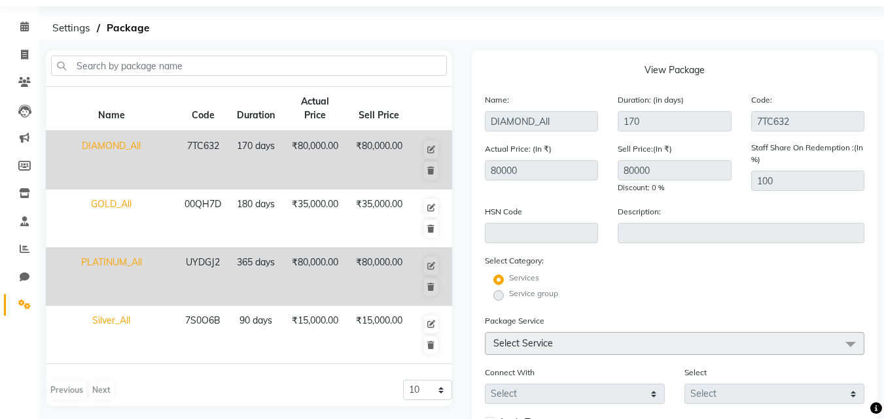
scroll to position [0, 0]
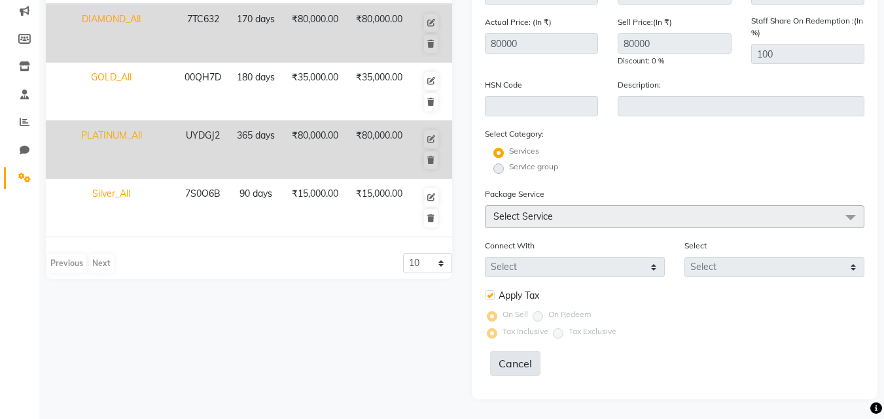
click at [509, 366] on button "Cancel" at bounding box center [515, 363] width 50 height 25
select select
checkbox input "false"
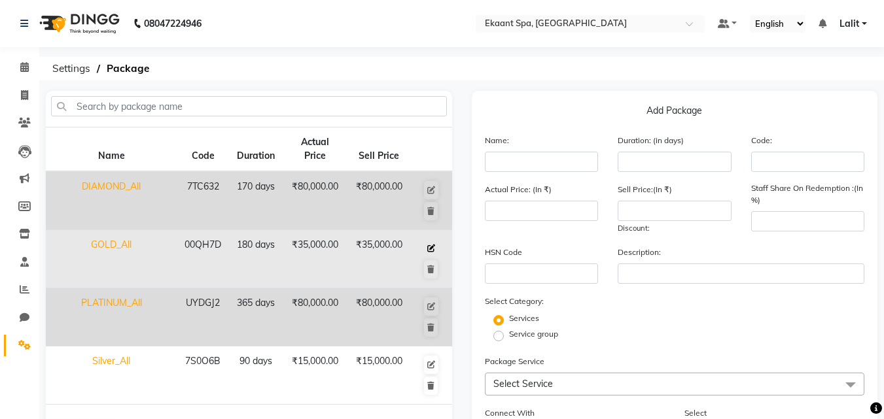
click at [433, 247] on icon at bounding box center [431, 249] width 8 height 8
type input "GOLD_All"
type input "180"
type input "00QH7D"
type input "35000"
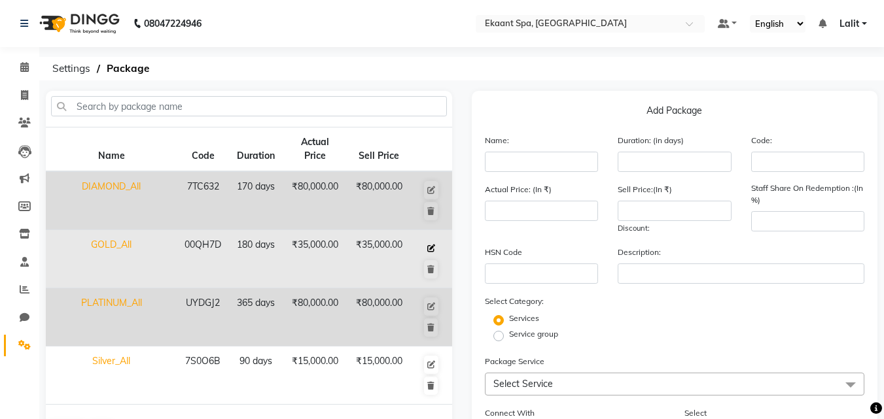
type input "35000"
type input "100"
checkbox input "true"
radio input "false"
radio input "true"
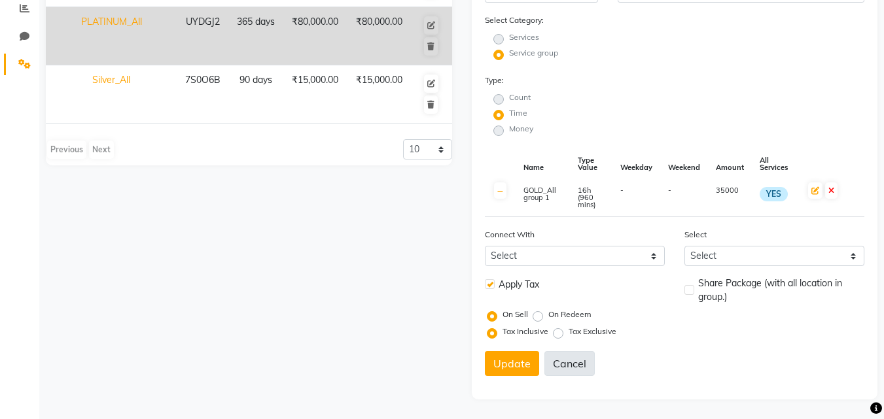
click at [576, 362] on button "Cancel" at bounding box center [569, 363] width 50 height 25
select select
checkbox input "false"
radio input "true"
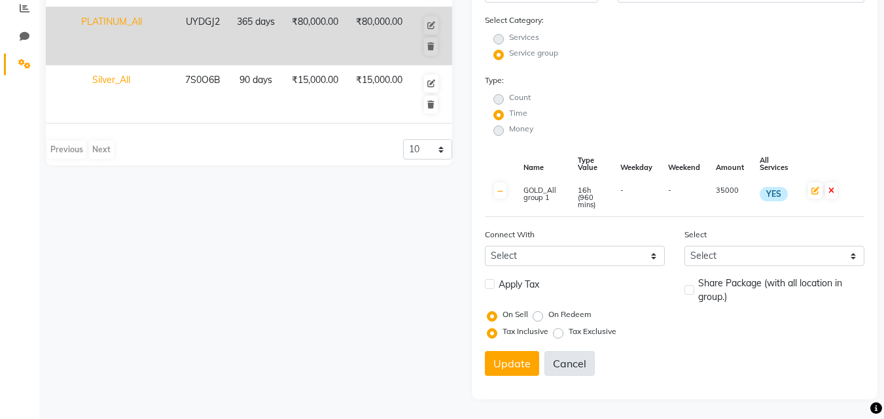
radio input "false"
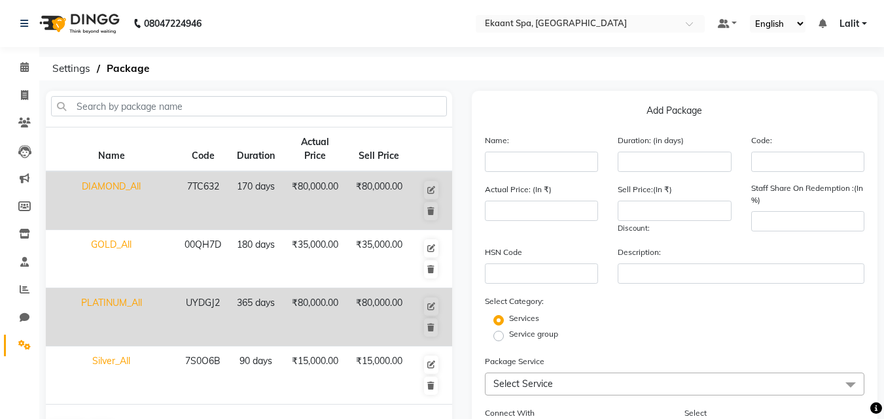
click at [130, 189] on td "DIAMOND_All" at bounding box center [111, 200] width 131 height 59
type input "DIAMOND_All"
type input "170"
type input "7TC632"
type input "80000"
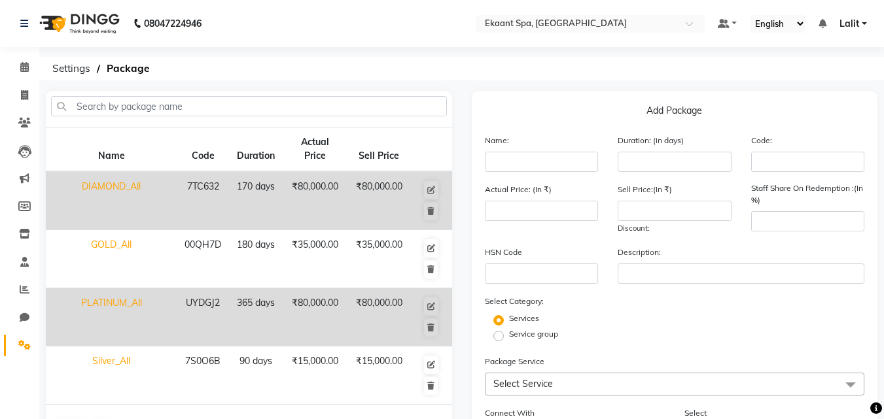
type input "80000"
type input "100"
checkbox input "true"
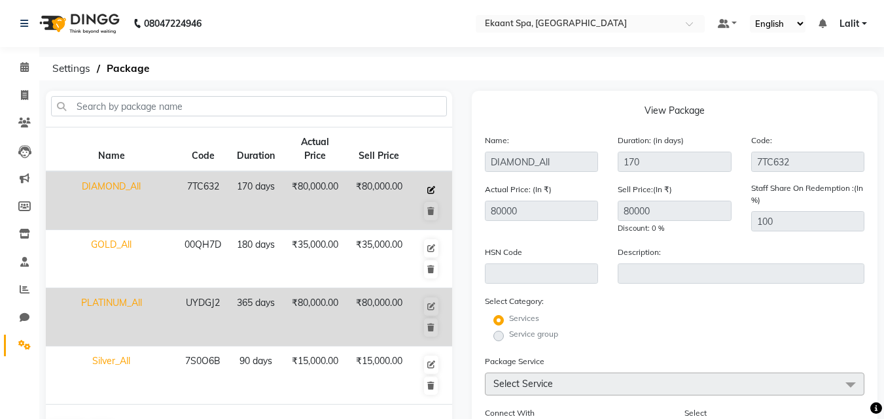
click at [435, 188] on icon at bounding box center [431, 190] width 8 height 8
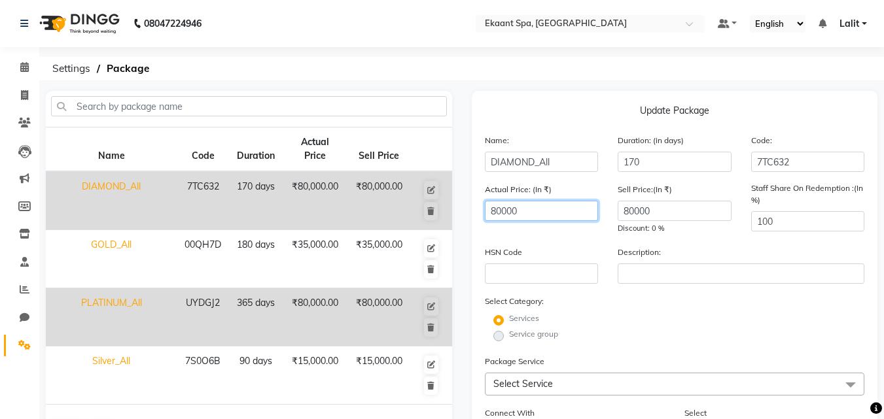
drag, startPoint x: 529, startPoint y: 210, endPoint x: 477, endPoint y: 207, distance: 51.8
click at [477, 207] on div "Actual Price: (In ₹) 80000" at bounding box center [541, 209] width 133 height 52
type input "55000"
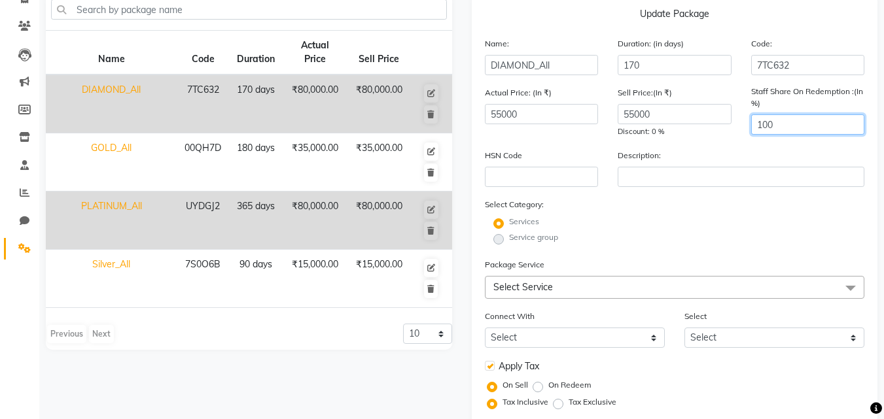
scroll to position [131, 0]
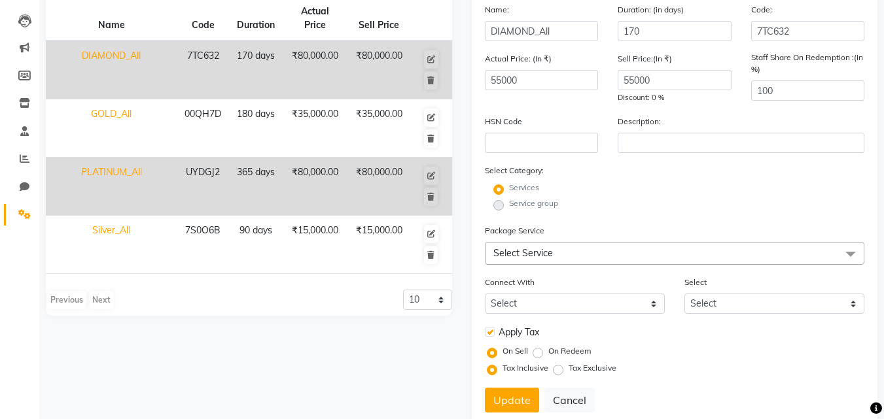
click at [515, 245] on span "Select Service" at bounding box center [675, 253] width 380 height 23
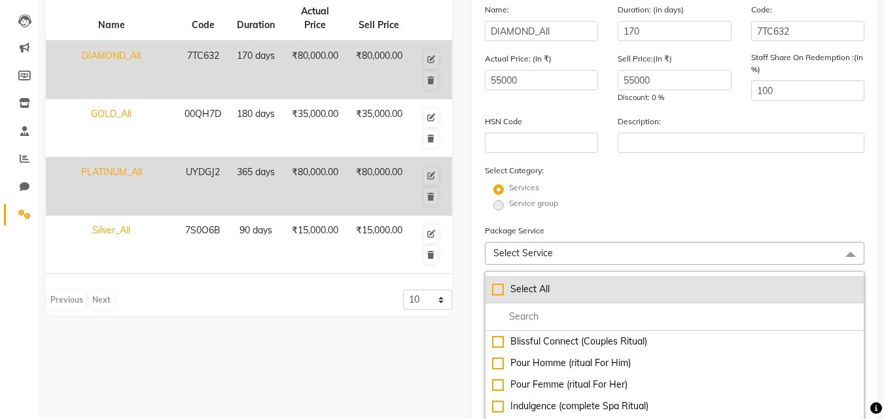
click at [538, 288] on div "Select All" at bounding box center [675, 290] width 366 height 14
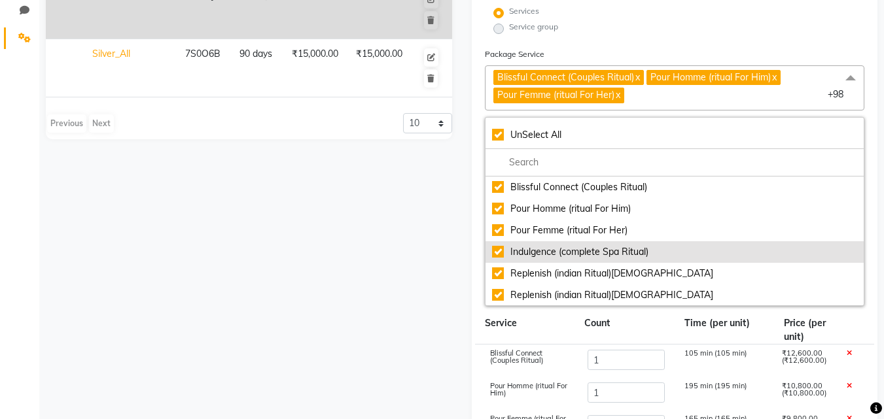
scroll to position [327, 0]
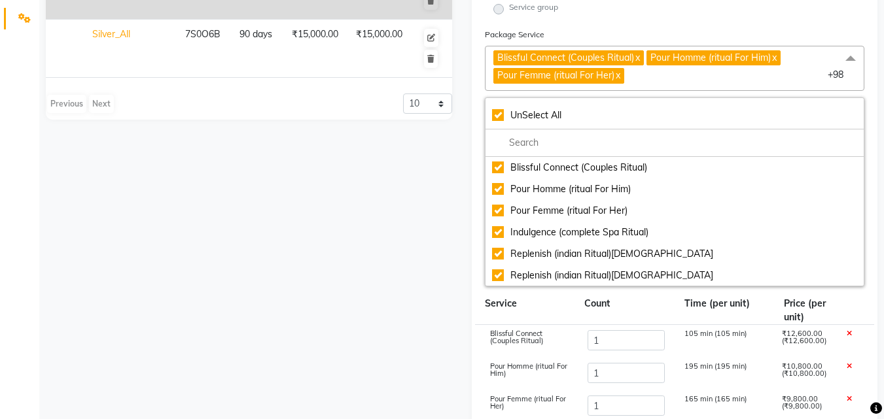
click at [869, 107] on div "Update Package Name: DIAMOND_All Duration: (in days) 170 Code: 7TC632 Actual Pr…" at bounding box center [675, 207] width 406 height 886
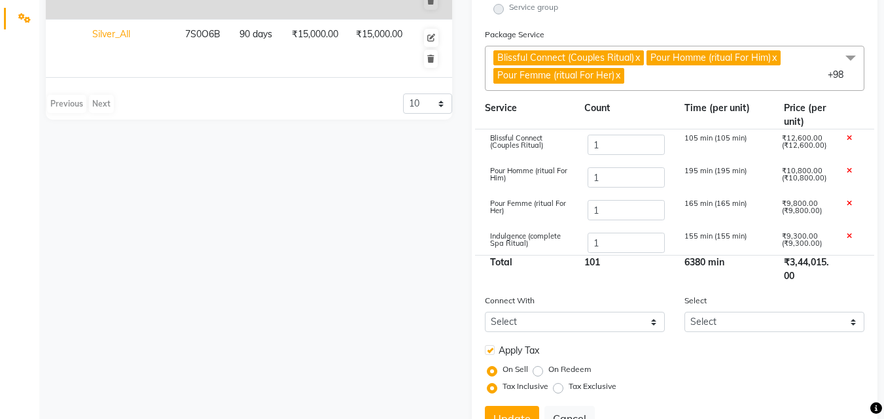
click at [576, 277] on div "101" at bounding box center [624, 269] width 100 height 27
click at [608, 319] on select "Select Membership Prepaid Voucher" at bounding box center [575, 322] width 180 height 20
drag, startPoint x: 653, startPoint y: 309, endPoint x: 676, endPoint y: 315, distance: 24.3
click at [653, 309] on div "Connect With Select Membership Prepaid Voucher" at bounding box center [575, 313] width 200 height 39
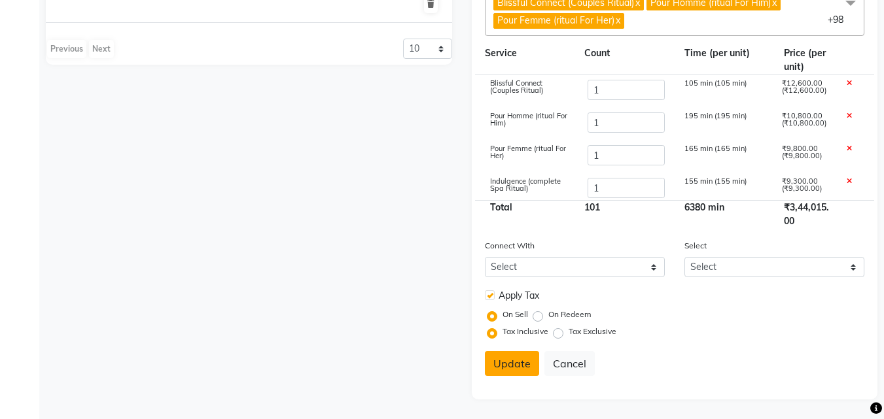
click at [502, 368] on button "Update" at bounding box center [512, 363] width 54 height 25
click at [553, 356] on button "Cancel" at bounding box center [569, 363] width 50 height 25
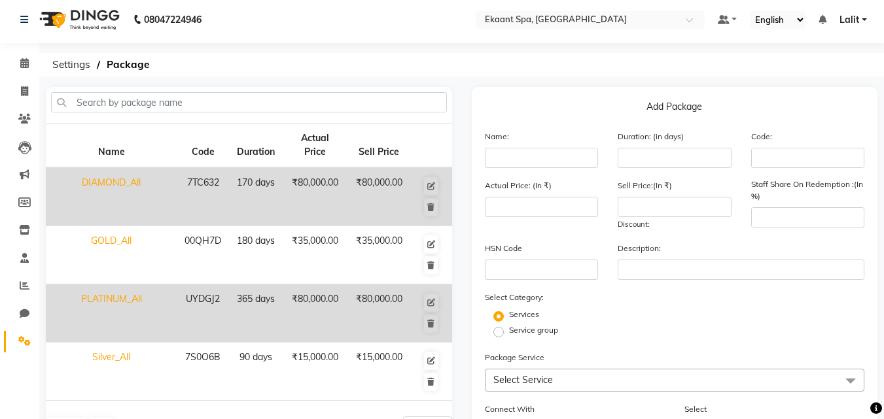
scroll to position [0, 0]
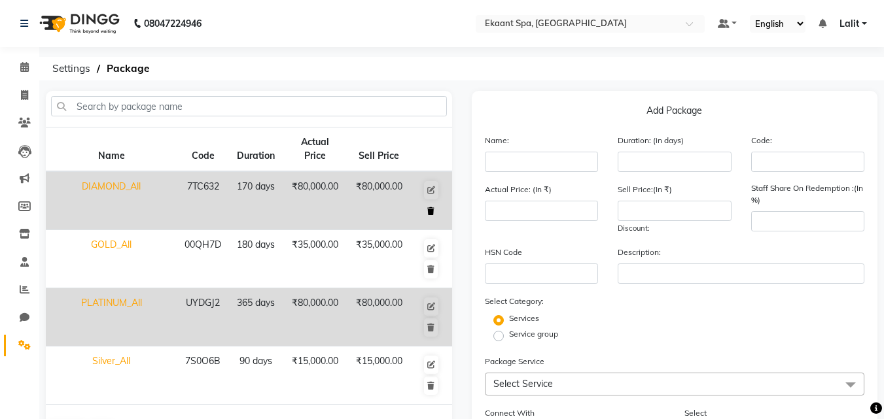
click at [428, 215] on button at bounding box center [431, 211] width 14 height 18
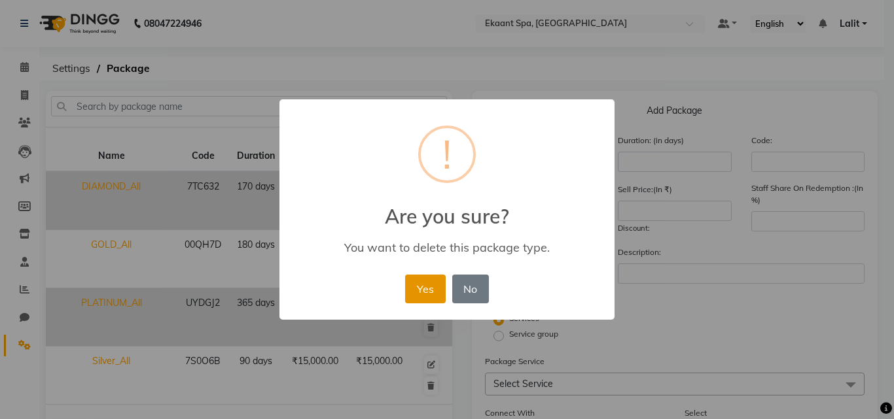
click at [433, 284] on button "Yes" at bounding box center [425, 289] width 40 height 29
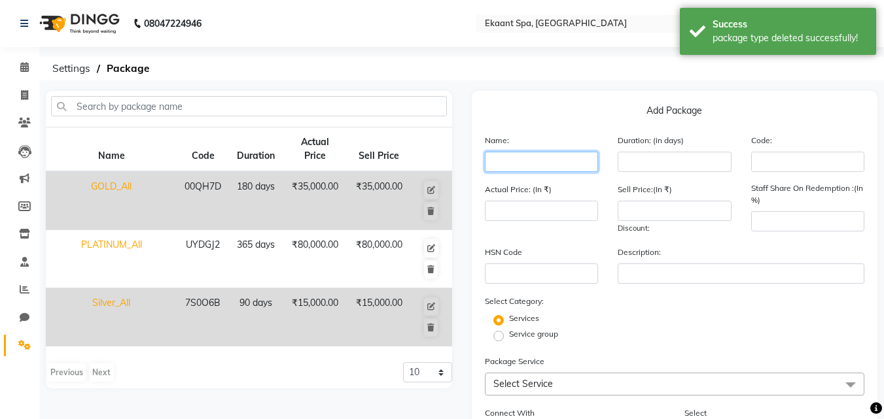
click at [544, 164] on input "text" at bounding box center [542, 162] width 114 height 20
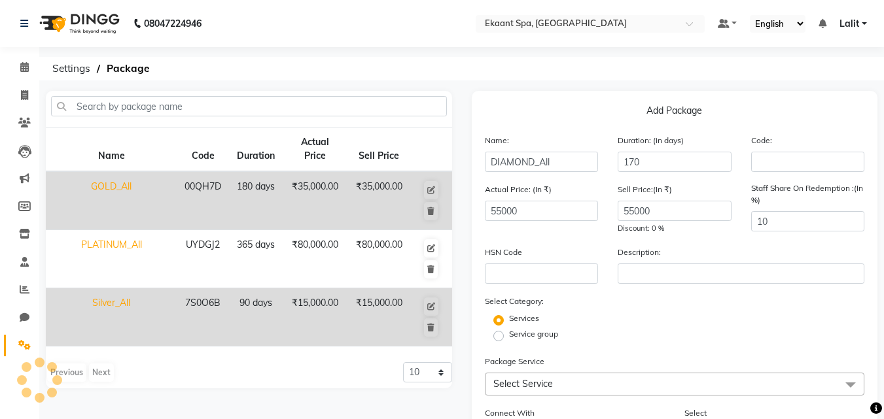
click at [509, 338] on label "Service group" at bounding box center [533, 334] width 49 height 12
click at [503, 338] on input "Service group" at bounding box center [502, 335] width 9 height 9
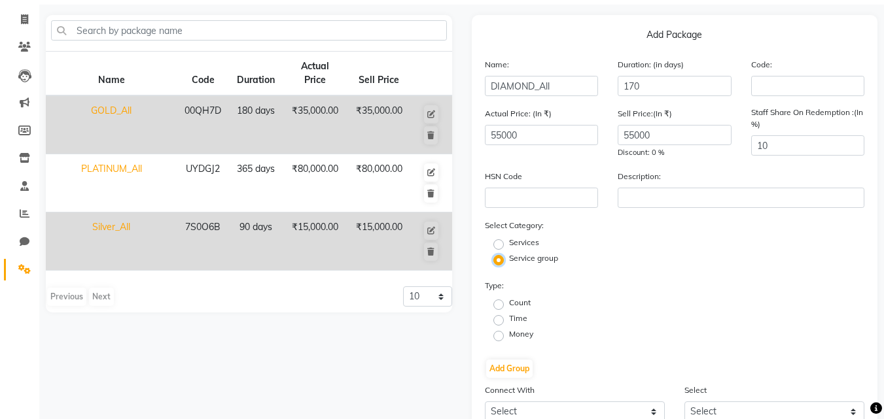
scroll to position [186, 0]
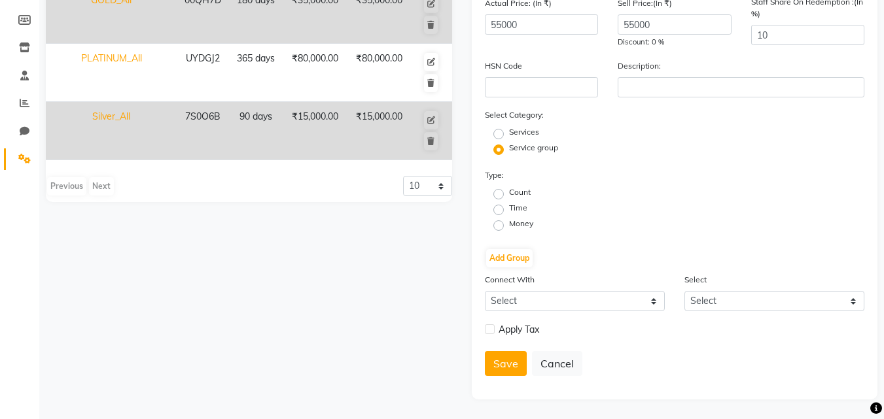
click at [509, 214] on label "Time" at bounding box center [518, 208] width 18 height 12
click at [498, 213] on input "Time" at bounding box center [502, 209] width 9 height 9
click at [508, 252] on button "Add Group" at bounding box center [509, 258] width 46 height 18
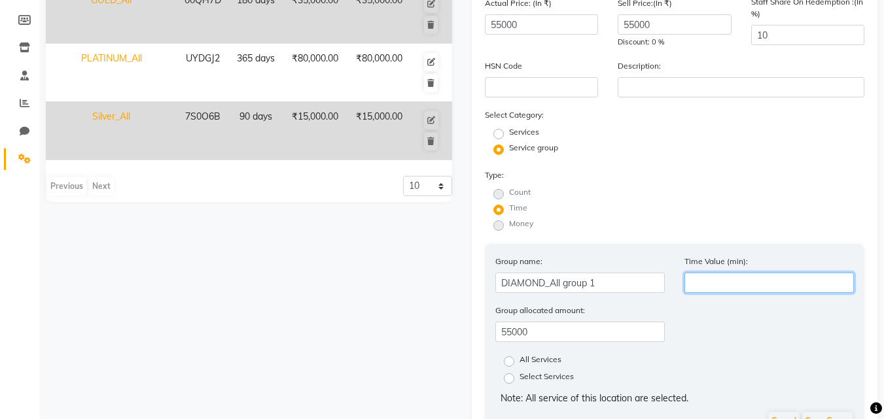
click at [731, 274] on input "number" at bounding box center [768, 283] width 169 height 20
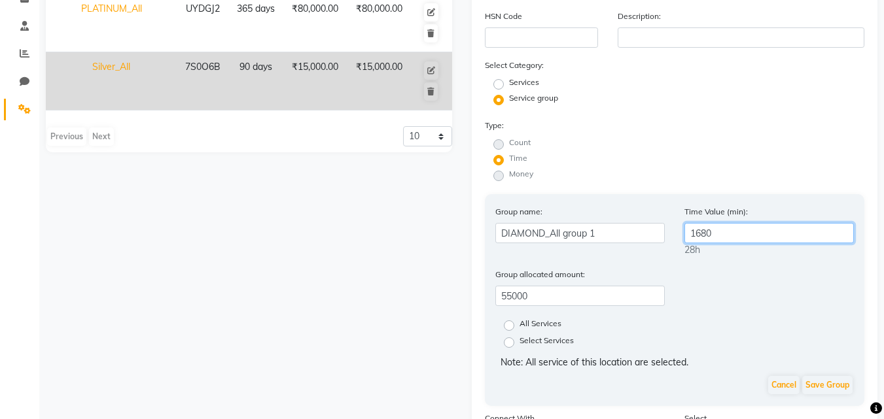
scroll to position [317, 0]
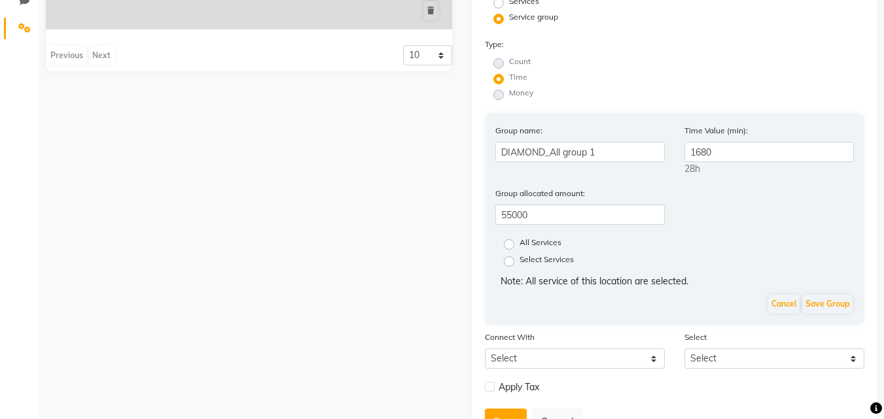
click at [519, 241] on label "All Services" at bounding box center [540, 245] width 42 height 16
click at [509, 241] on input "All Services" at bounding box center [513, 243] width 9 height 9
click at [828, 300] on button "Save Group" at bounding box center [827, 304] width 50 height 18
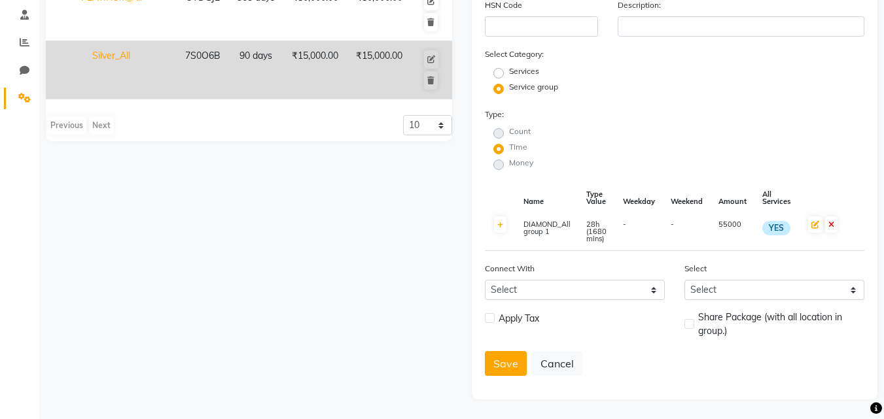
click at [497, 321] on div "Apply Tax" at bounding box center [575, 319] width 180 height 16
click at [493, 321] on label at bounding box center [490, 318] width 10 height 10
click at [493, 321] on input "checkbox" at bounding box center [489, 319] width 9 height 9
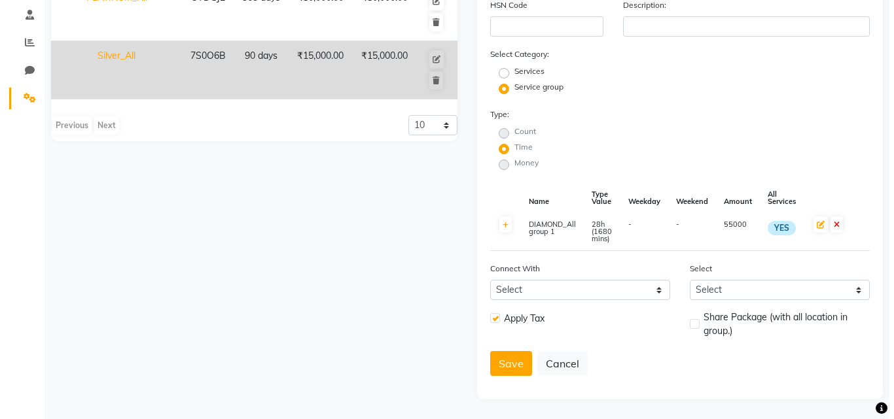
scroll to position [281, 0]
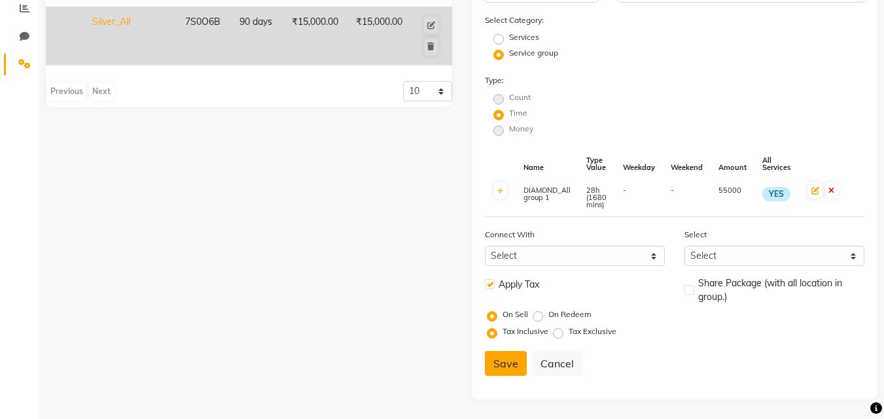
click at [504, 356] on button "Save" at bounding box center [506, 363] width 42 height 25
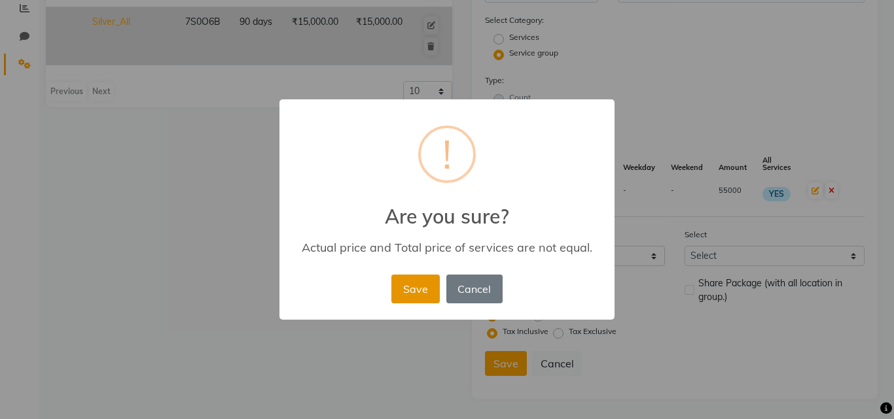
click at [404, 292] on button "Save" at bounding box center [415, 289] width 48 height 29
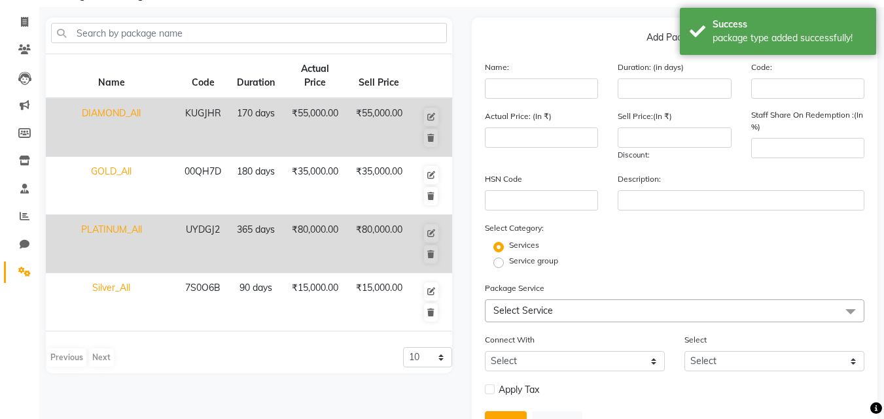
scroll to position [0, 0]
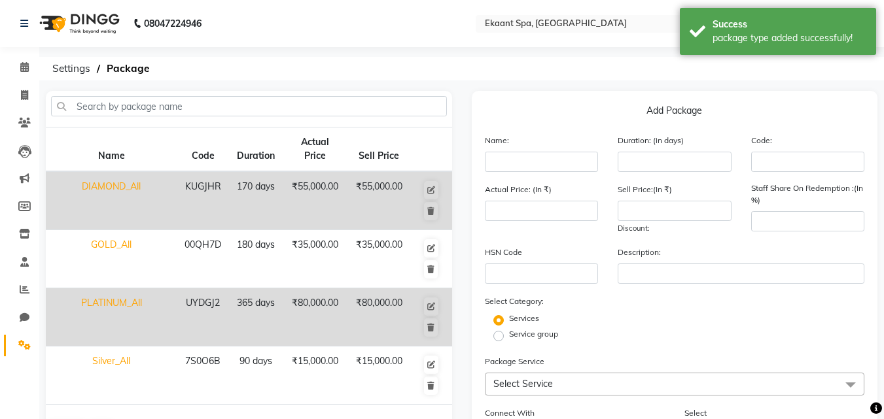
click at [91, 188] on td "DIAMOND_All" at bounding box center [111, 200] width 131 height 59
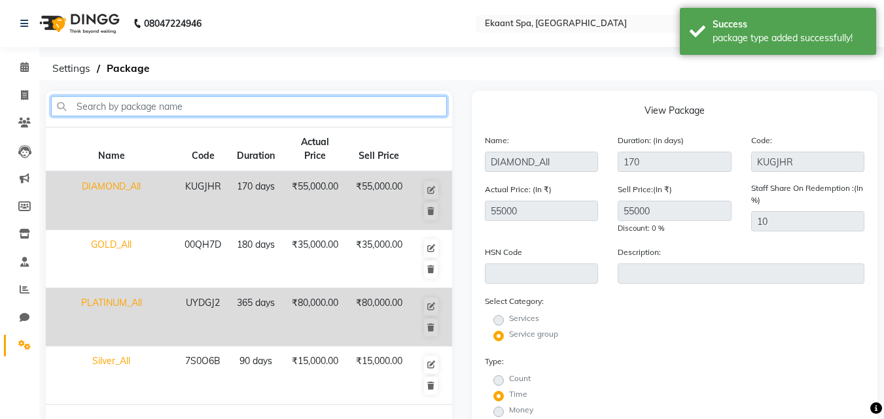
click at [185, 107] on input "text" at bounding box center [249, 106] width 396 height 20
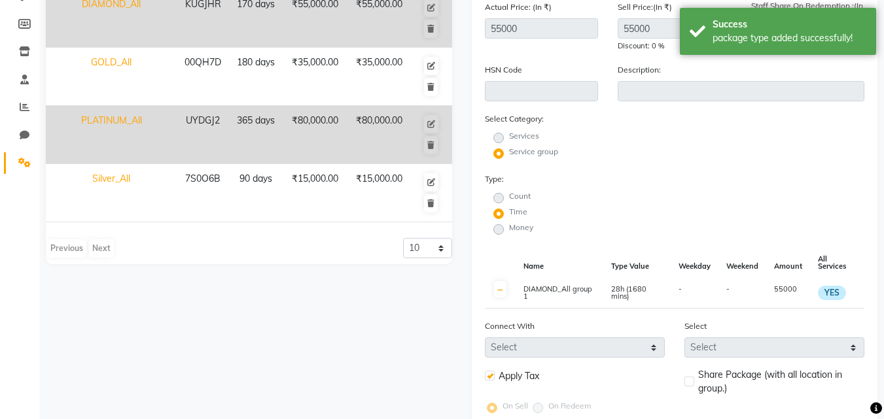
scroll to position [274, 0]
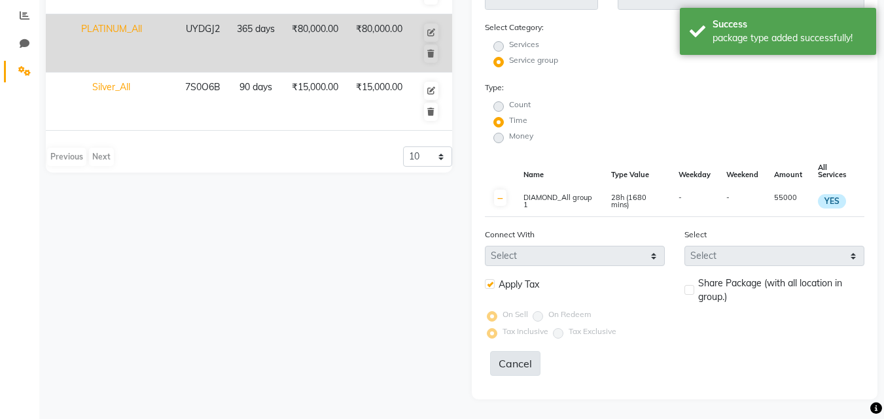
drag, startPoint x: 510, startPoint y: 376, endPoint x: 513, endPoint y: 366, distance: 11.2
click at [513, 372] on form "Name: DIAMOND_All Duration: (in days) 170 Code: KUGJHR Actual Price: (In ₹) 550…" at bounding box center [675, 122] width 380 height 527
click at [513, 366] on button "Cancel" at bounding box center [515, 363] width 50 height 25
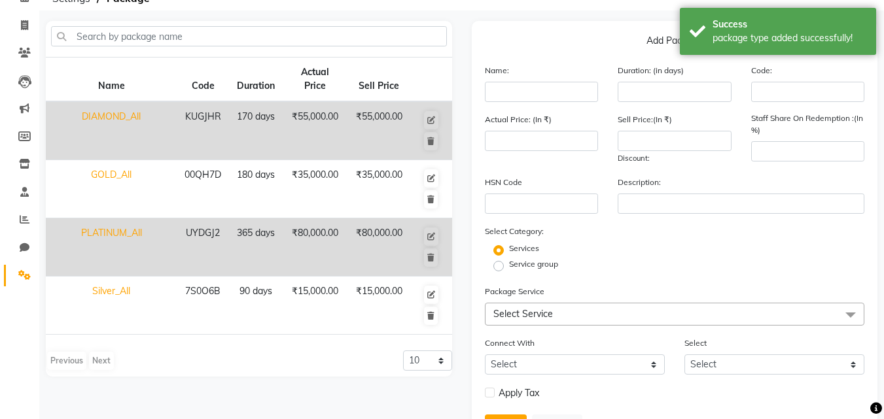
scroll to position [0, 0]
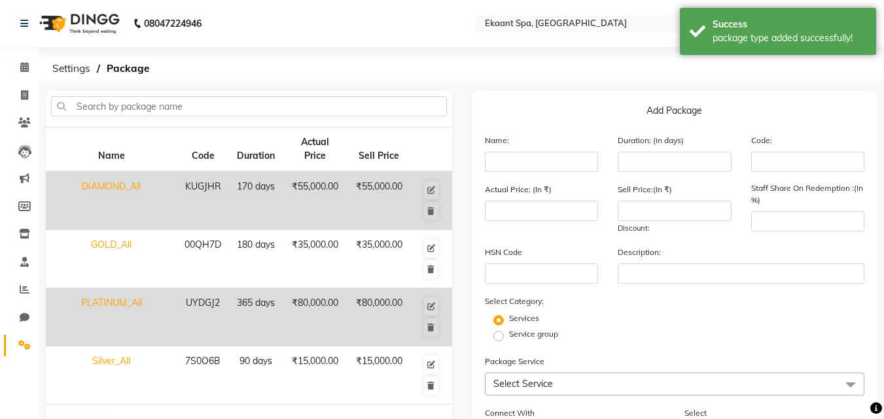
click at [114, 181] on td "DIAMOND_All" at bounding box center [111, 200] width 131 height 59
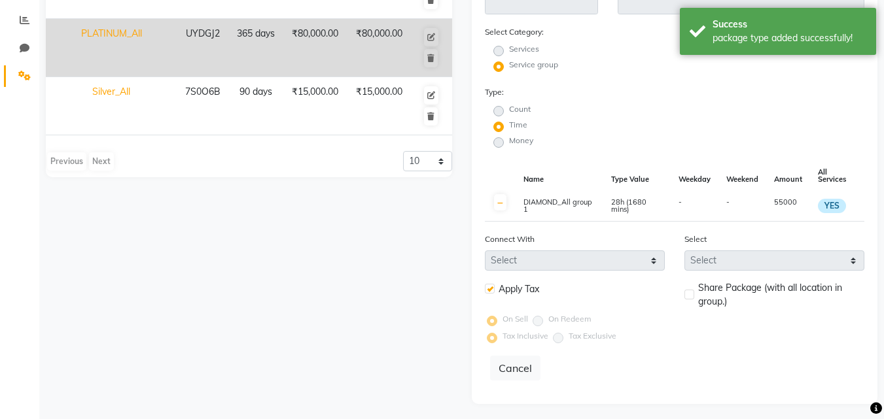
scroll to position [274, 0]
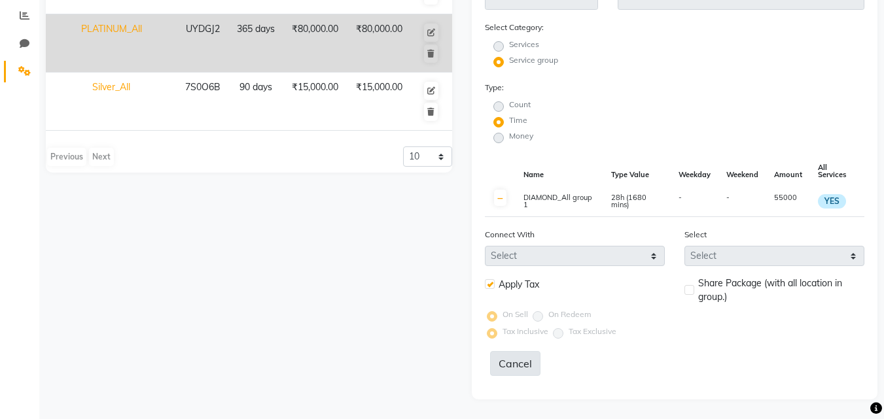
click at [517, 366] on button "Cancel" at bounding box center [515, 363] width 50 height 25
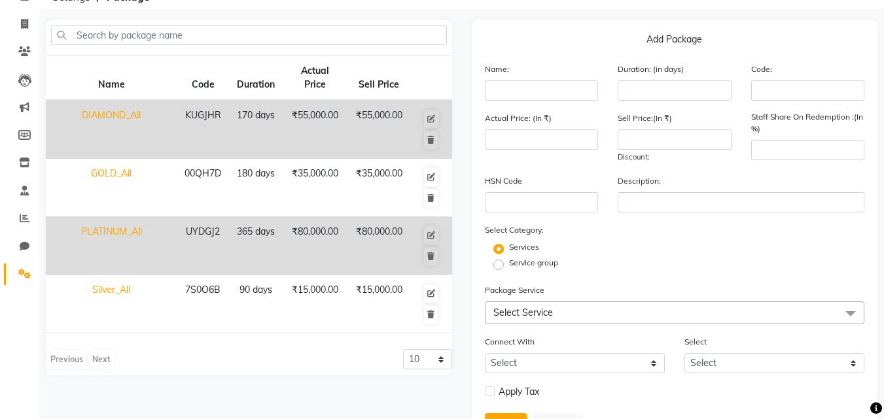
scroll to position [0, 0]
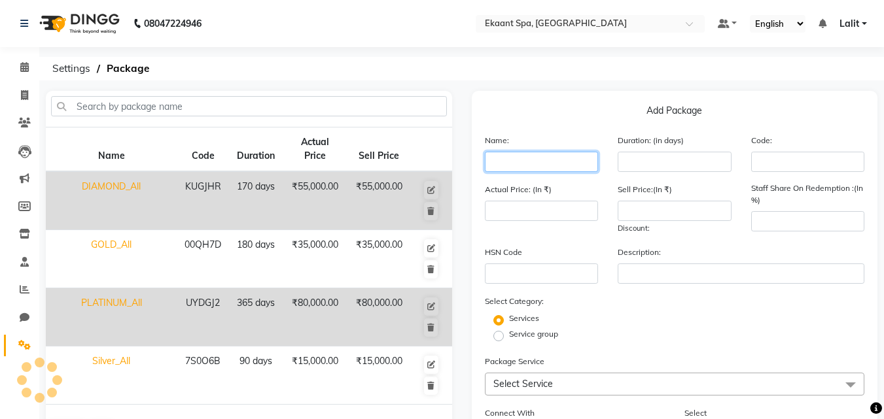
click at [519, 162] on input "text" at bounding box center [542, 162] width 114 height 20
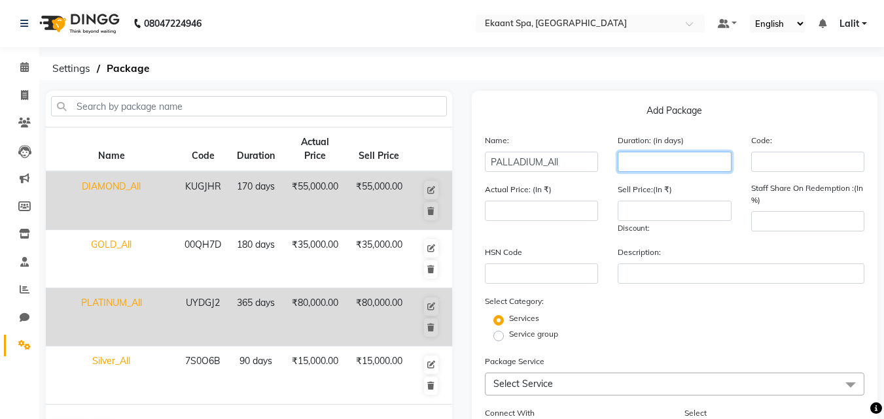
click at [665, 162] on input "number" at bounding box center [674, 162] width 114 height 20
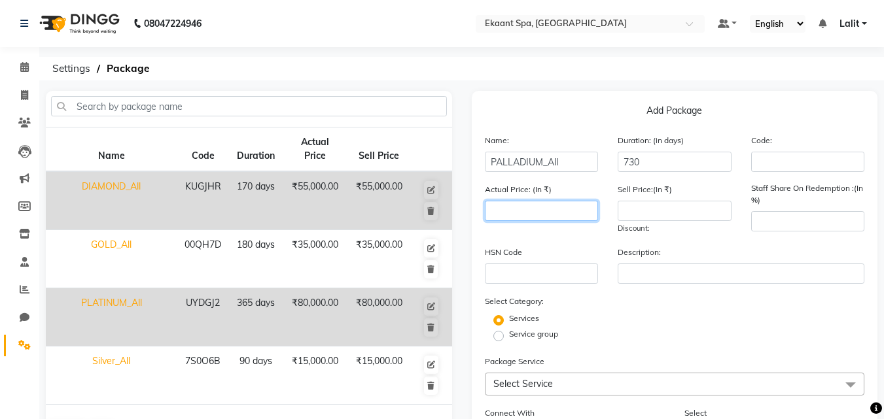
click at [535, 213] on input "number" at bounding box center [542, 211] width 114 height 20
click at [509, 332] on label "Service group" at bounding box center [533, 334] width 49 height 12
click at [498, 332] on input "Service group" at bounding box center [502, 335] width 9 height 9
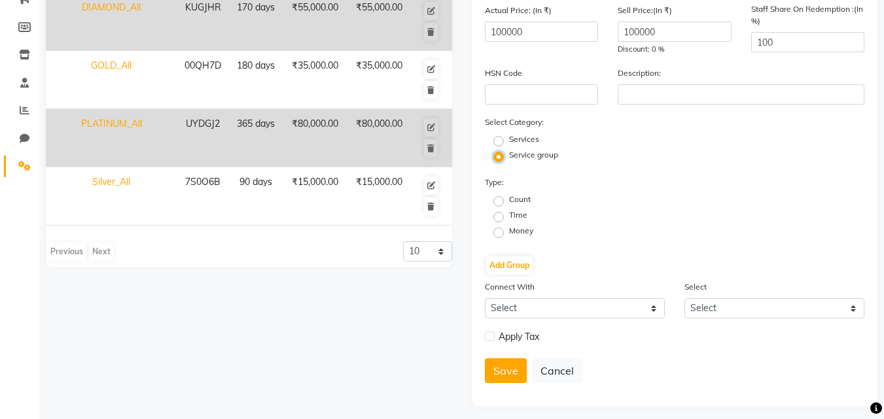
scroll to position [186, 0]
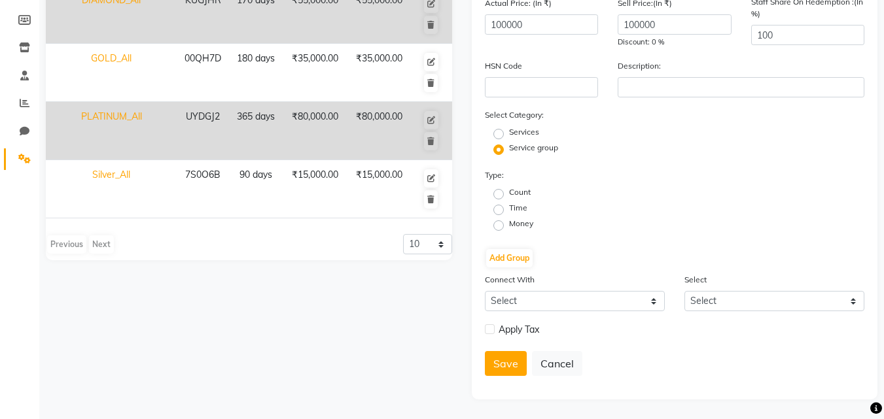
click at [509, 211] on label "Time" at bounding box center [518, 208] width 18 height 12
click at [500, 211] on input "Time" at bounding box center [502, 209] width 9 height 9
click at [508, 256] on button "Add Group" at bounding box center [509, 258] width 46 height 18
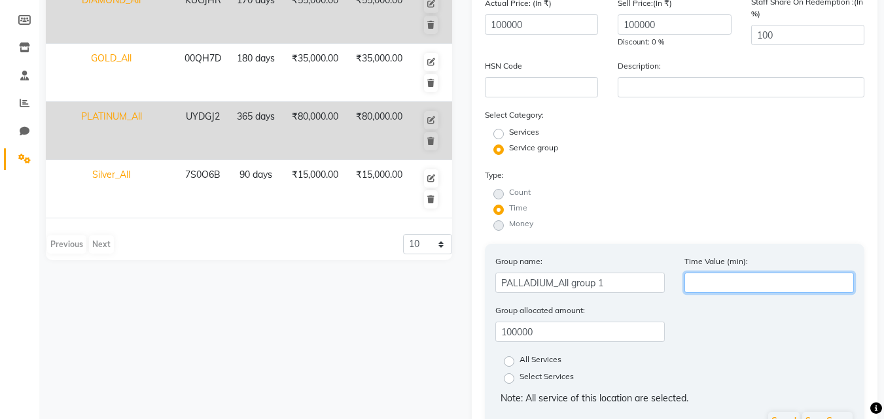
click at [723, 291] on input "number" at bounding box center [768, 283] width 169 height 20
click at [725, 288] on input "number" at bounding box center [768, 283] width 169 height 20
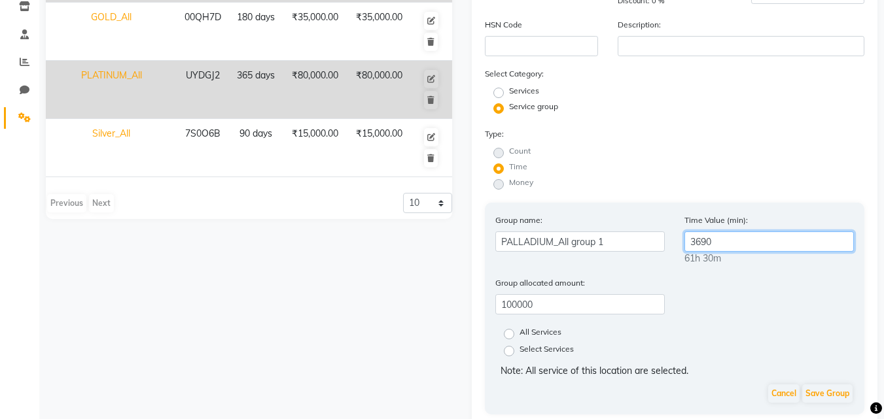
scroll to position [317, 0]
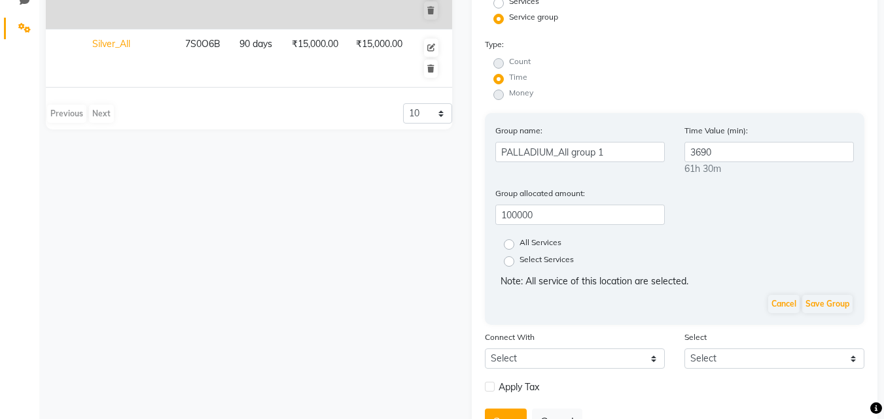
click at [519, 246] on label "All Services" at bounding box center [540, 245] width 42 height 16
click at [509, 246] on input "All Services" at bounding box center [513, 243] width 9 height 9
click at [841, 303] on button "Save Group" at bounding box center [827, 304] width 50 height 18
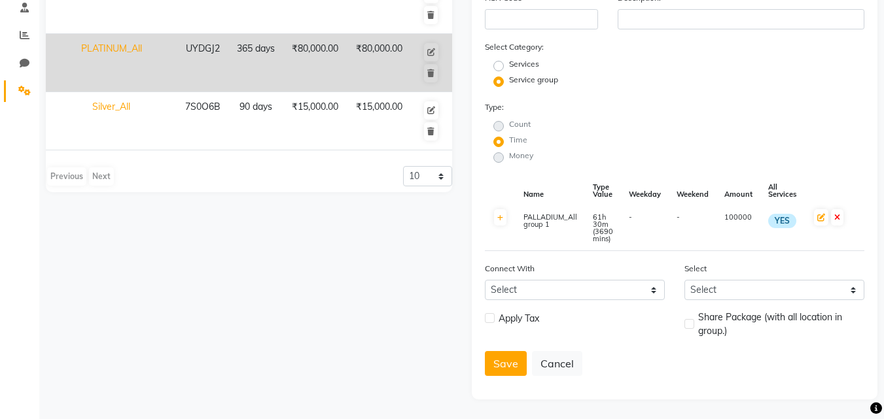
click at [491, 321] on label at bounding box center [490, 318] width 10 height 10
click at [491, 321] on input "checkbox" at bounding box center [489, 319] width 9 height 9
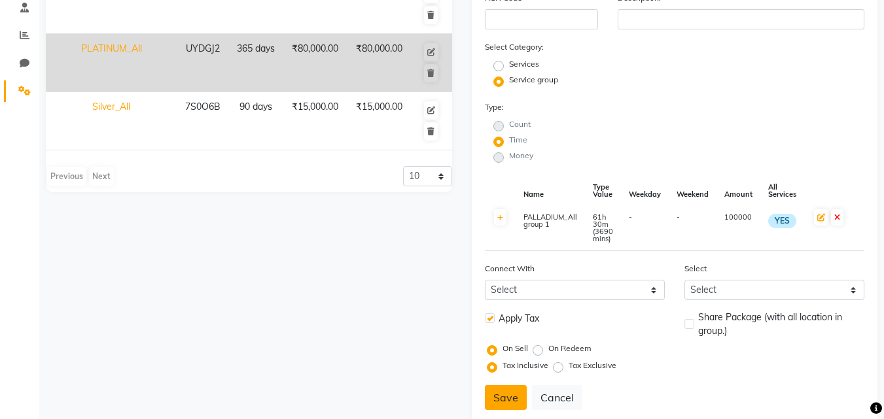
scroll to position [288, 0]
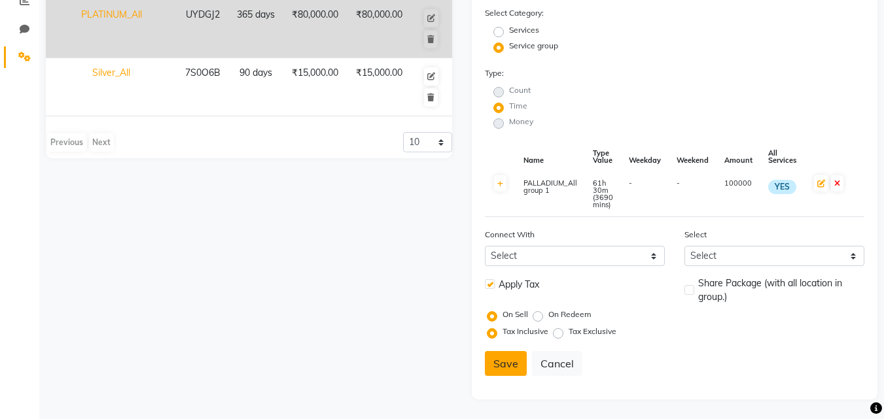
click at [517, 364] on button "Save" at bounding box center [506, 363] width 42 height 25
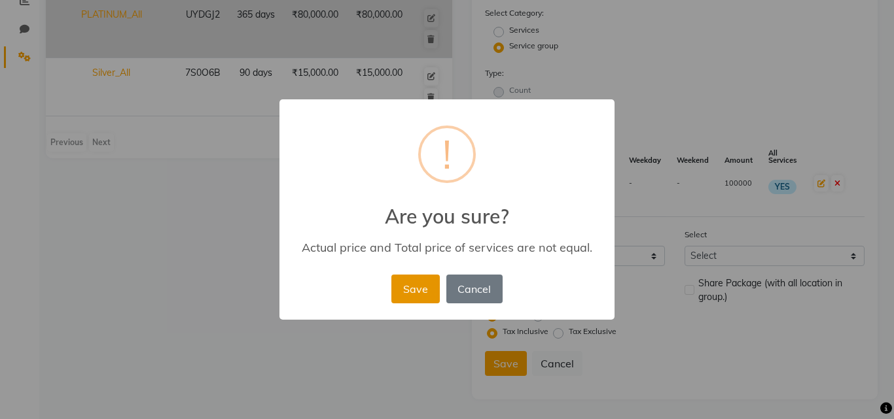
click at [428, 289] on button "Save" at bounding box center [415, 289] width 48 height 29
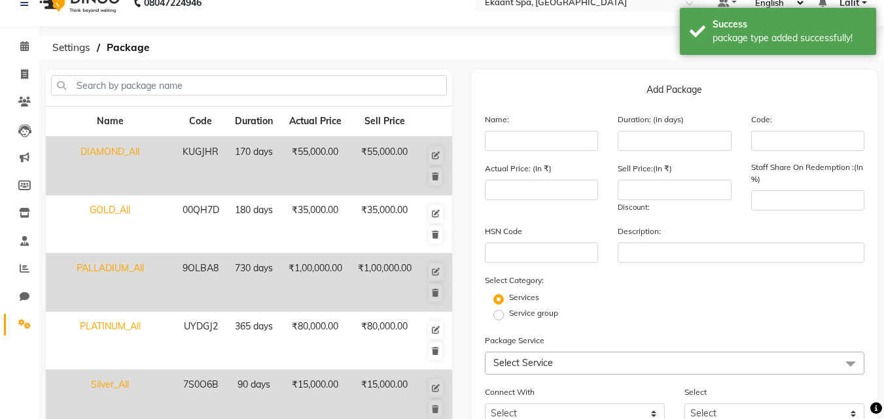
scroll to position [0, 0]
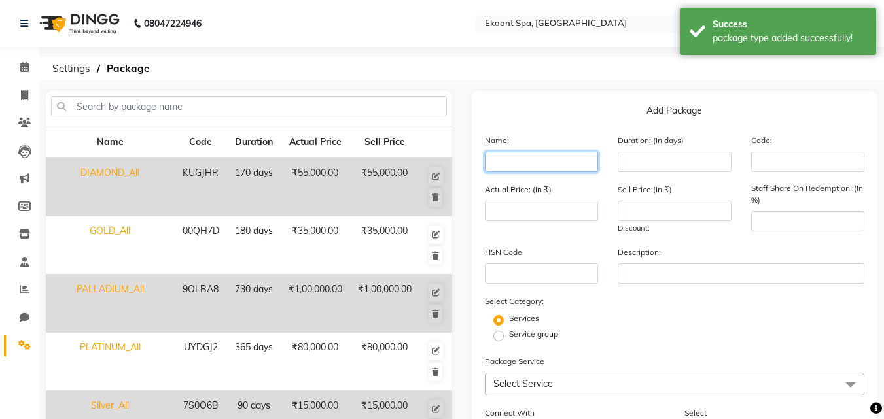
click at [551, 162] on input "text" at bounding box center [542, 162] width 114 height 20
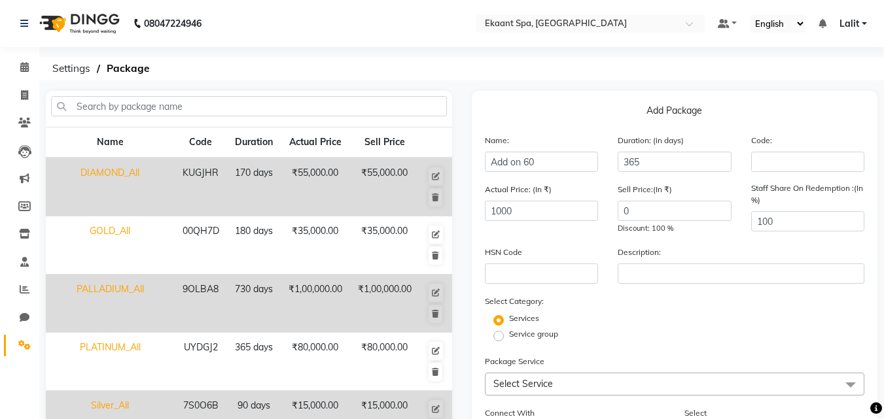
click at [509, 338] on label "Service group" at bounding box center [533, 334] width 49 height 12
click at [498, 338] on input "Service group" at bounding box center [502, 335] width 9 height 9
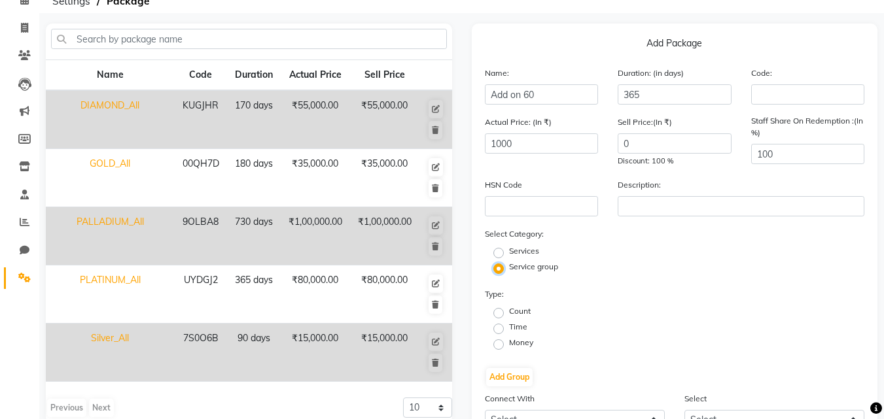
scroll to position [131, 0]
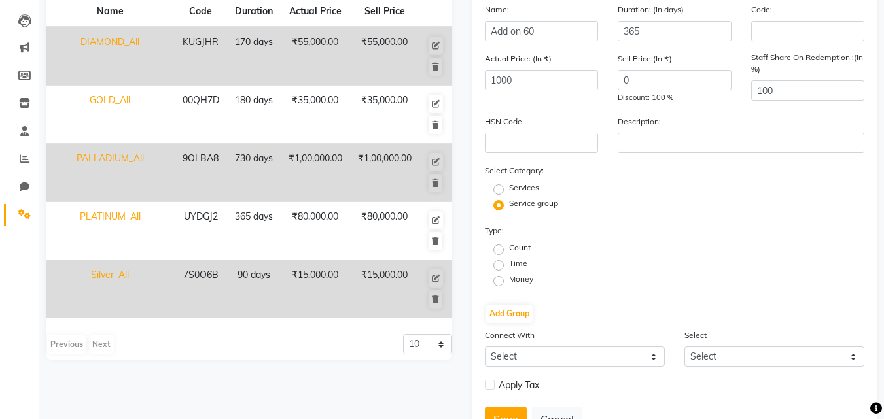
click at [509, 266] on label "Time" at bounding box center [518, 264] width 18 height 12
click at [499, 266] on input "Time" at bounding box center [502, 264] width 9 height 9
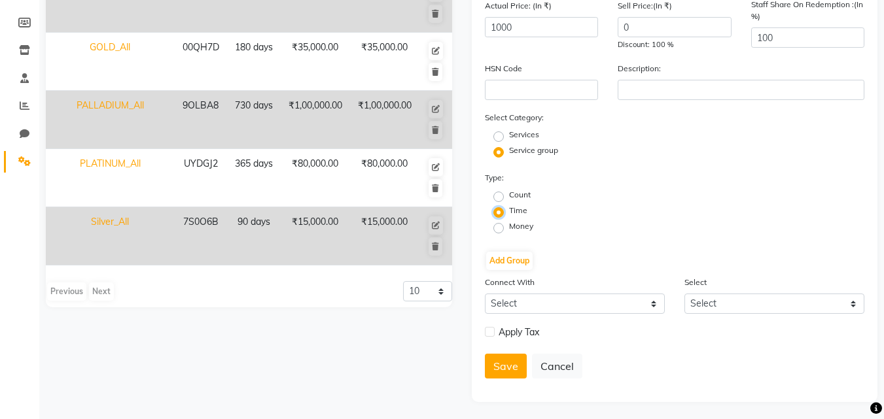
scroll to position [186, 0]
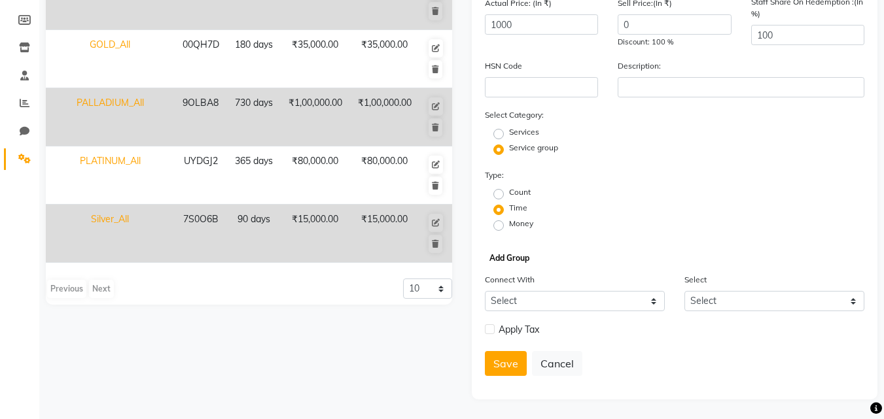
click at [523, 260] on button "Add Group" at bounding box center [509, 258] width 46 height 18
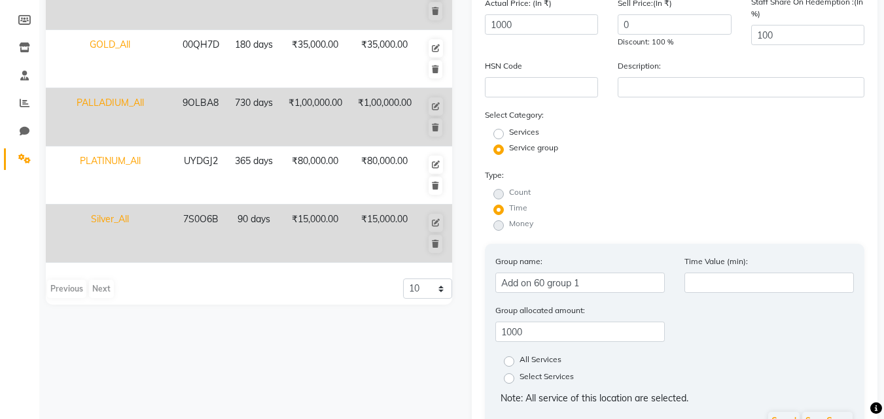
click at [716, 293] on div "Group name: Add on 60 group 1 Time Value (min):" at bounding box center [674, 278] width 379 height 49
click at [720, 286] on input "number" at bounding box center [768, 283] width 169 height 20
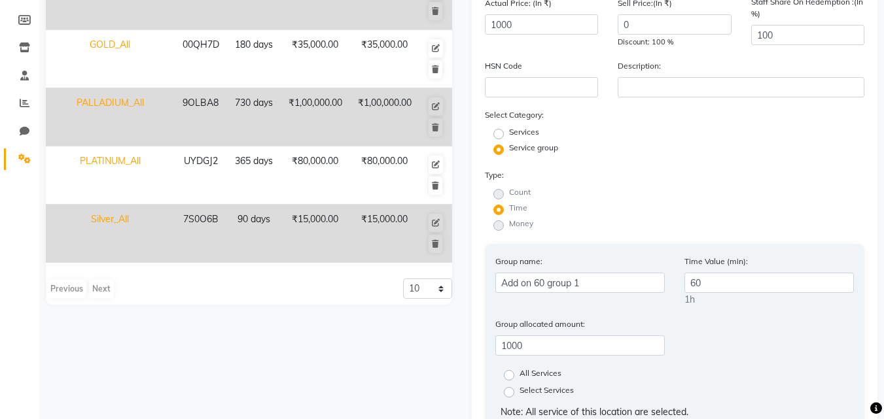
click at [519, 392] on label "Select Services" at bounding box center [546, 393] width 54 height 16
click at [511, 392] on input "Select Services" at bounding box center [513, 391] width 9 height 9
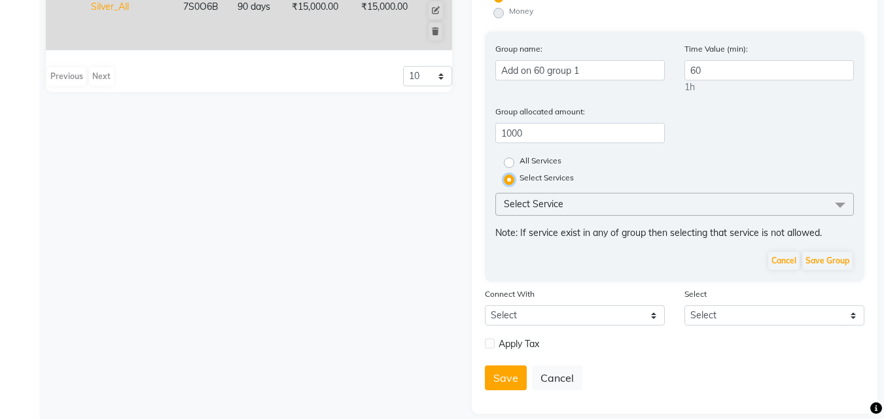
scroll to position [413, 0]
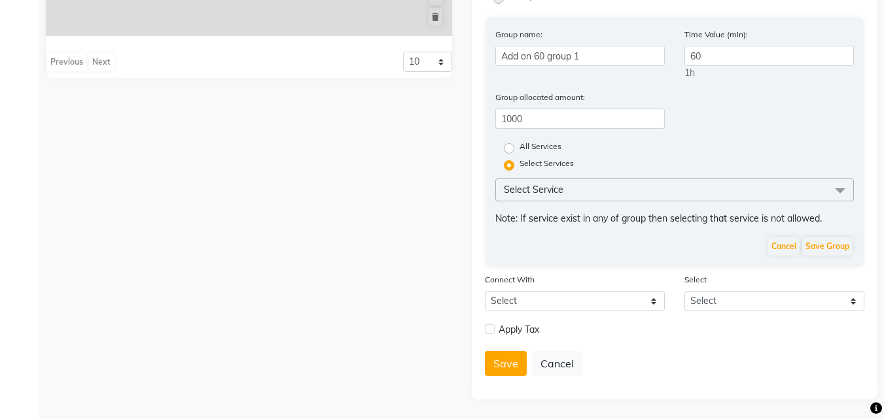
click at [585, 189] on span "Select Service" at bounding box center [674, 190] width 359 height 23
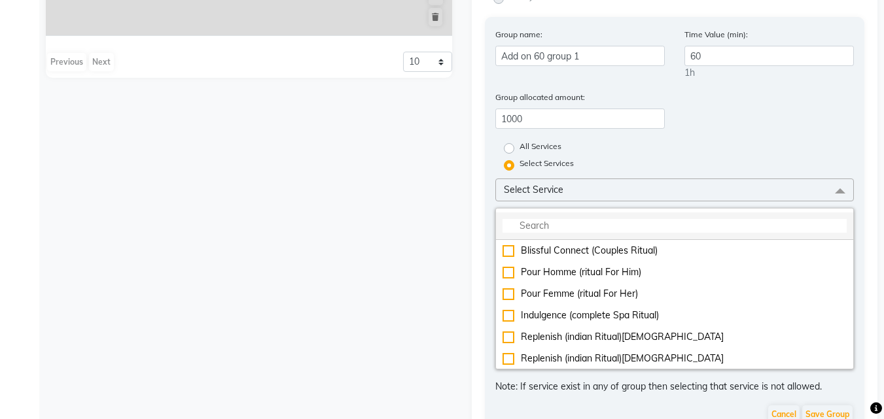
click at [554, 220] on input "multiselect-search" at bounding box center [674, 226] width 345 height 14
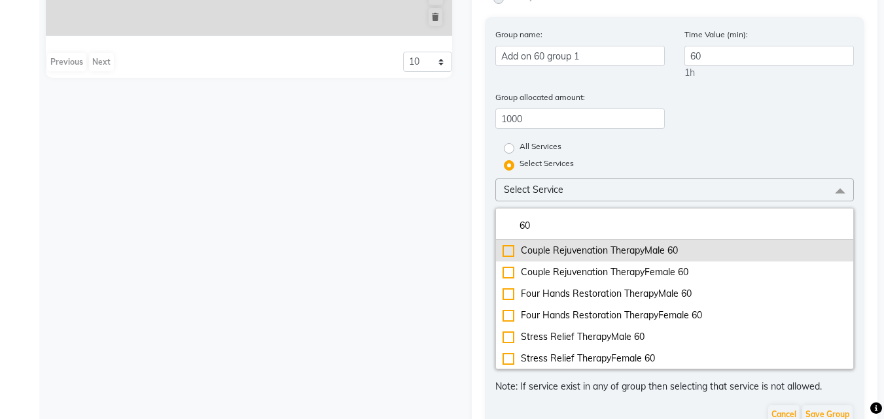
click at [506, 252] on div "Couple Rejuvenation TherapyMale 60" at bounding box center [674, 251] width 345 height 14
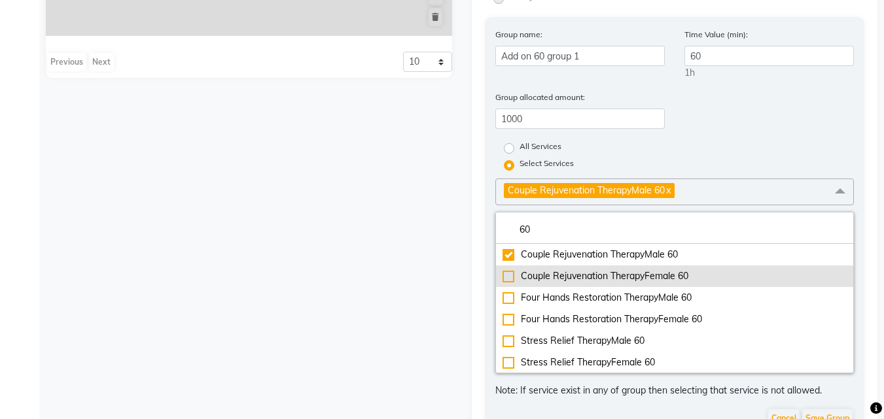
click at [504, 273] on div "Couple Rejuvenation TherapyFemale 60" at bounding box center [674, 276] width 345 height 14
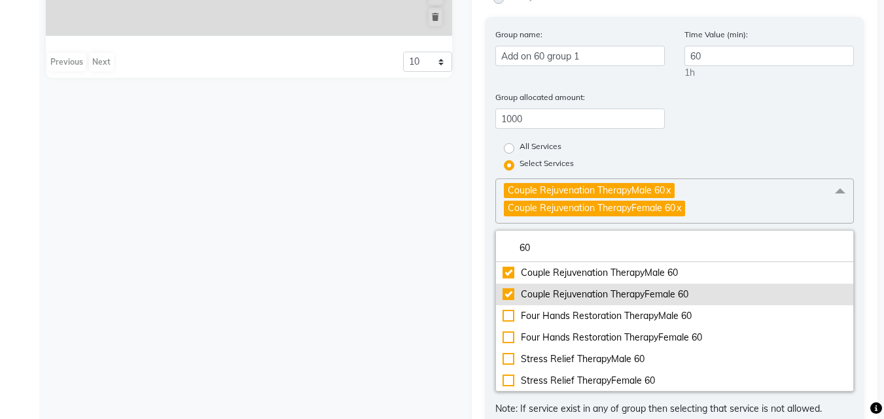
click at [508, 298] on div "Couple Rejuvenation TherapyFemale 60" at bounding box center [674, 295] width 345 height 14
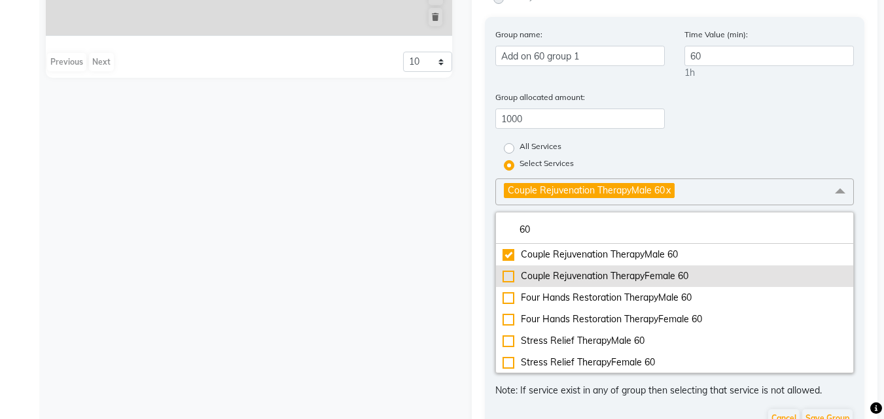
click at [509, 285] on li "Couple Rejuvenation TherapyFemale 60" at bounding box center [675, 277] width 358 height 22
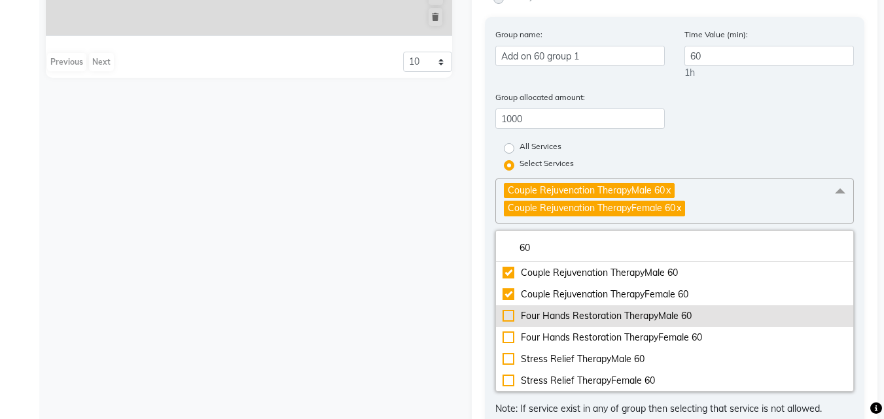
click at [566, 309] on div "Four Hands Restoration TherapyMale 60" at bounding box center [674, 316] width 345 height 14
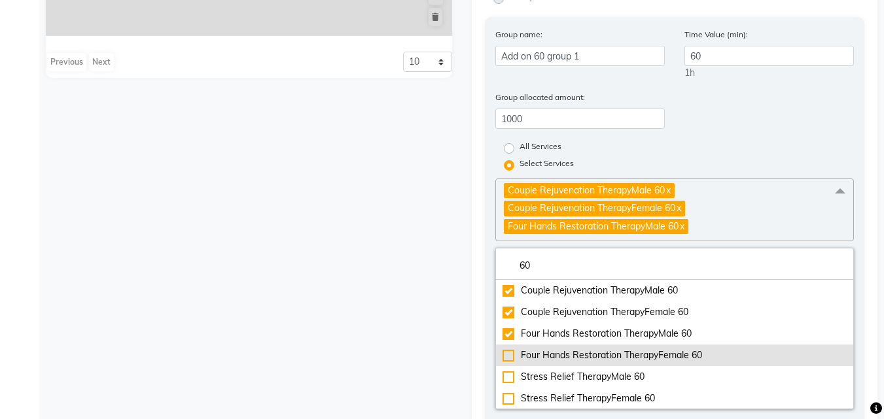
click at [565, 350] on div "Four Hands Restoration TherapyFemale 60" at bounding box center [674, 356] width 345 height 14
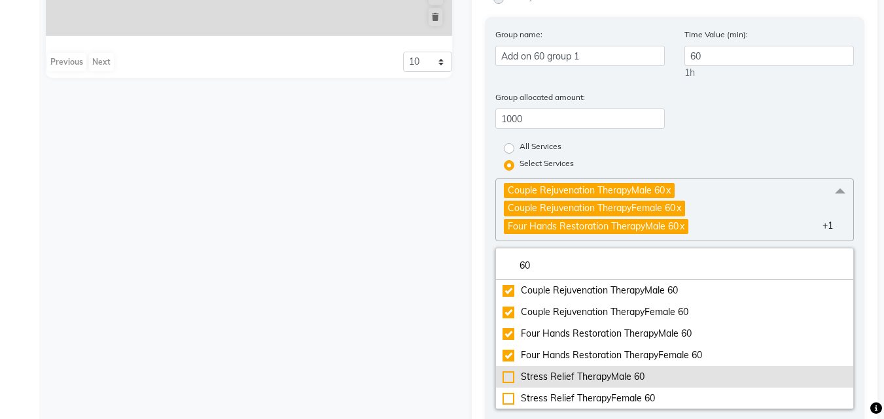
click at [568, 372] on div "Stress Relief TherapyMale 60" at bounding box center [674, 377] width 345 height 14
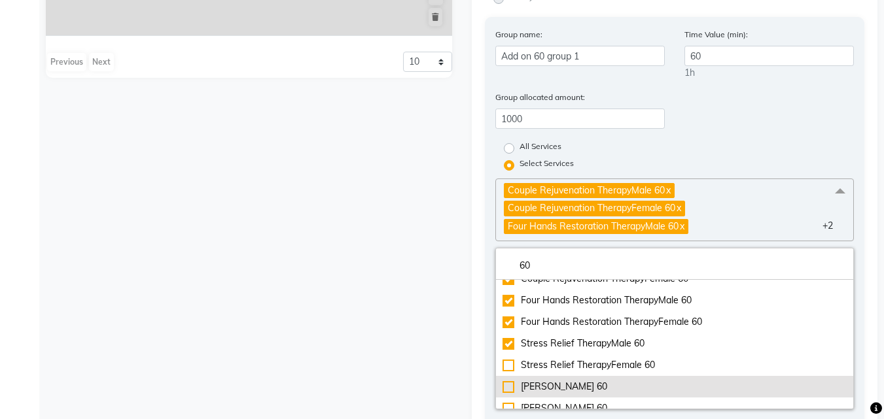
scroll to position [65, 0]
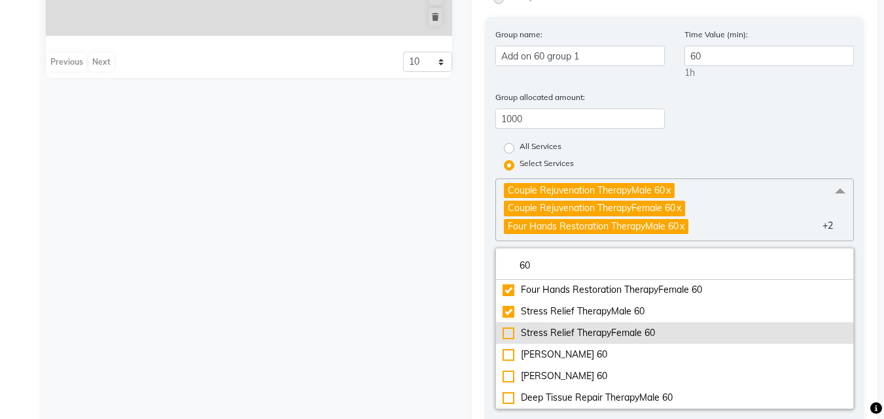
click at [578, 334] on div "Stress Relief TherapyFemale 60" at bounding box center [674, 333] width 345 height 14
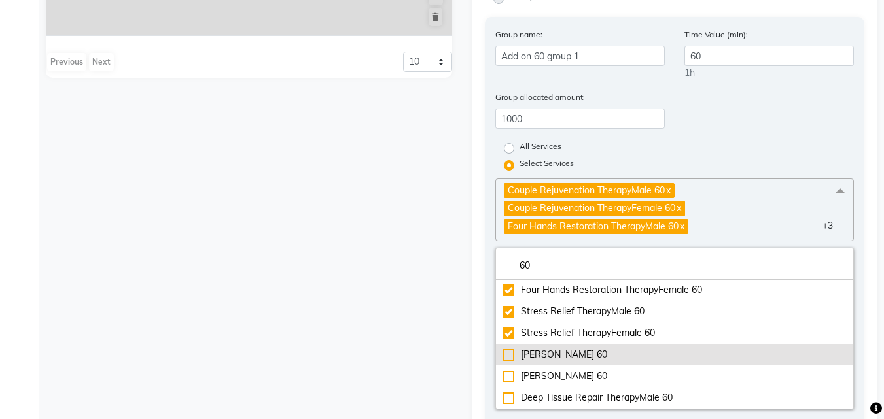
drag, startPoint x: 582, startPoint y: 349, endPoint x: 580, endPoint y: 360, distance: 11.9
click at [580, 353] on div "Marma AbhayangamMale 60" at bounding box center [674, 355] width 345 height 14
click at [576, 362] on li "Marma AbhayangamMale 60" at bounding box center [675, 355] width 358 height 22
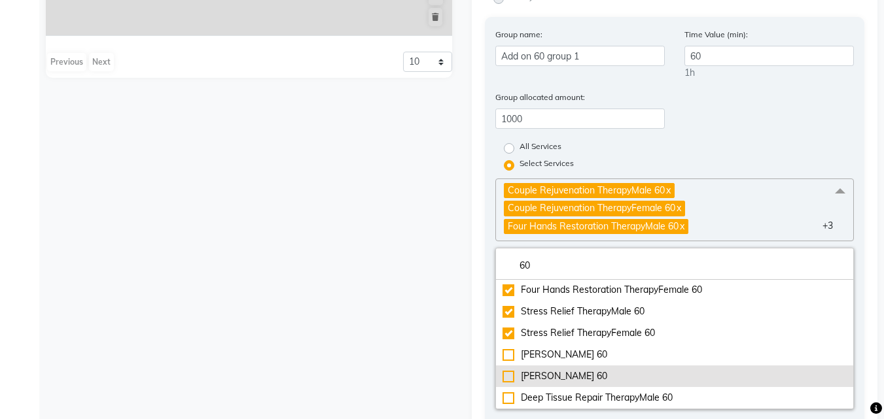
click at [576, 379] on div "Marma AbhayangamFemale 60" at bounding box center [674, 377] width 345 height 14
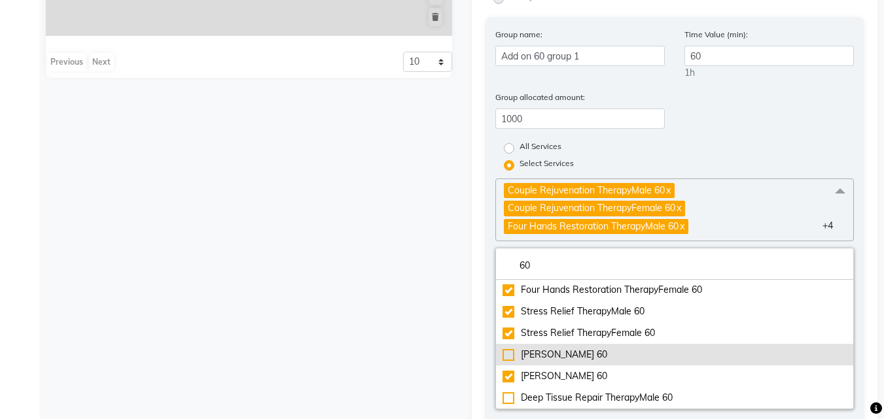
click at [582, 354] on div "Marma AbhayangamMale 60" at bounding box center [674, 355] width 345 height 14
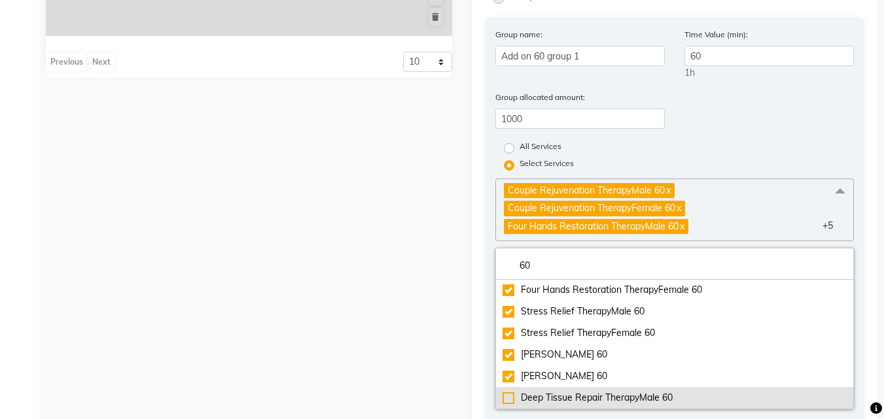
click at [589, 394] on div "Deep Tissue Repair TherapyMale 60" at bounding box center [674, 398] width 345 height 14
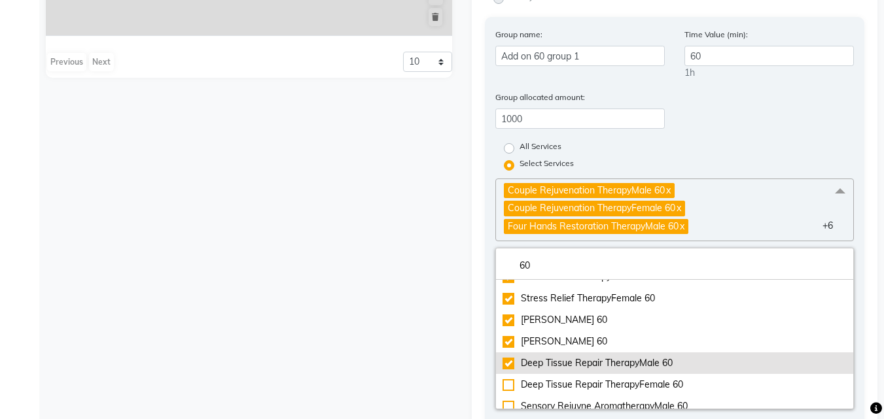
scroll to position [131, 0]
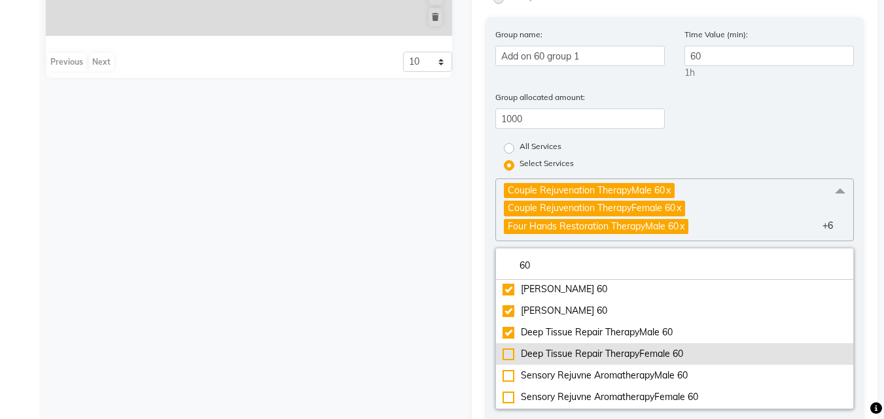
click at [583, 364] on li "Deep Tissue Repair TherapyFemale 60" at bounding box center [675, 354] width 358 height 22
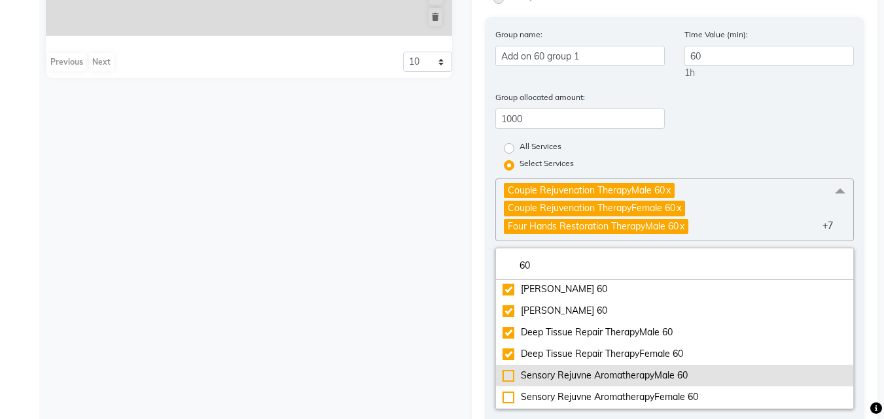
click at [585, 379] on div "Sensory Rejuvne AromatherapyMale 60" at bounding box center [674, 376] width 345 height 14
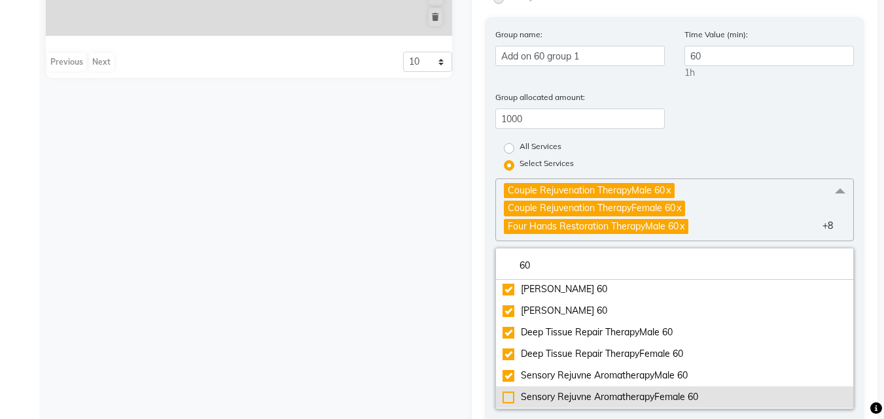
click at [586, 391] on div "Sensory Rejuvne AromatherapyFemale 60" at bounding box center [674, 398] width 345 height 14
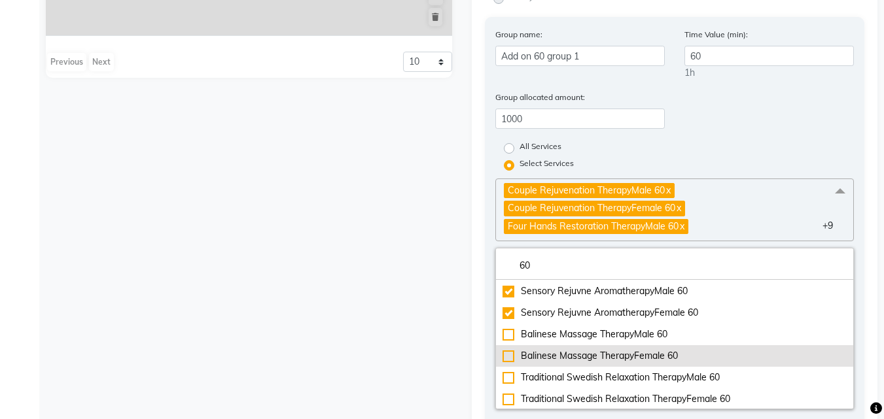
scroll to position [217, 0]
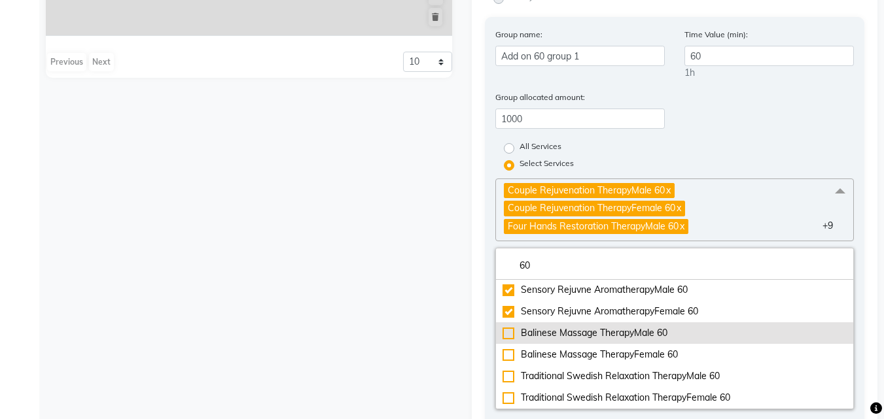
click at [565, 339] on div "Balinese Massage TherapyMale 60" at bounding box center [674, 333] width 345 height 14
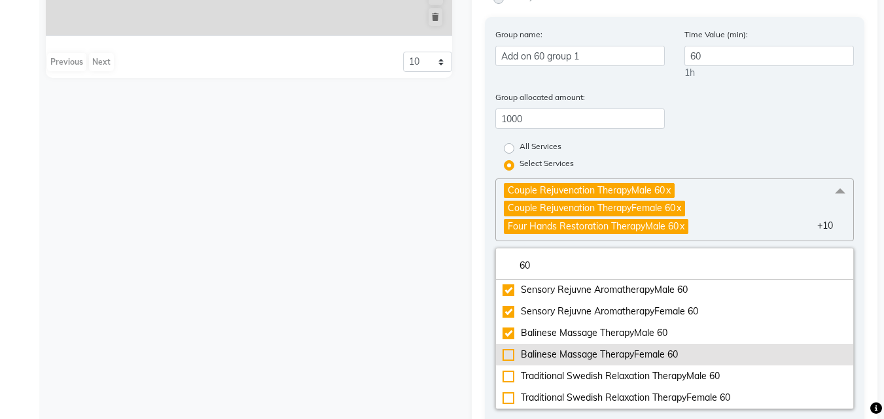
click at [576, 365] on li "Balinese Massage TherapyFemale 60" at bounding box center [675, 355] width 358 height 22
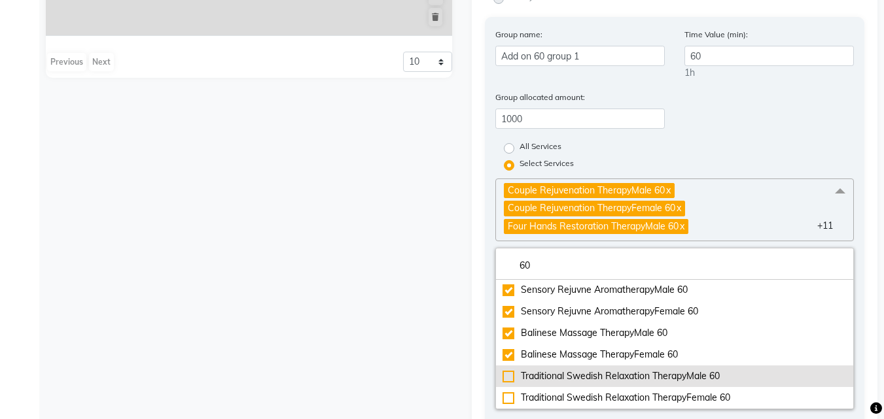
click at [578, 380] on div "Traditional Swedish Relaxation TherapyMale 60" at bounding box center [674, 377] width 345 height 14
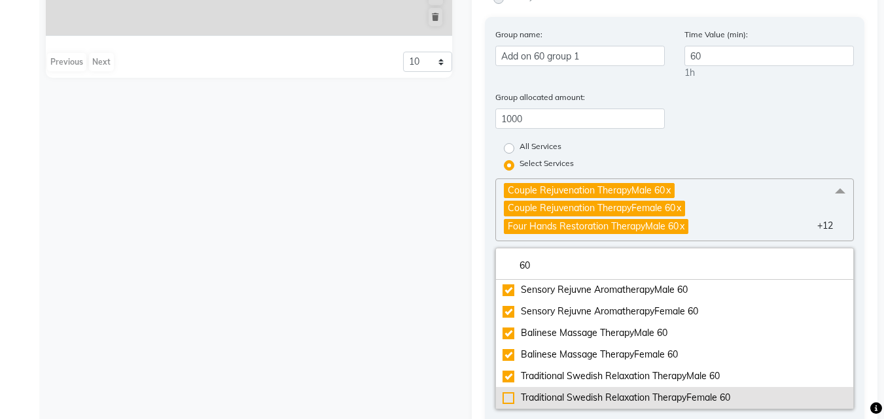
click at [586, 395] on div "Traditional Swedish Relaxation TherapyFemale 60" at bounding box center [674, 398] width 345 height 14
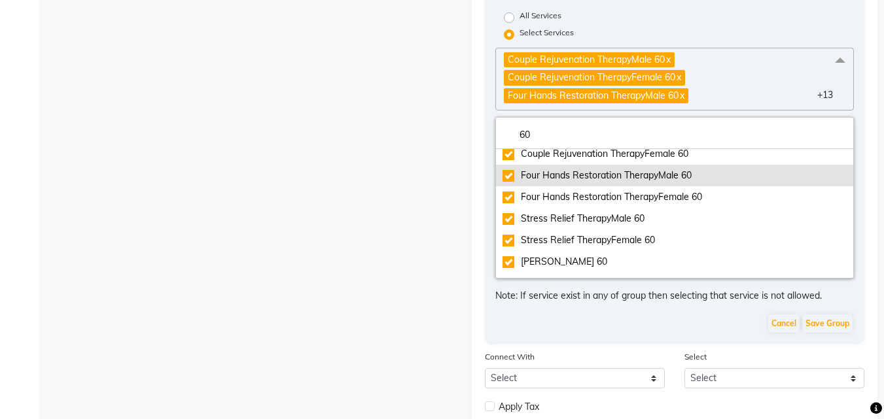
scroll to position [20, 0]
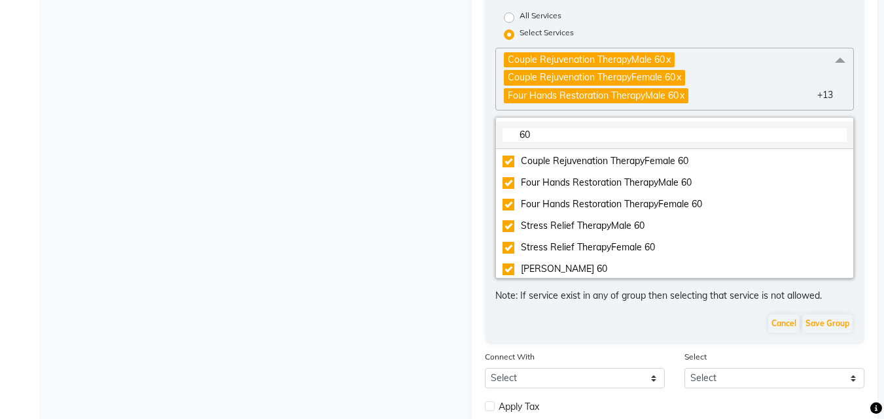
click at [559, 135] on input "60" at bounding box center [674, 135] width 345 height 14
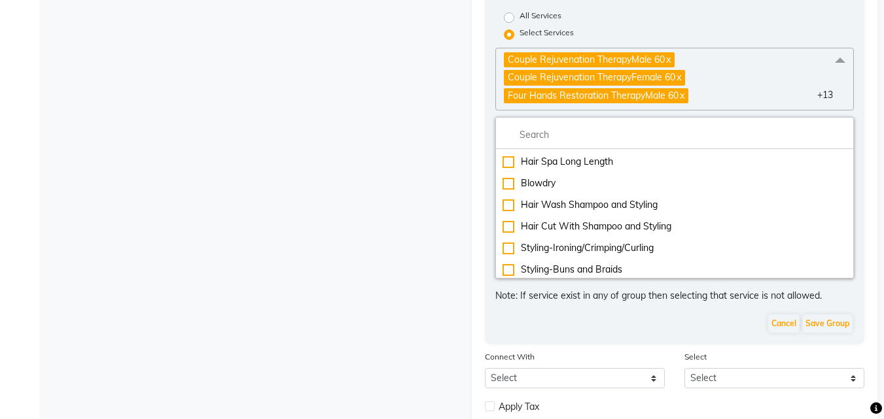
scroll to position [2051, 0]
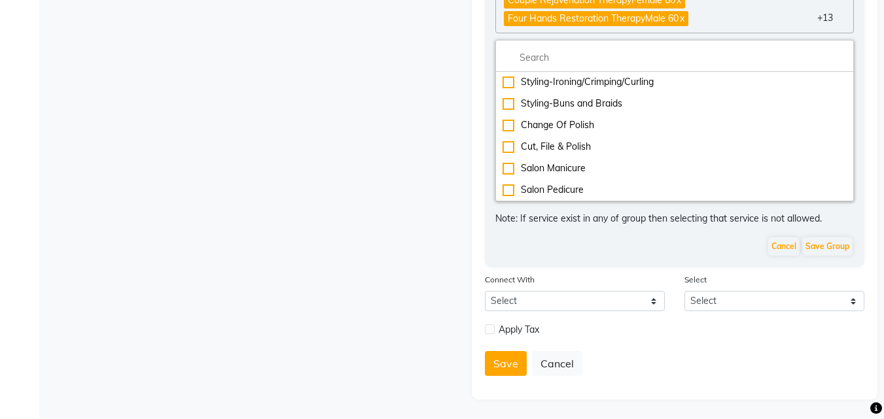
click at [811, 261] on div "Group name: Add on 60 group 1 Time Value (min): 60 1h Group allocated amount: 1…" at bounding box center [675, 38] width 380 height 459
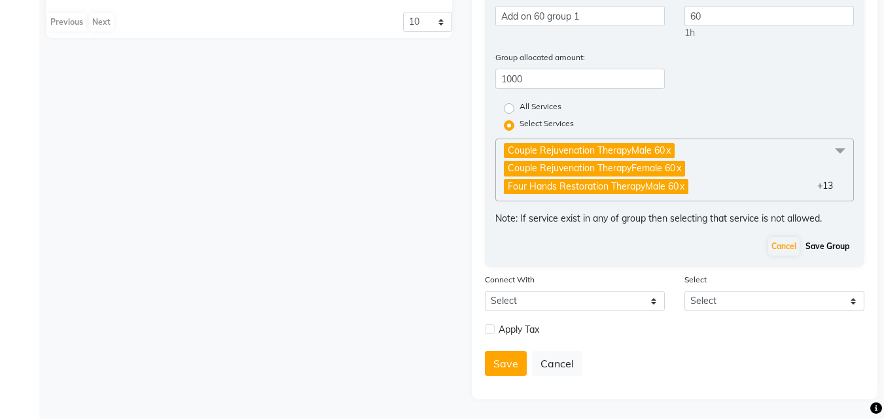
click at [812, 245] on button "Save Group" at bounding box center [827, 246] width 50 height 18
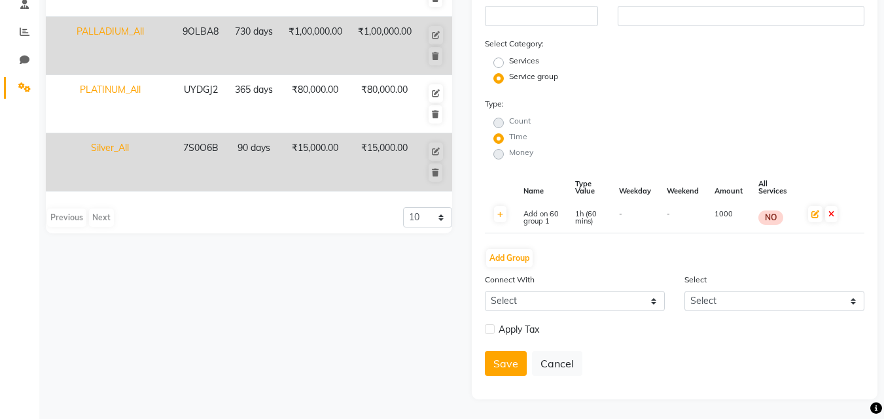
click at [486, 334] on div at bounding box center [489, 331] width 9 height 14
click at [513, 356] on button "Save" at bounding box center [506, 363] width 42 height 25
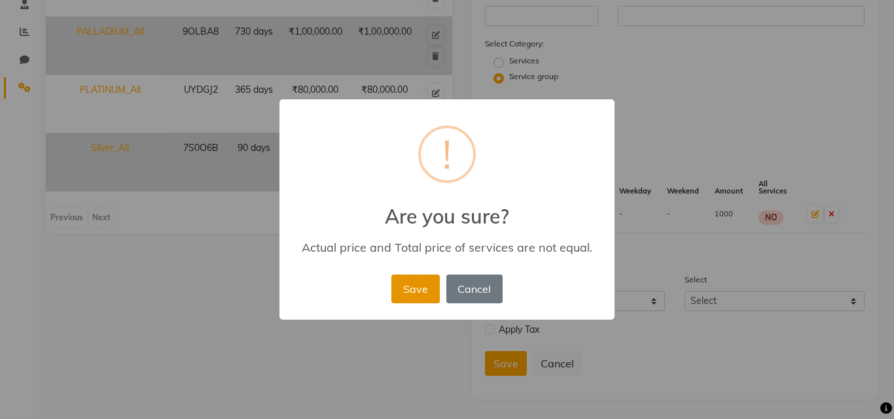
click at [428, 285] on button "Save" at bounding box center [415, 289] width 48 height 29
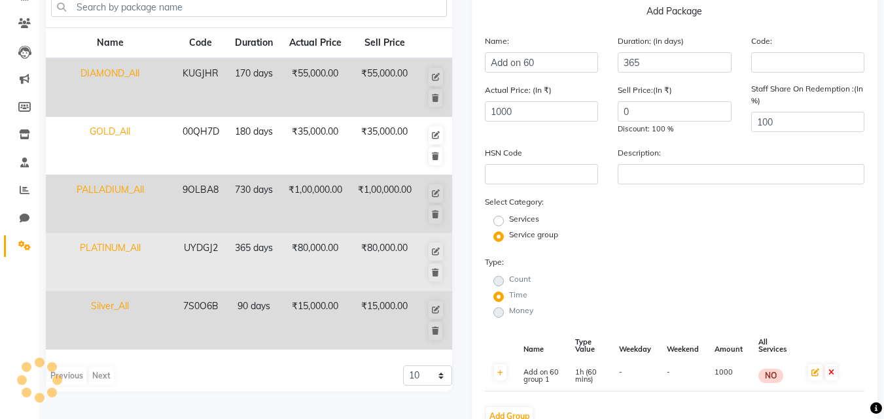
scroll to position [0, 0]
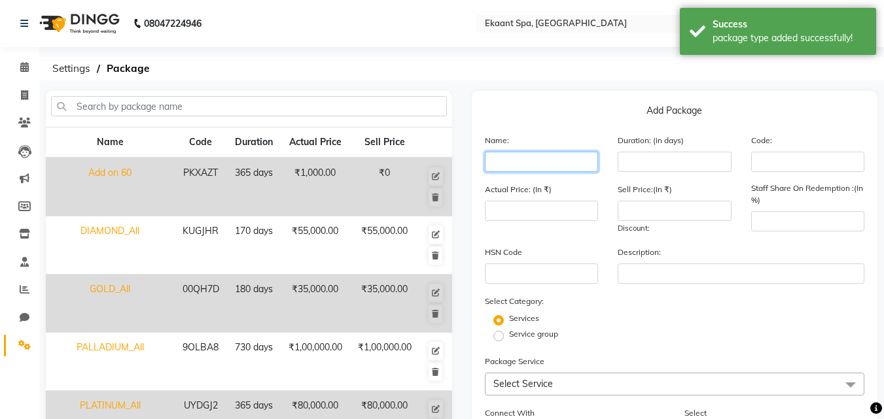
click at [523, 158] on input "text" at bounding box center [542, 162] width 114 height 20
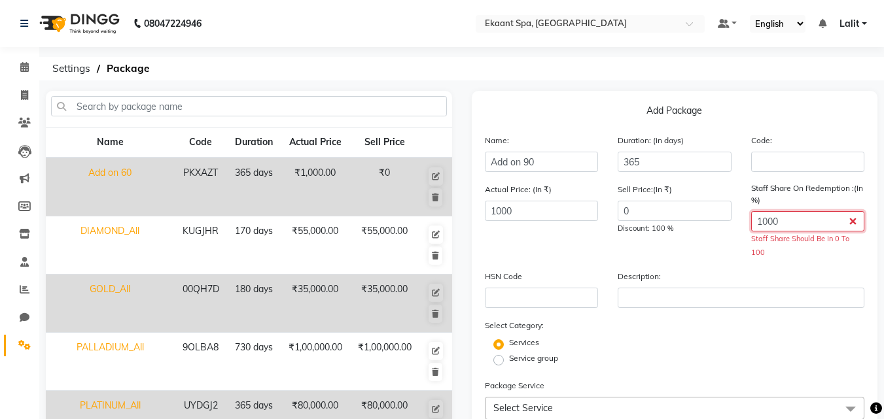
click at [793, 222] on input "1000" at bounding box center [808, 221] width 114 height 20
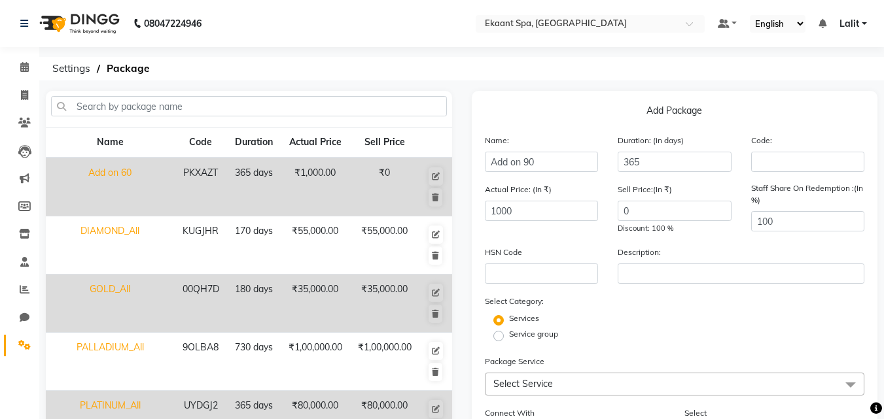
click at [509, 340] on label "Service group" at bounding box center [533, 334] width 49 height 12
click at [502, 339] on input "Service group" at bounding box center [502, 335] width 9 height 9
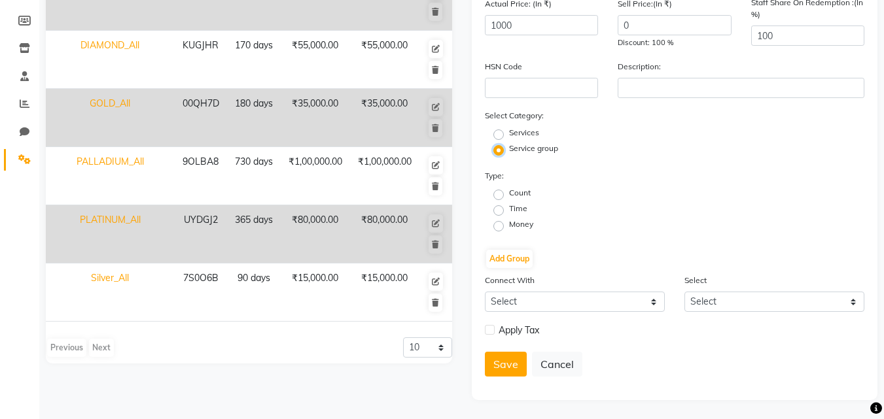
scroll to position [186, 0]
click at [509, 210] on label "Time" at bounding box center [518, 208] width 18 height 12
click at [498, 210] on input "Time" at bounding box center [502, 209] width 9 height 9
click at [506, 251] on button "Add Group" at bounding box center [509, 258] width 46 height 18
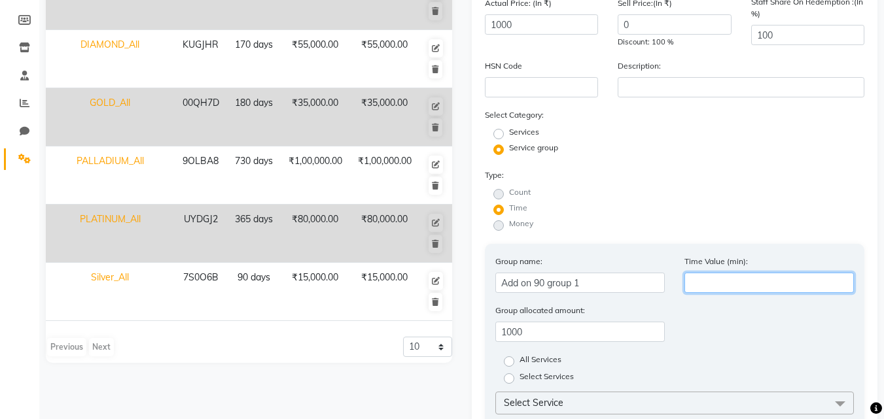
click at [718, 285] on input "number" at bounding box center [768, 283] width 169 height 20
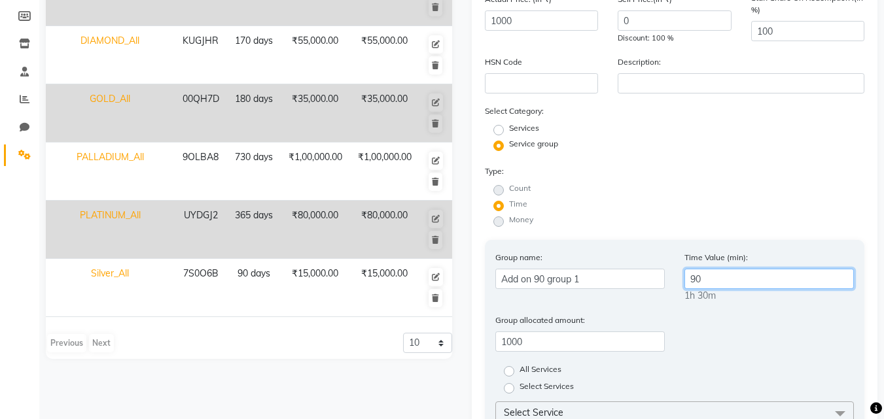
scroll to position [317, 0]
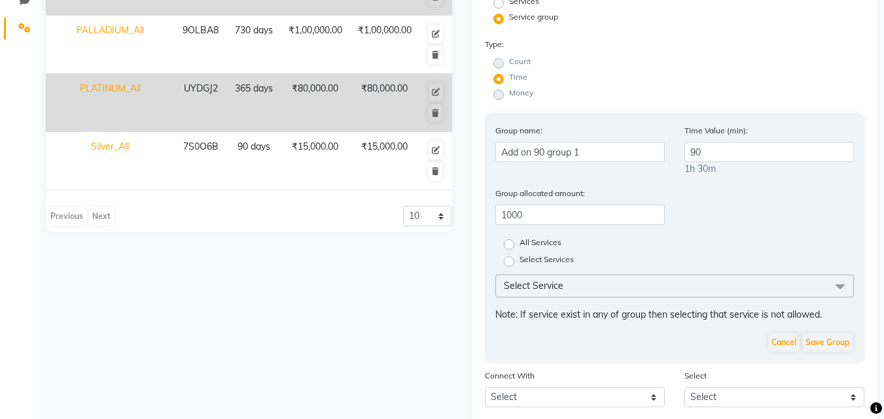
click at [519, 266] on label "Select Services" at bounding box center [546, 262] width 54 height 16
click at [510, 265] on input "Select Services" at bounding box center [513, 260] width 9 height 9
click at [526, 280] on span "Select Service" at bounding box center [534, 286] width 60 height 12
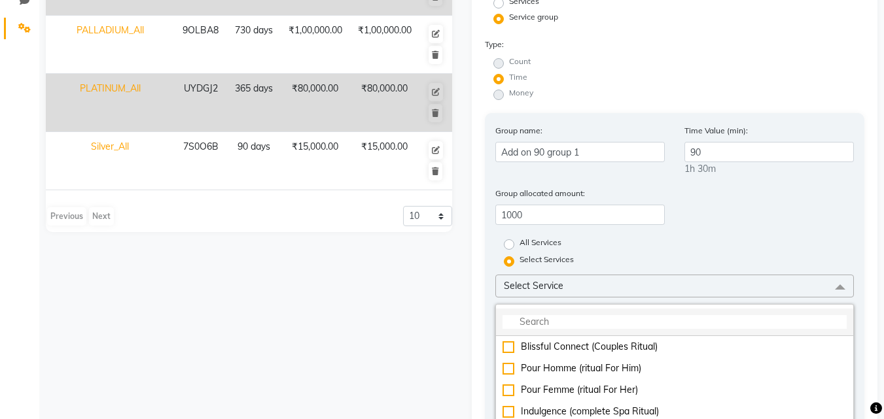
click at [540, 317] on input "multiselect-search" at bounding box center [674, 322] width 345 height 14
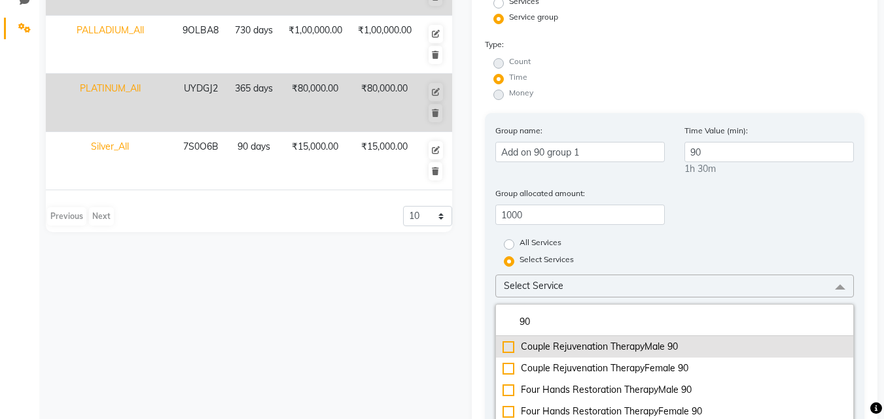
click at [565, 353] on div "Couple Rejuvenation TherapyMale 90" at bounding box center [674, 347] width 345 height 14
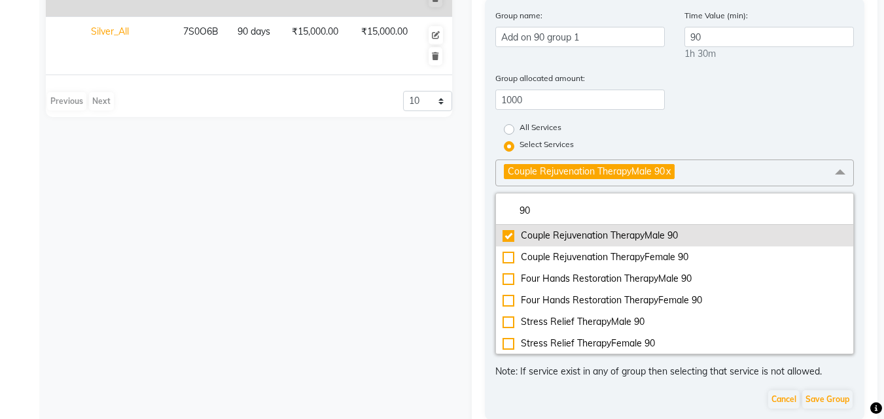
scroll to position [585, 0]
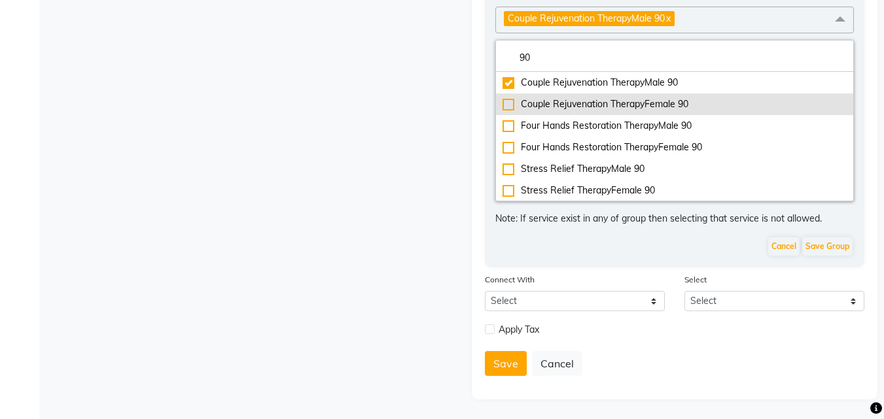
click at [551, 104] on div "Couple Rejuvenation TherapyFemale 90" at bounding box center [674, 104] width 345 height 14
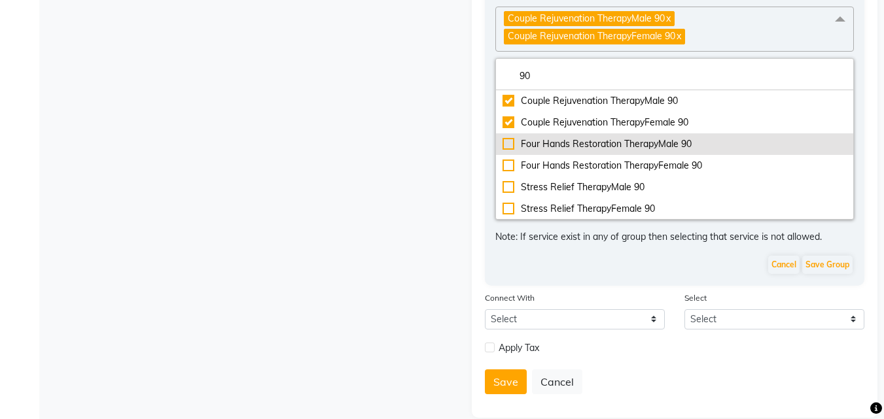
click at [542, 135] on li "Four Hands Restoration TherapyMale 90" at bounding box center [675, 144] width 358 height 22
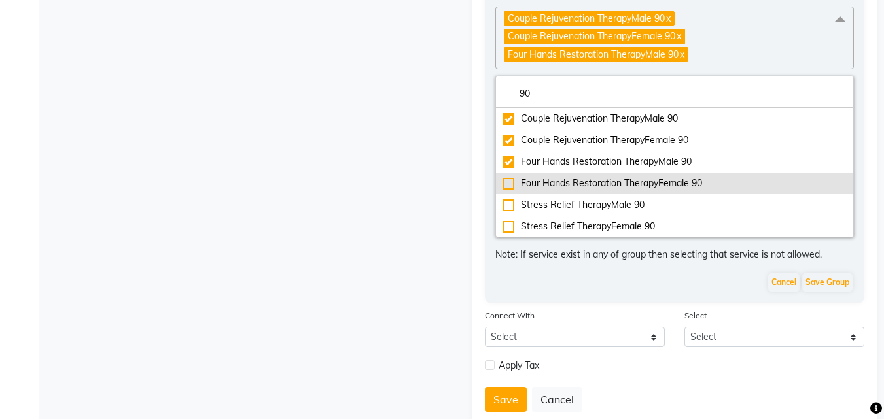
click at [561, 182] on div "Four Hands Restoration TherapyFemale 90" at bounding box center [674, 184] width 345 height 14
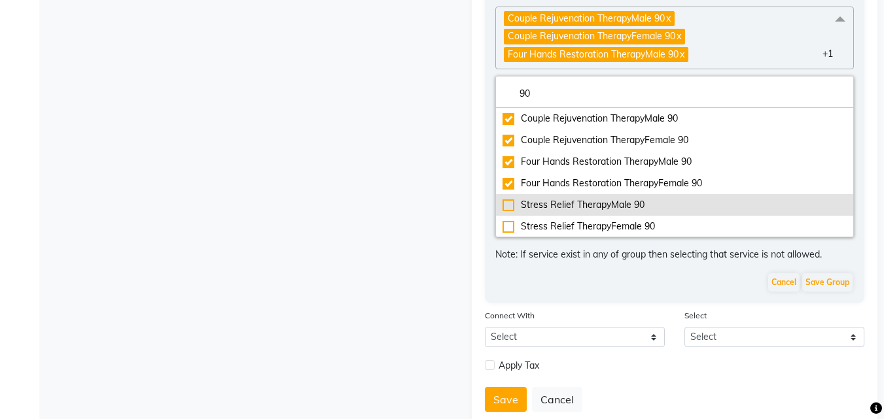
click at [562, 214] on li "Stress Relief TherapyMale 90" at bounding box center [675, 205] width 358 height 22
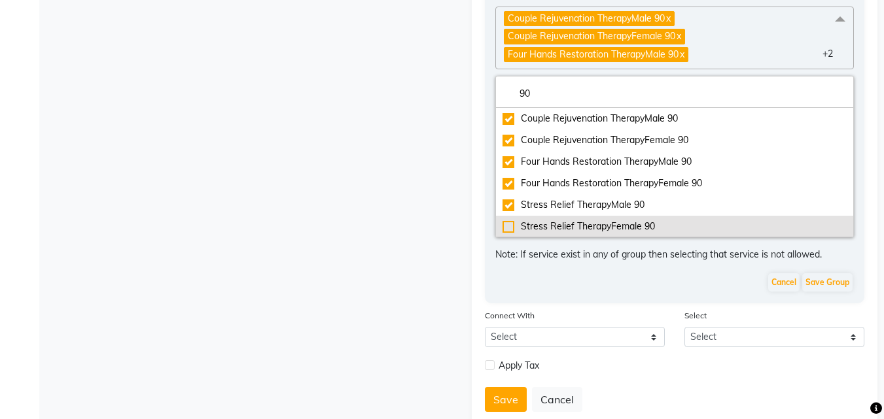
click at [567, 224] on div "Stress Relief TherapyFemale 90" at bounding box center [674, 227] width 345 height 14
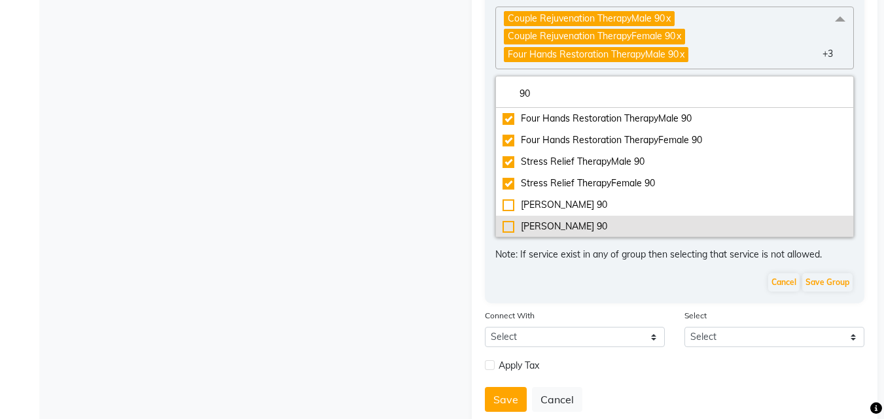
scroll to position [65, 0]
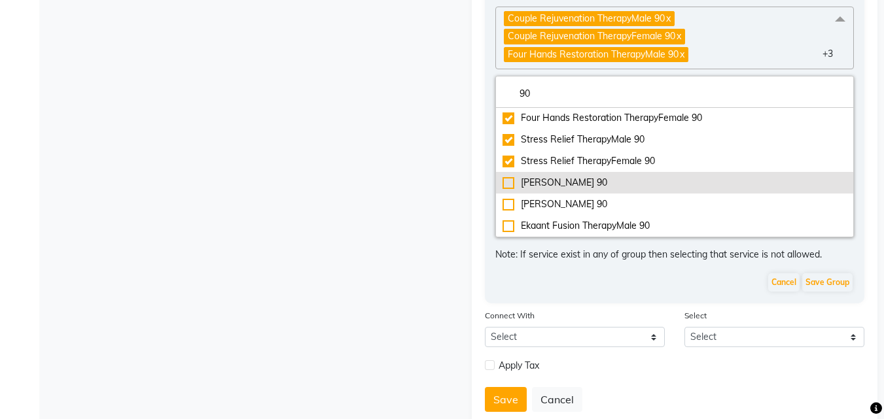
click at [606, 181] on div "Marma AbhayangamMale 90" at bounding box center [674, 183] width 345 height 14
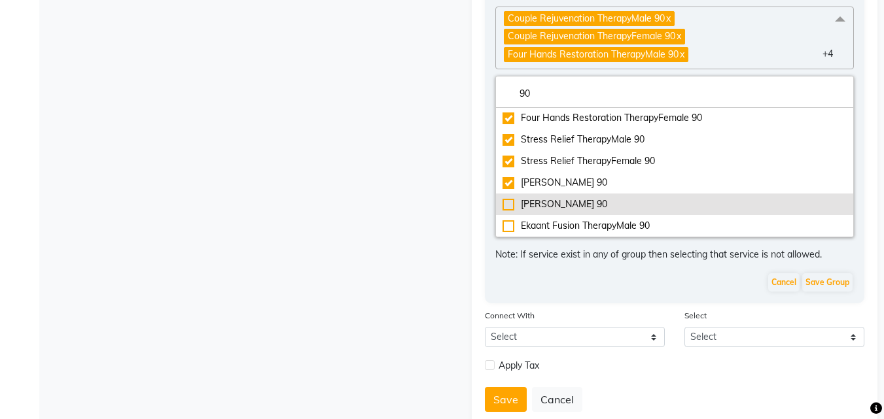
click at [602, 210] on div "Marma AbhayangamFemale 90" at bounding box center [674, 205] width 345 height 14
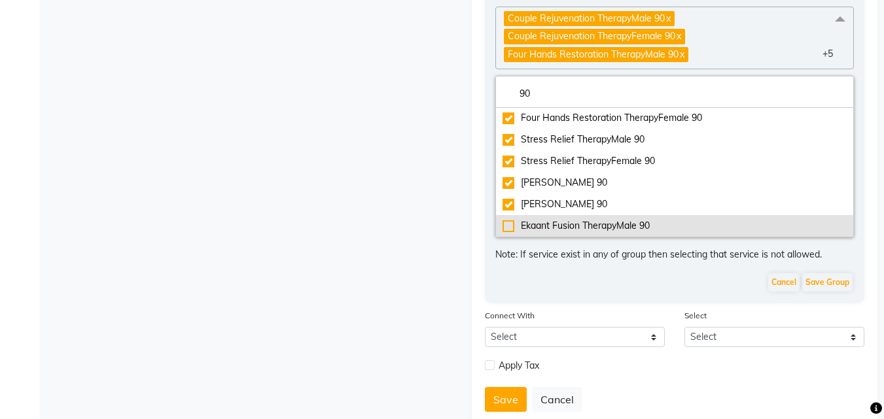
click at [599, 223] on div "Ekaant Fusion TherapyMale 90" at bounding box center [674, 226] width 345 height 14
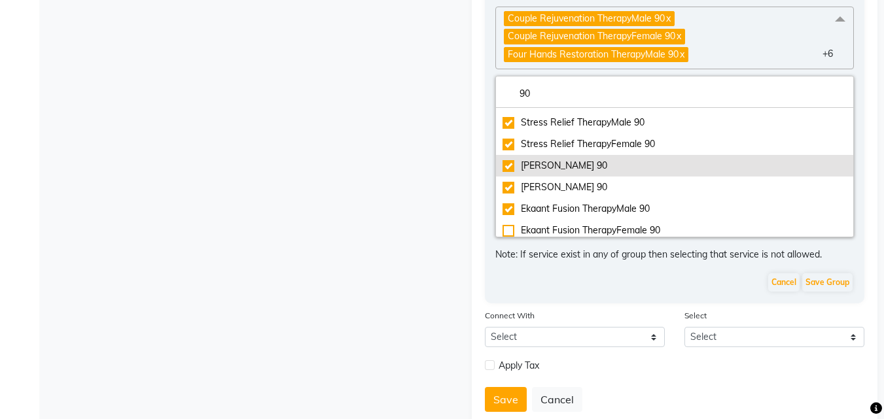
scroll to position [131, 0]
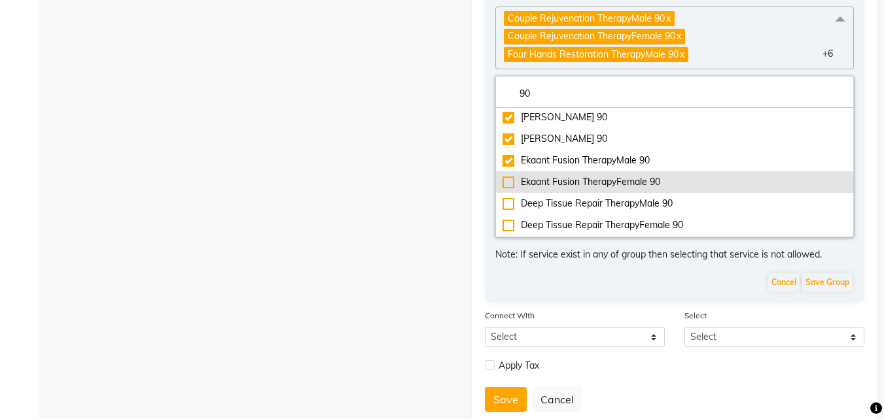
click at [603, 177] on div "Ekaant Fusion TherapyFemale 90" at bounding box center [674, 182] width 345 height 14
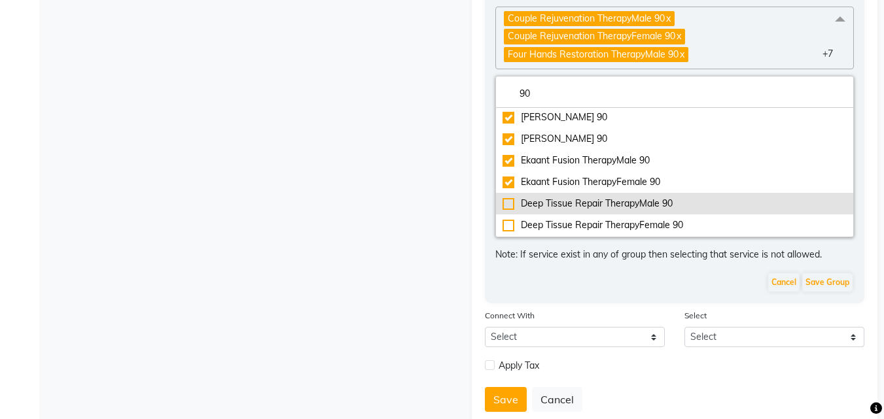
click at [602, 201] on div "Deep Tissue Repair TherapyMale 90" at bounding box center [674, 204] width 345 height 14
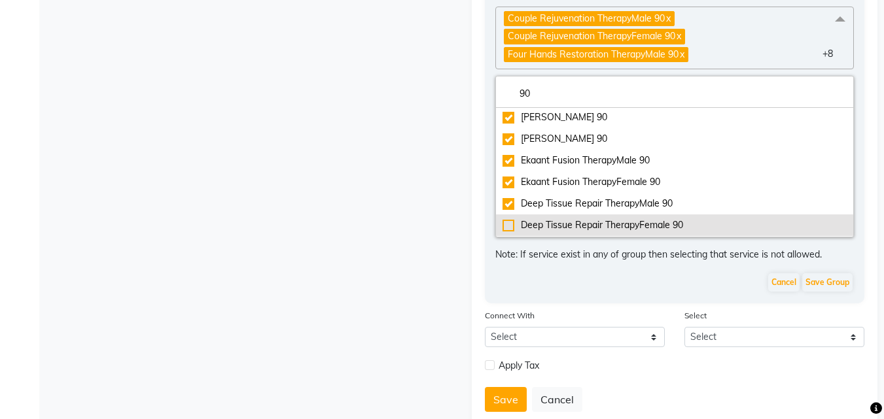
click at [599, 215] on li "Deep Tissue Repair TherapyFemale 90" at bounding box center [675, 226] width 358 height 22
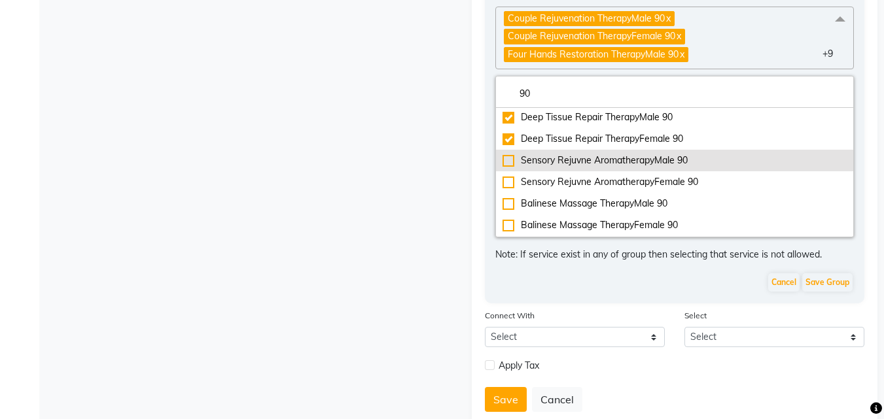
scroll to position [194, 0]
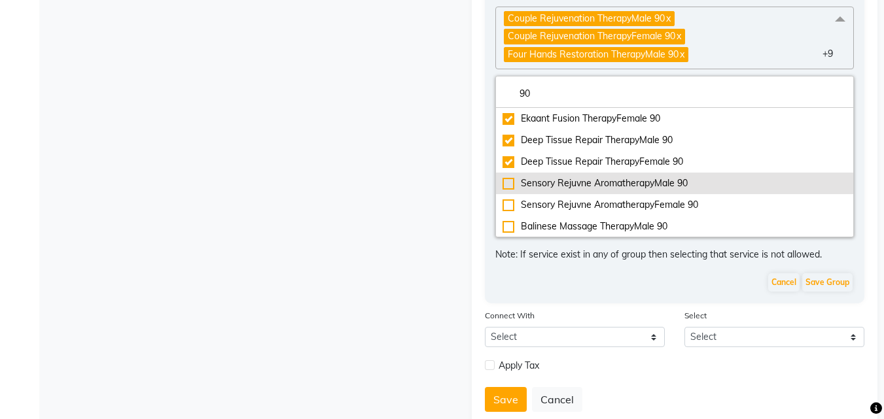
click at [563, 182] on div "Sensory Rejuvne AromatherapyMale 90" at bounding box center [674, 184] width 345 height 14
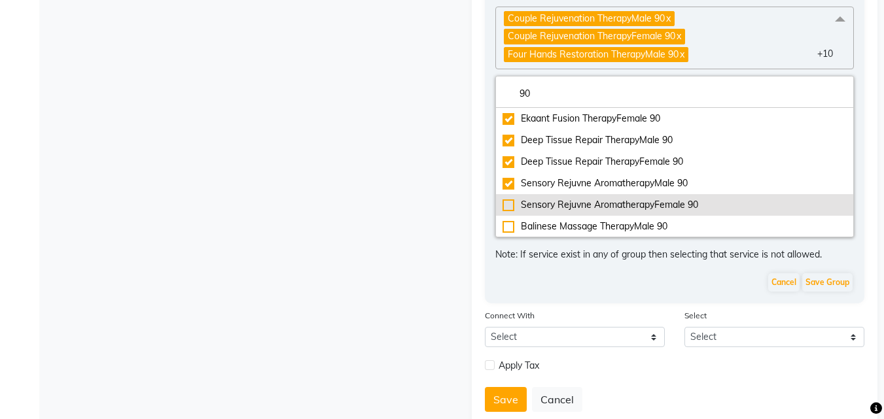
click at [568, 205] on div "Sensory Rejuvne AromatherapyFemale 90" at bounding box center [674, 205] width 345 height 14
click at [566, 205] on div "Sensory Rejuvne AromatherapyFemale 90" at bounding box center [674, 205] width 345 height 14
click at [566, 200] on div "Sensory Rejuvne AromatherapyFemale 90" at bounding box center [674, 205] width 345 height 14
click at [574, 215] on li "Sensory Rejuvne AromatherapyFemale 90" at bounding box center [675, 205] width 358 height 22
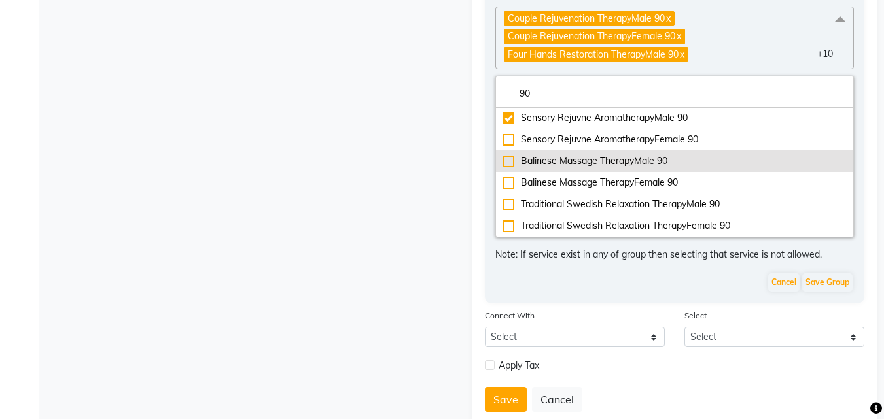
drag, startPoint x: 583, startPoint y: 146, endPoint x: 585, endPoint y: 164, distance: 18.4
click at [583, 145] on div "Sensory Rejuvne AromatherapyFemale 90" at bounding box center [674, 140] width 345 height 14
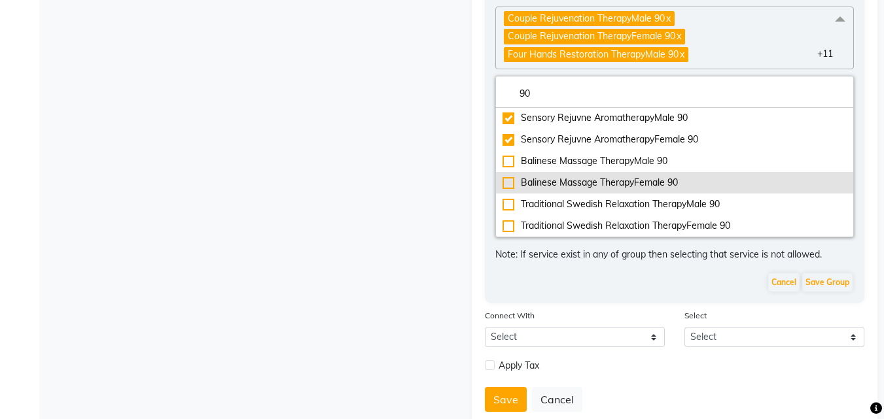
click at [584, 173] on li "Balinese Massage TherapyFemale 90" at bounding box center [675, 183] width 358 height 22
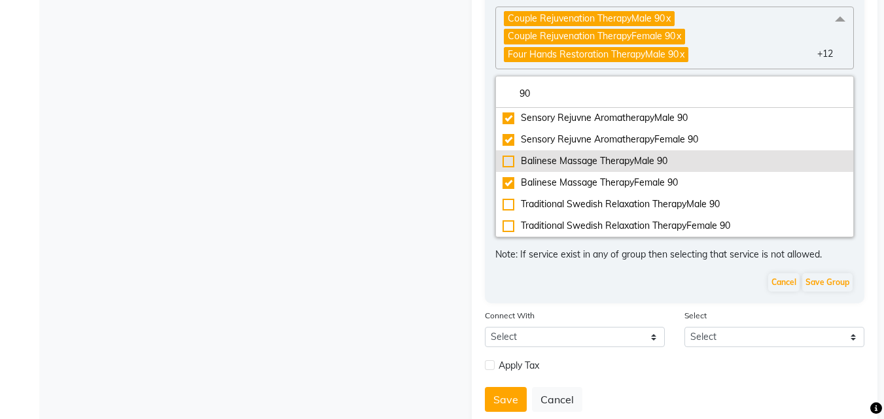
click at [581, 162] on div "Balinese Massage TherapyMale 90" at bounding box center [674, 161] width 345 height 14
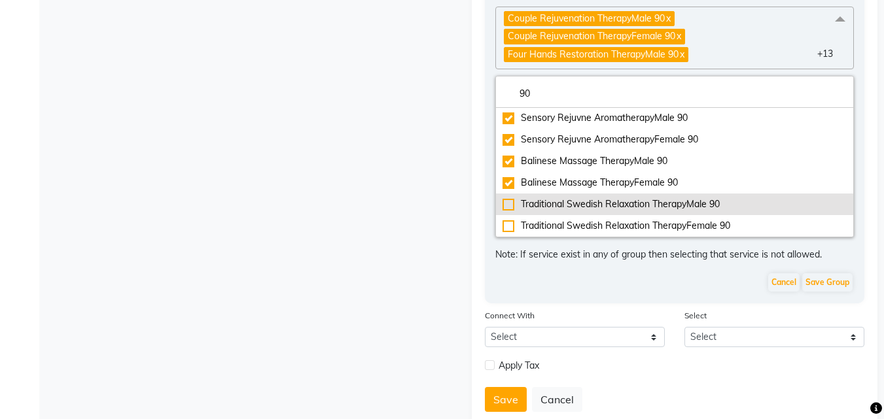
click at [580, 194] on li "Traditional Swedish Relaxation TherapyMale 90" at bounding box center [675, 205] width 358 height 22
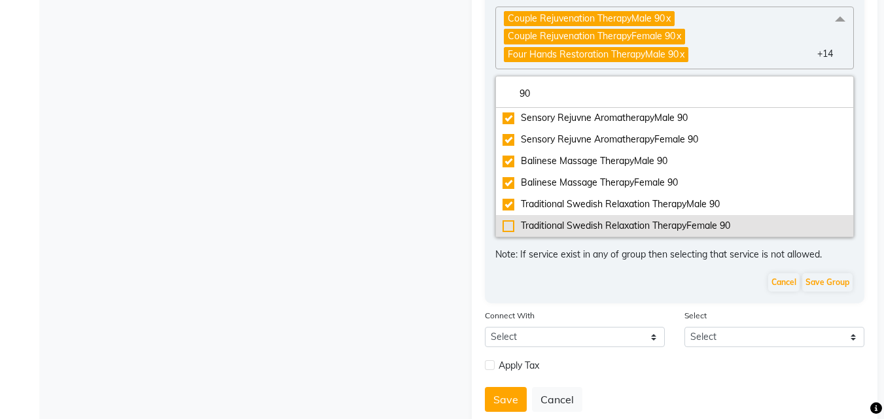
click at [581, 220] on div "Traditional Swedish Relaxation TherapyFemale 90" at bounding box center [674, 226] width 345 height 14
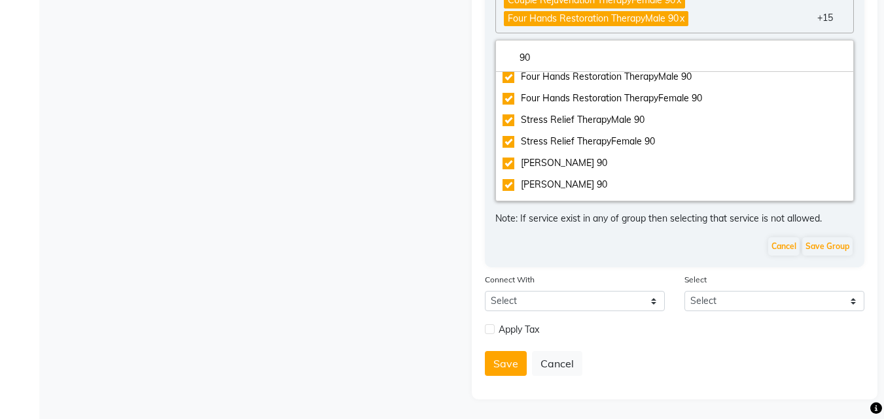
scroll to position [0, 0]
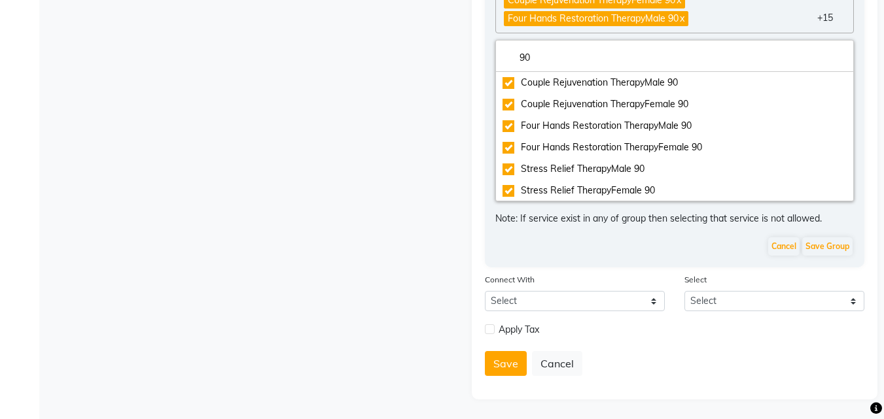
click at [591, 254] on div "Cancel Save Group" at bounding box center [674, 246] width 359 height 21
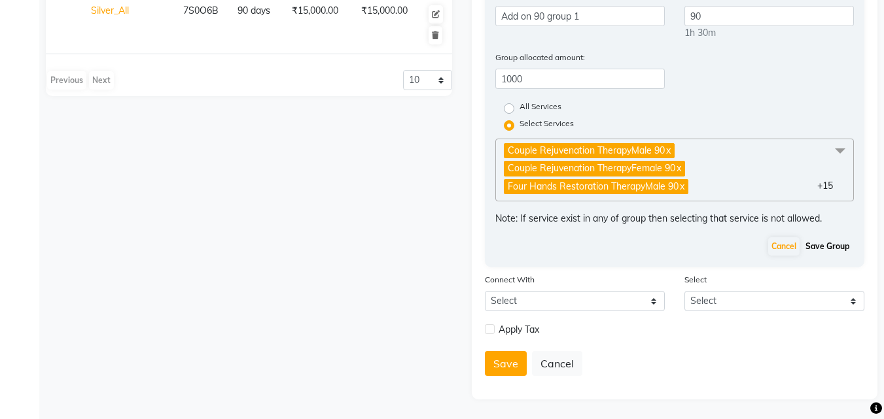
click at [825, 245] on button "Save Group" at bounding box center [827, 246] width 50 height 18
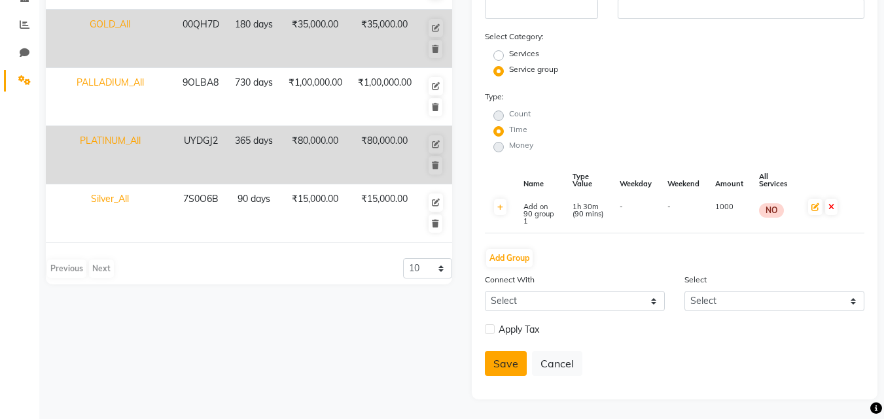
click at [497, 354] on button "Save" at bounding box center [506, 363] width 42 height 25
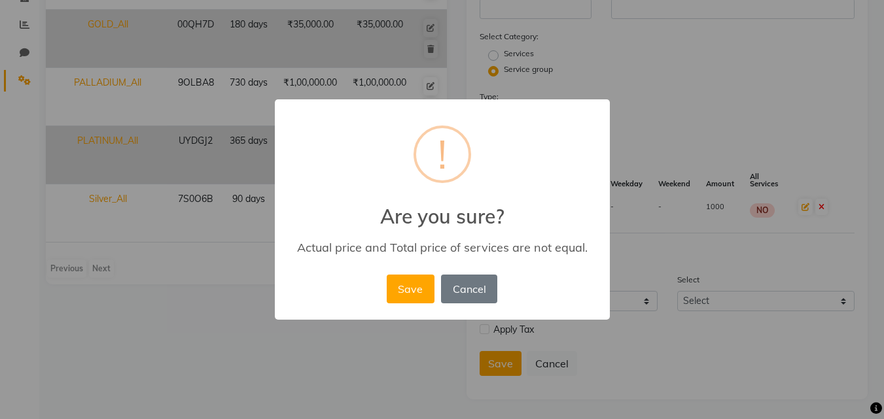
scroll to position [258, 0]
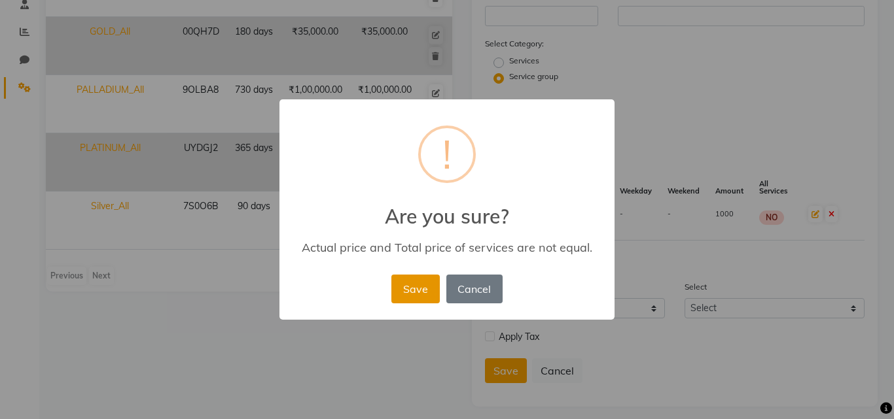
click at [415, 287] on button "Save" at bounding box center [415, 289] width 48 height 29
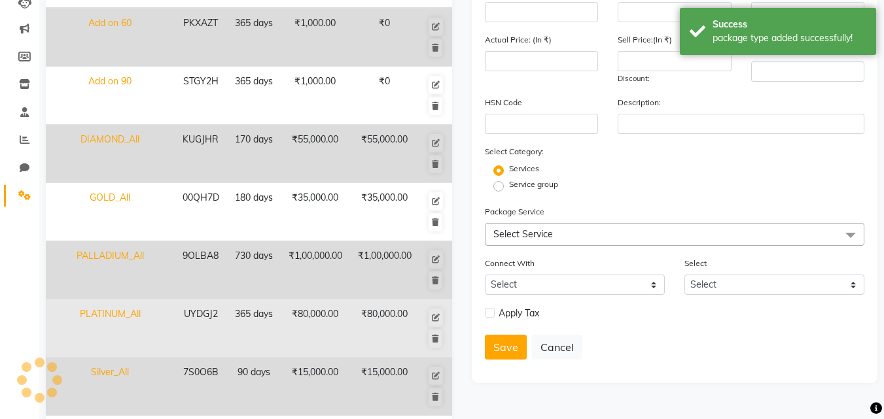
scroll to position [208, 0]
